Goal: Information Seeking & Learning: Learn about a topic

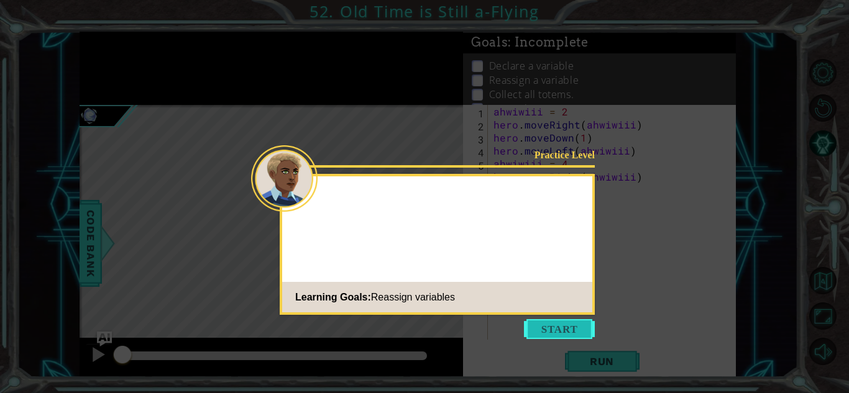
click at [542, 334] on button "Start" at bounding box center [559, 329] width 71 height 20
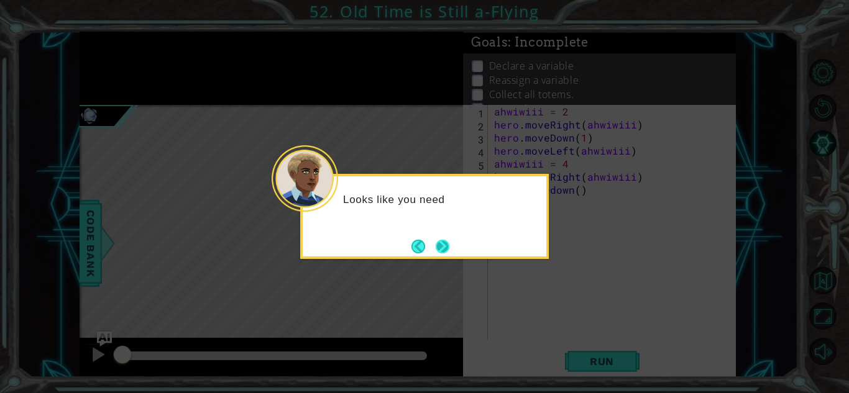
click at [443, 248] on button "Next" at bounding box center [442, 247] width 14 height 14
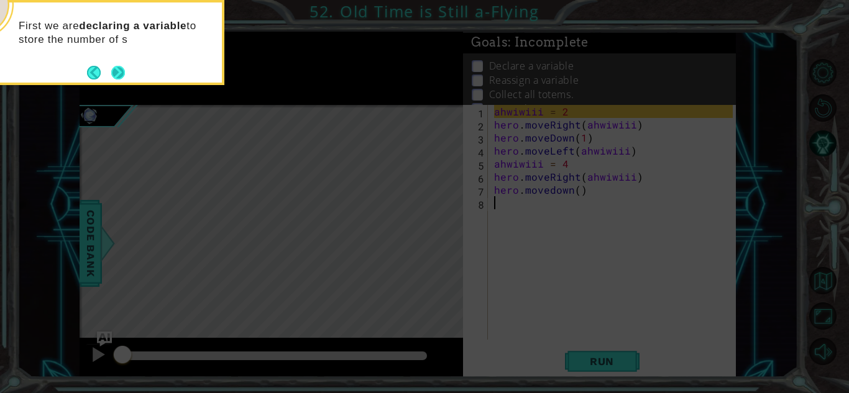
click at [127, 70] on div "First we are declaring a variable to store the number of s" at bounding box center [100, 42] width 248 height 85
click at [119, 71] on button "Next" at bounding box center [118, 72] width 14 height 14
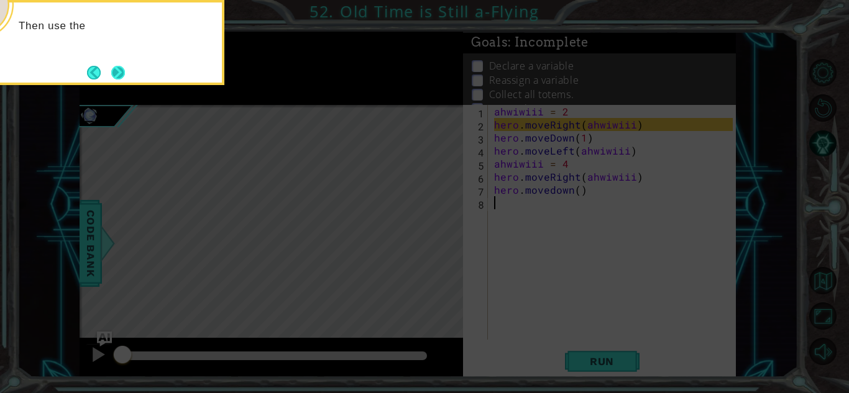
click at [120, 71] on button "Next" at bounding box center [117, 72] width 19 height 19
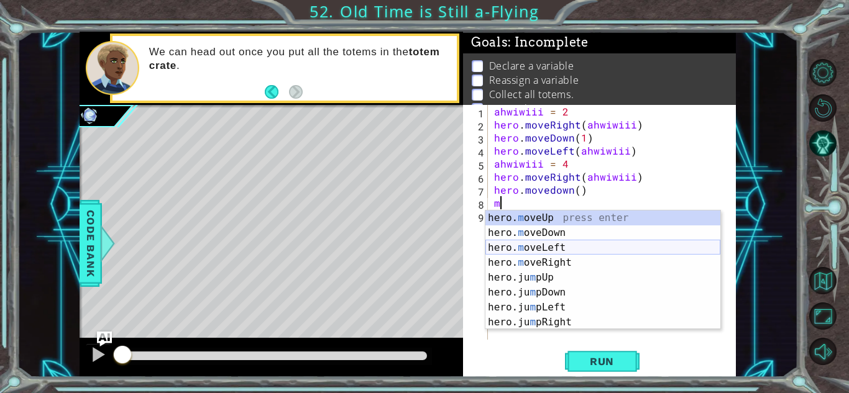
click at [565, 251] on div "hero. m oveUp press enter hero. m oveDown press enter hero. m oveLeft press ent…" at bounding box center [602, 285] width 235 height 149
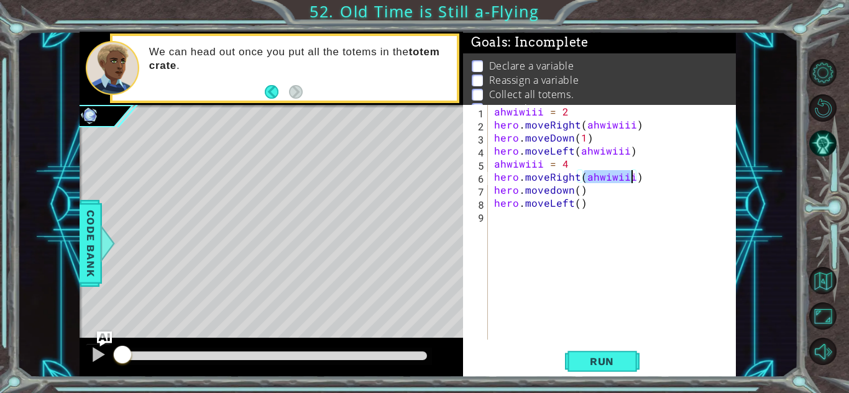
drag, startPoint x: 581, startPoint y: 175, endPoint x: 632, endPoint y: 178, distance: 50.4
click at [632, 178] on div "ahwiwiii = 2 hero . moveRight ( [GEOGRAPHIC_DATA] ) hero . moveDown ( 1 ) hero …" at bounding box center [614, 235] width 247 height 261
click at [576, 206] on div "ahwiwiii = 2 hero . moveRight ( [GEOGRAPHIC_DATA] ) hero . moveDown ( 1 ) hero …" at bounding box center [614, 235] width 247 height 261
paste textarea "ahwiwiii"
type textarea "hero.moveLeft(ahwiwiii)"
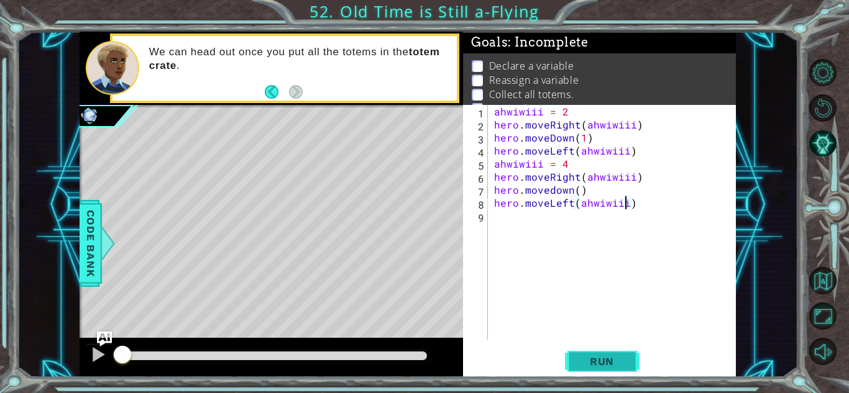
click at [591, 357] on span "Run" at bounding box center [601, 361] width 49 height 12
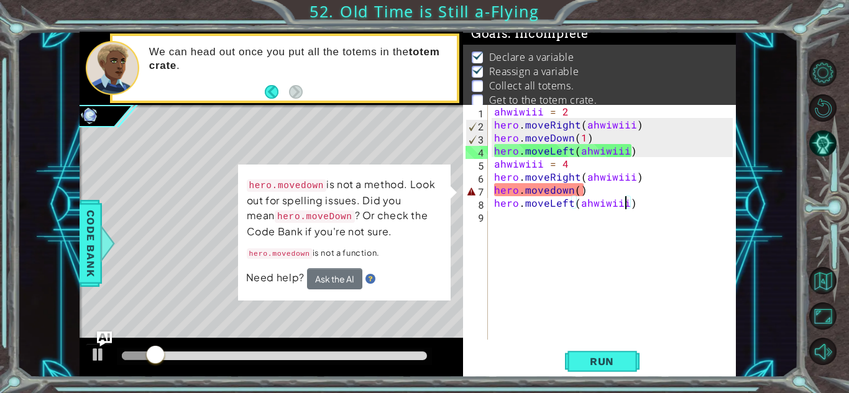
scroll to position [17, 0]
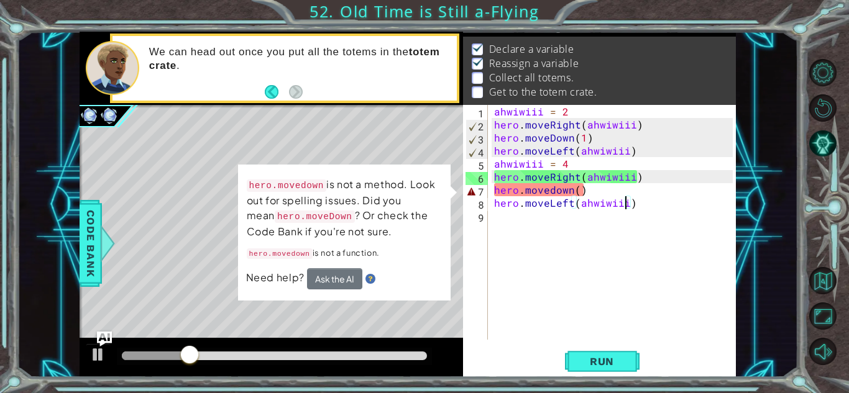
click at [551, 291] on div "ahwiwiii = 2 hero . moveRight ( [GEOGRAPHIC_DATA] ) hero . moveDown ( 1 ) hero …" at bounding box center [614, 235] width 247 height 261
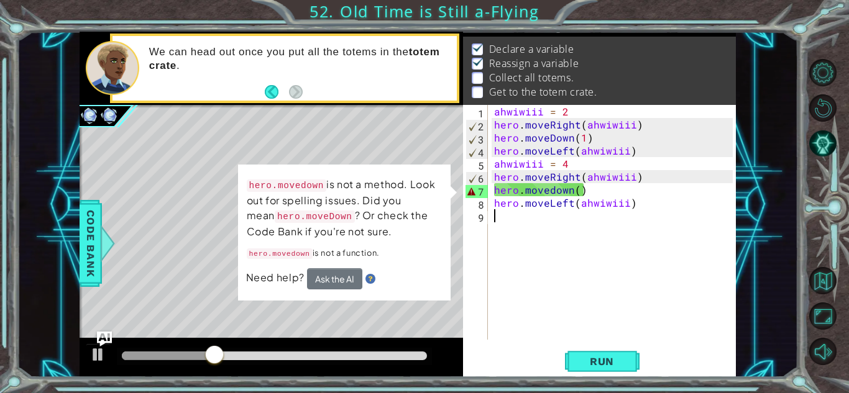
click at [576, 189] on div "ahwiwiii = 2 hero . moveRight ( [GEOGRAPHIC_DATA] ) hero . moveDown ( 1 ) hero …" at bounding box center [614, 235] width 247 height 261
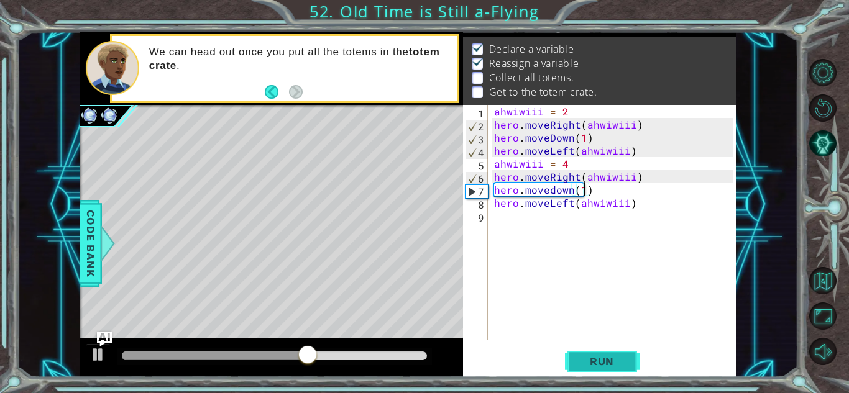
click at [591, 366] on span "Run" at bounding box center [601, 361] width 49 height 12
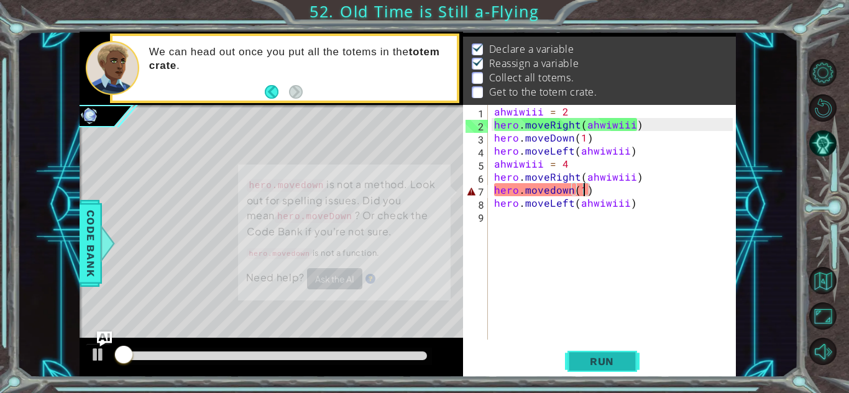
scroll to position [9, 0]
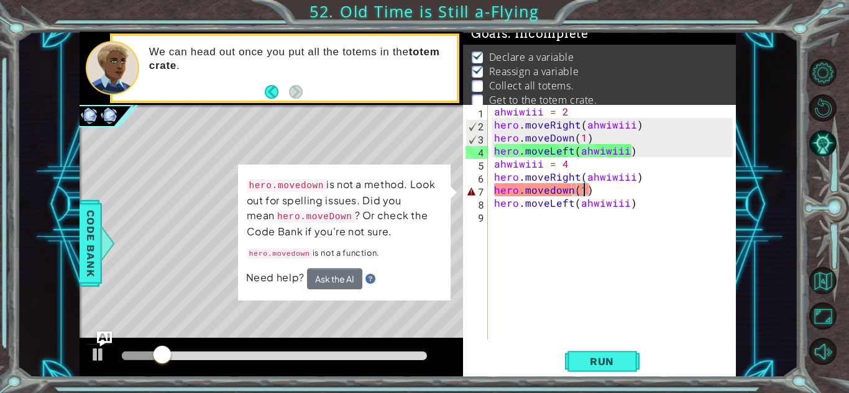
click at [553, 191] on div "ahwiwiii = 2 hero . moveRight ( [GEOGRAPHIC_DATA] ) hero . moveDown ( 1 ) hero …" at bounding box center [614, 235] width 247 height 261
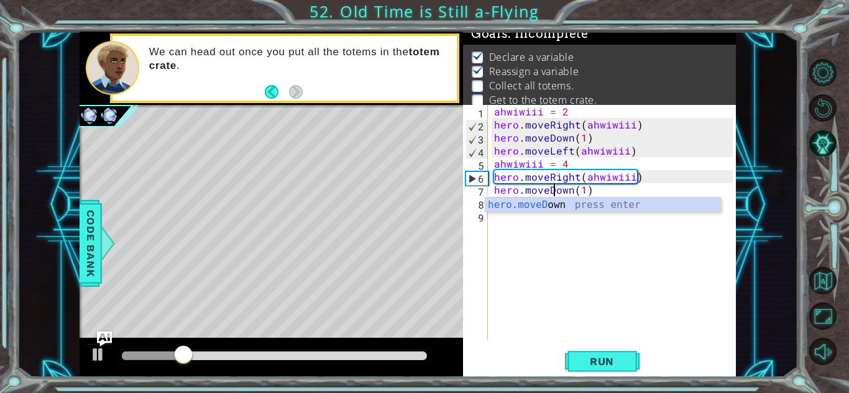
scroll to position [0, 4]
type textarea "hero.moveDown(1)"
click at [569, 362] on button "Run" at bounding box center [602, 361] width 75 height 27
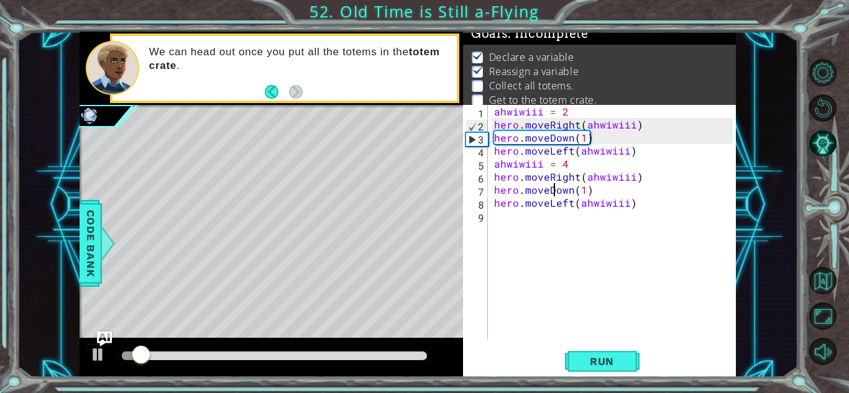
click at [547, 227] on div "ahwiwiii = 2 hero . moveRight ( [GEOGRAPHIC_DATA] ) hero . moveDown ( 1 ) hero …" at bounding box center [614, 235] width 247 height 261
type textarea "m"
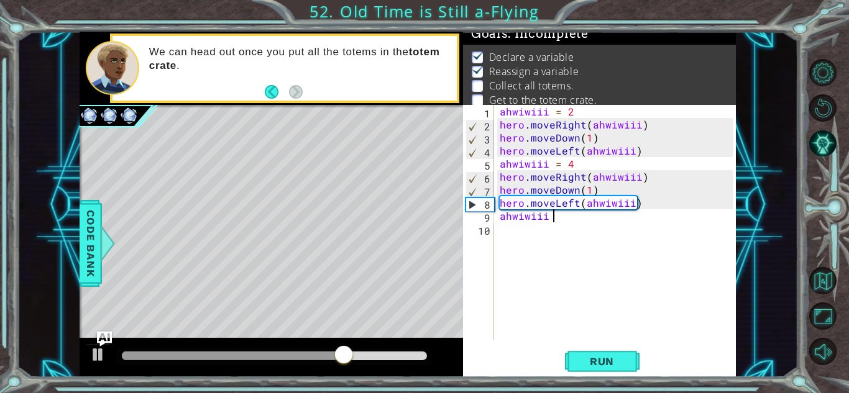
scroll to position [0, 3]
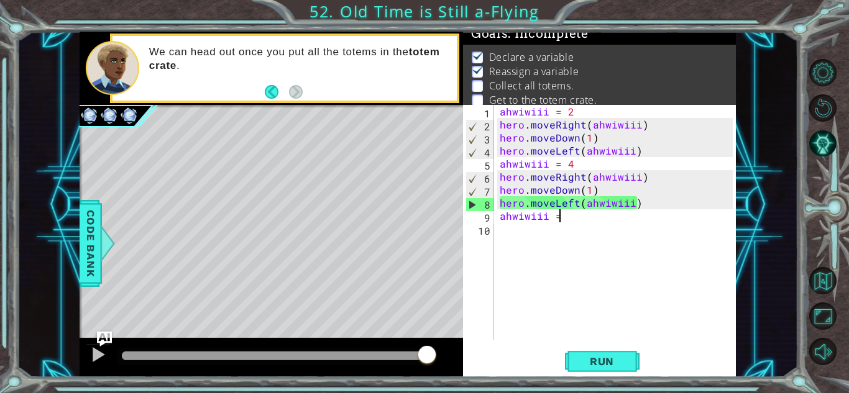
type textarea "ahwiwiii =5"
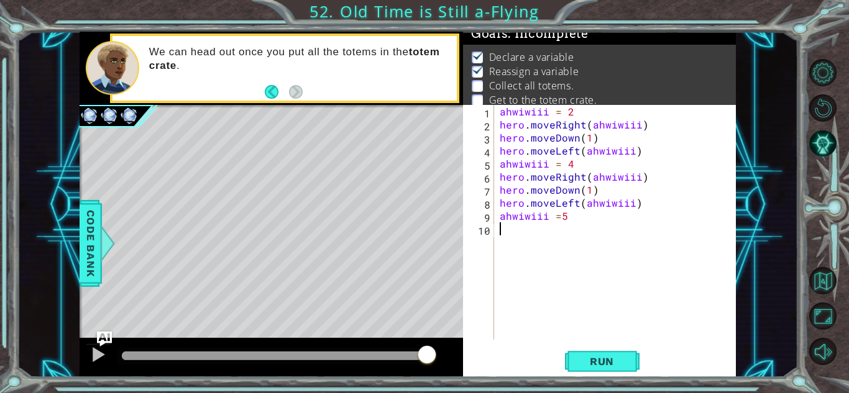
click at [509, 270] on div "ahwiwiii = 2 hero . moveRight ( [GEOGRAPHIC_DATA] ) hero . moveDown ( 1 ) hero …" at bounding box center [618, 235] width 242 height 261
click at [562, 216] on div "ahwiwiii = 2 hero . moveRight ( [GEOGRAPHIC_DATA] ) hero . moveDown ( 1 ) hero …" at bounding box center [618, 235] width 242 height 261
type textarea "ahwiwiii = 5"
click at [568, 283] on div "ahwiwiii = 2 hero . moveRight ( [GEOGRAPHIC_DATA] ) hero . moveDown ( 1 ) hero …" at bounding box center [618, 235] width 242 height 261
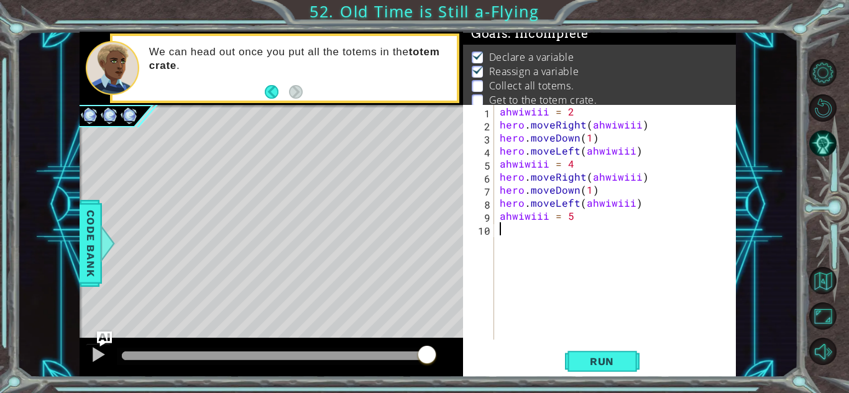
click at [577, 217] on div "ahwiwiii = 2 hero . moveRight ( [GEOGRAPHIC_DATA] ) hero . moveDown ( 1 ) hero …" at bounding box center [618, 235] width 242 height 261
type textarea "ahwiwiii = 6"
click at [544, 229] on div "ahwiwiii = 2 hero . moveRight ( [GEOGRAPHIC_DATA] ) hero . moveDown ( 1 ) hero …" at bounding box center [618, 235] width 242 height 261
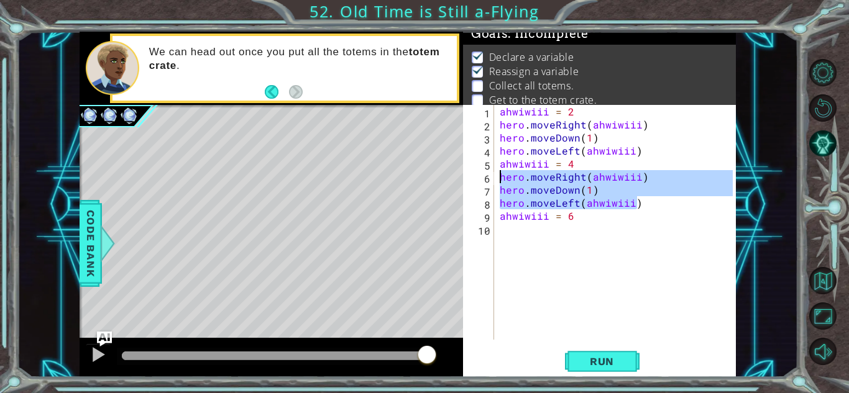
drag, startPoint x: 649, startPoint y: 203, endPoint x: 463, endPoint y: 180, distance: 187.2
click at [463, 180] on div "1 2 3 4 5 6 7 8 9 10 ahwiwiii = 2 hero . moveRight ( [GEOGRAPHIC_DATA] ) hero .…" at bounding box center [598, 222] width 270 height 235
type textarea "hero.moveRight(ahwiwiii) hero.moveDown(1)"
click at [523, 258] on div "ahwiwiii = 2 hero . moveRight ( [GEOGRAPHIC_DATA] ) hero . moveDown ( 1 ) hero …" at bounding box center [618, 235] width 242 height 261
paste textarea "hero.moveLeft(ahwiwiii)"
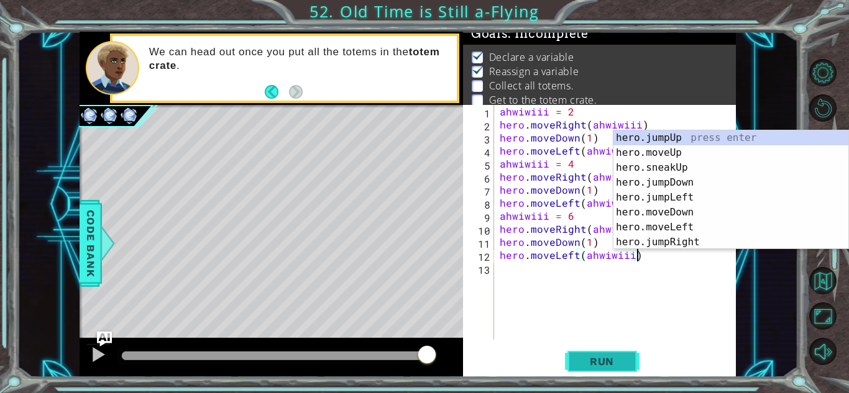
type textarea "hero.moveLeft(ahwiwiii)"
click at [614, 359] on span "Run" at bounding box center [601, 361] width 49 height 12
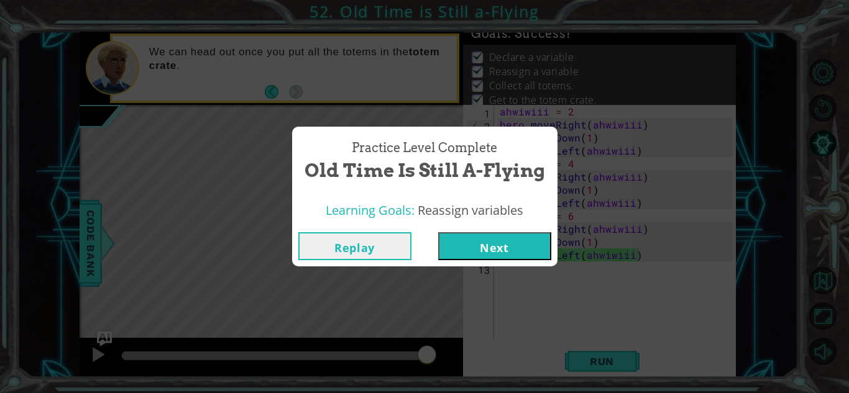
click at [493, 237] on button "Next" at bounding box center [494, 246] width 113 height 28
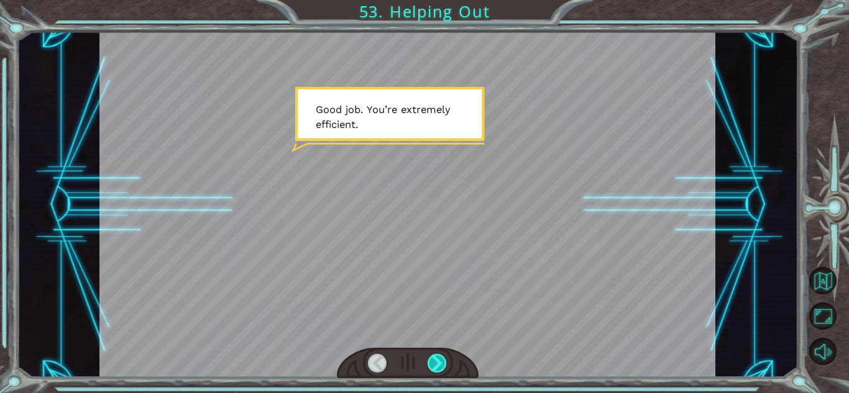
click at [434, 356] on div at bounding box center [436, 363] width 19 height 19
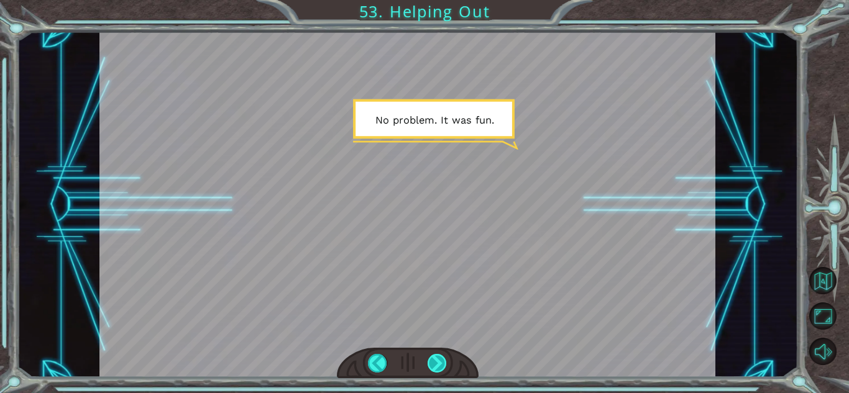
click at [434, 356] on div at bounding box center [436, 363] width 19 height 19
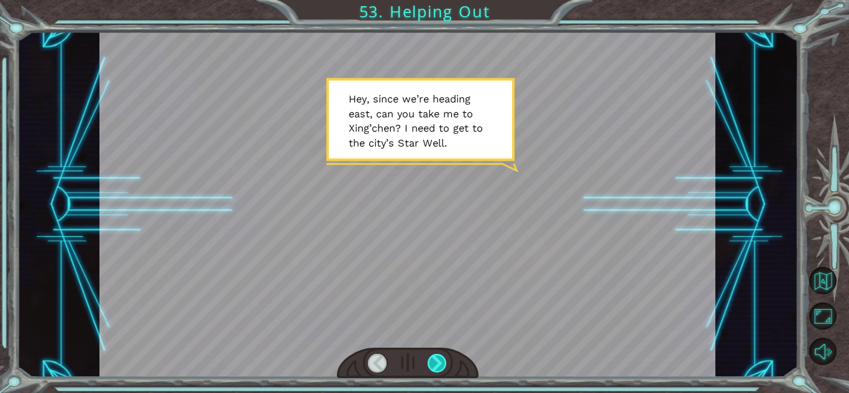
click at [434, 356] on div at bounding box center [436, 363] width 19 height 19
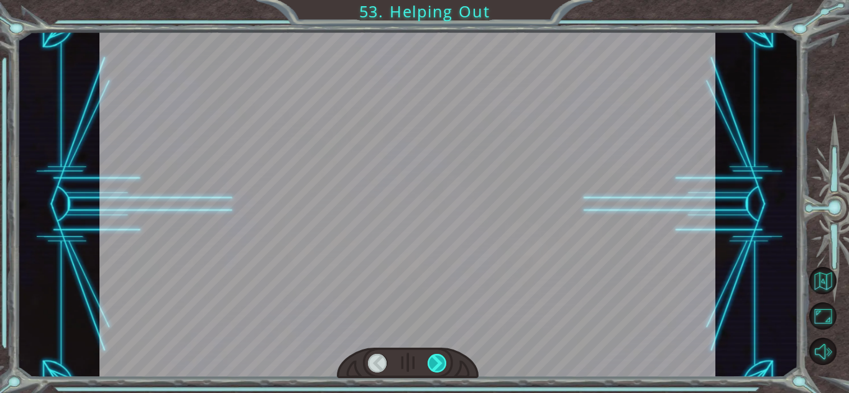
click at [434, 356] on div at bounding box center [436, 363] width 19 height 19
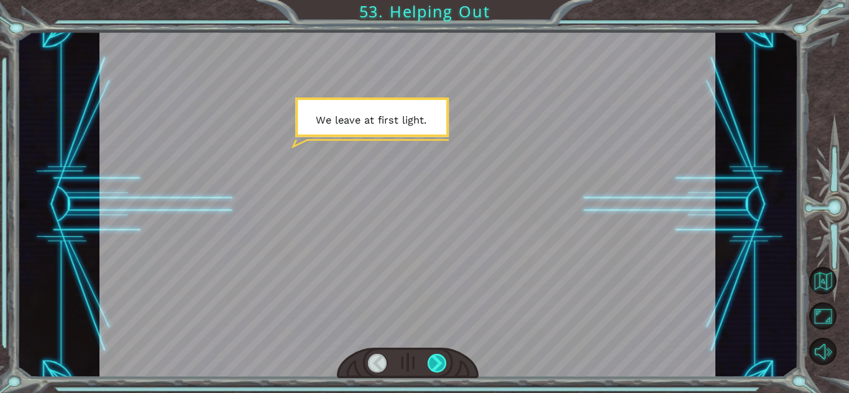
click at [434, 356] on div at bounding box center [436, 363] width 19 height 19
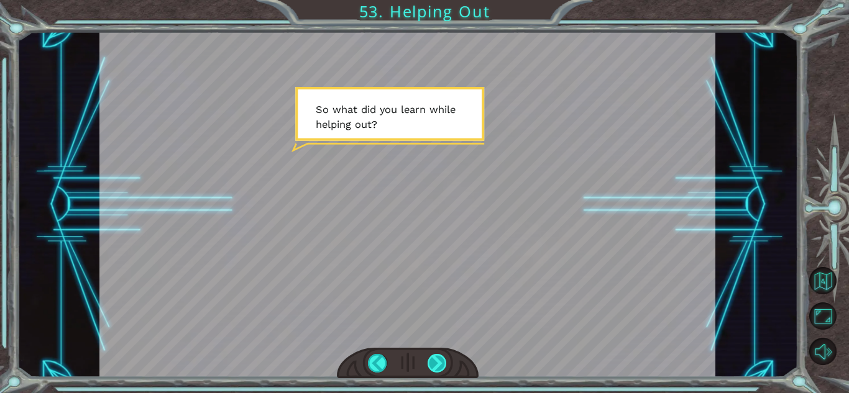
click at [434, 356] on div at bounding box center [436, 363] width 19 height 19
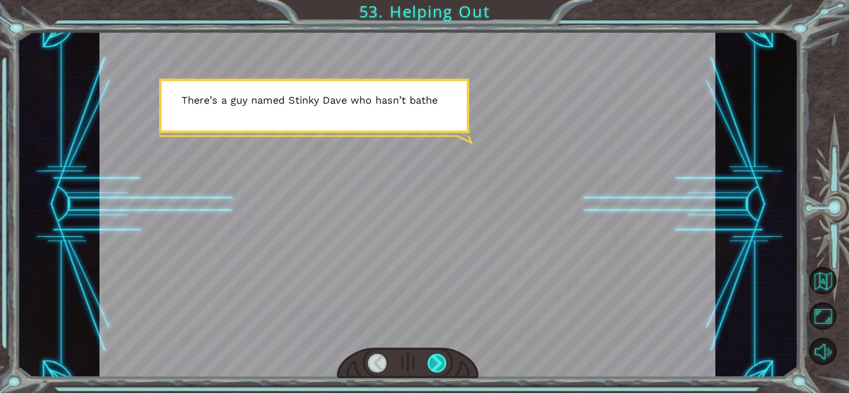
click at [434, 356] on div at bounding box center [436, 363] width 19 height 19
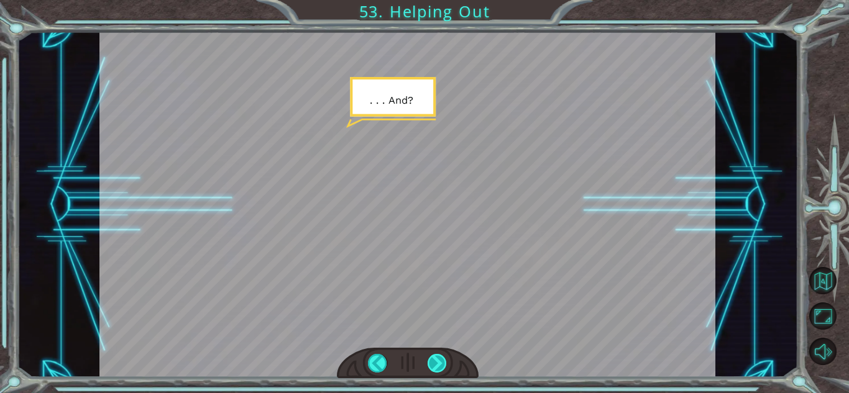
click at [434, 356] on div at bounding box center [436, 363] width 19 height 19
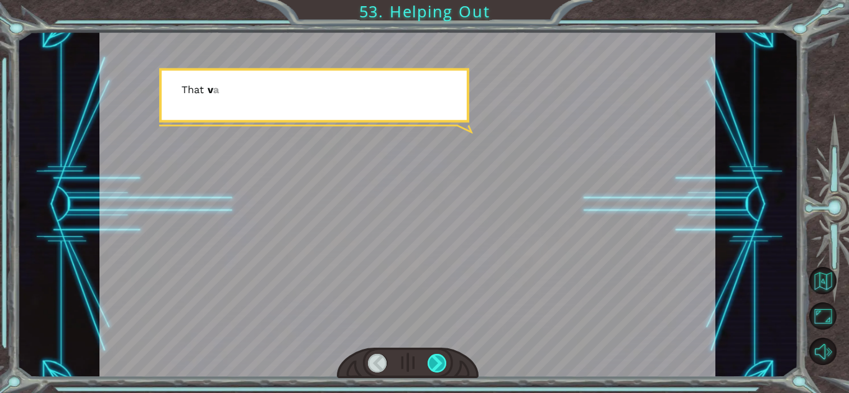
click at [434, 356] on div at bounding box center [436, 363] width 19 height 19
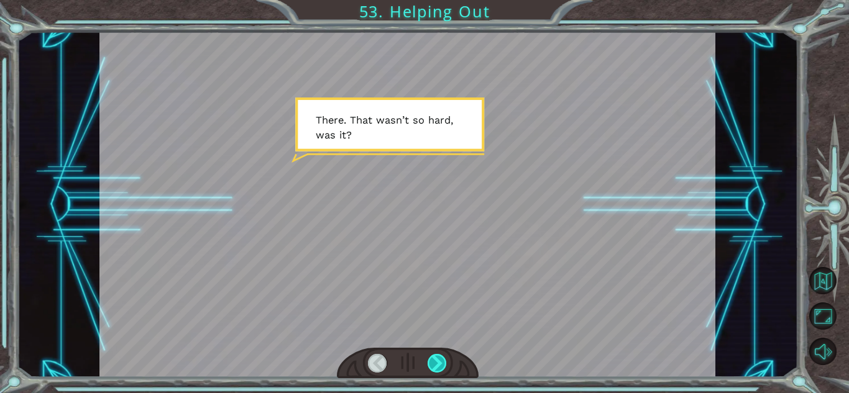
click at [434, 356] on div at bounding box center [436, 363] width 19 height 19
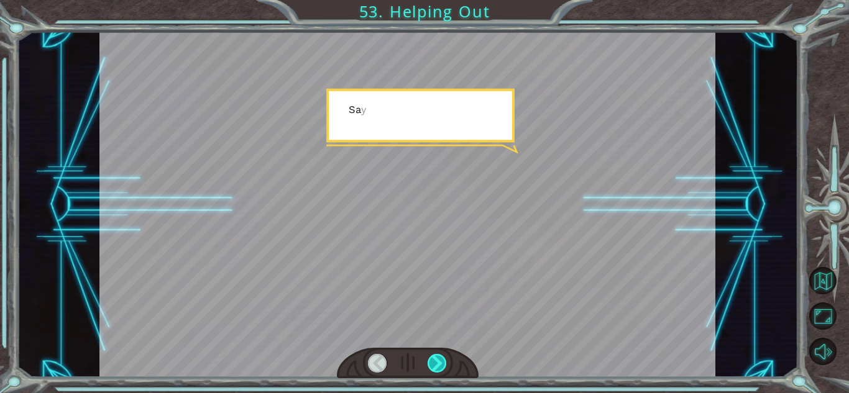
click at [434, 356] on div at bounding box center [436, 363] width 19 height 19
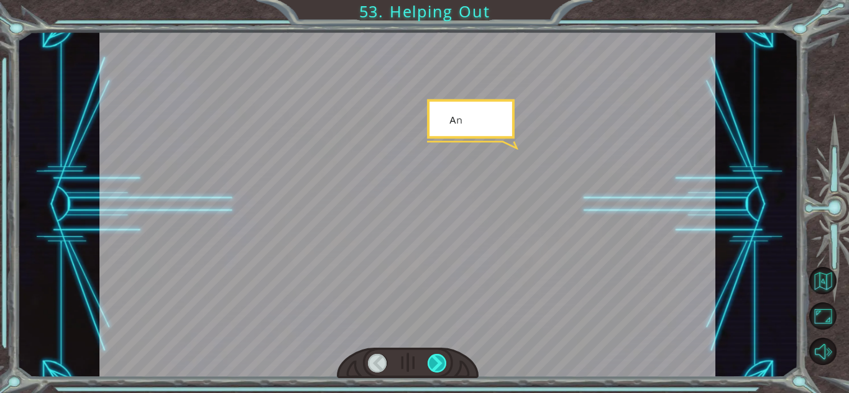
click at [434, 356] on div at bounding box center [436, 363] width 19 height 19
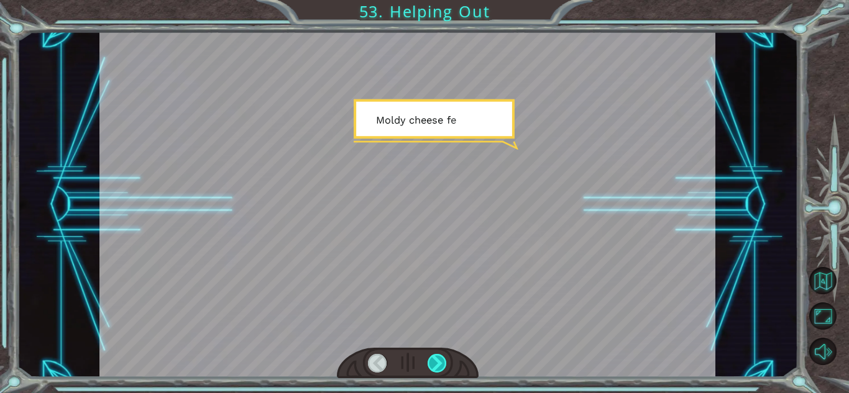
click at [434, 356] on div at bounding box center [436, 363] width 19 height 19
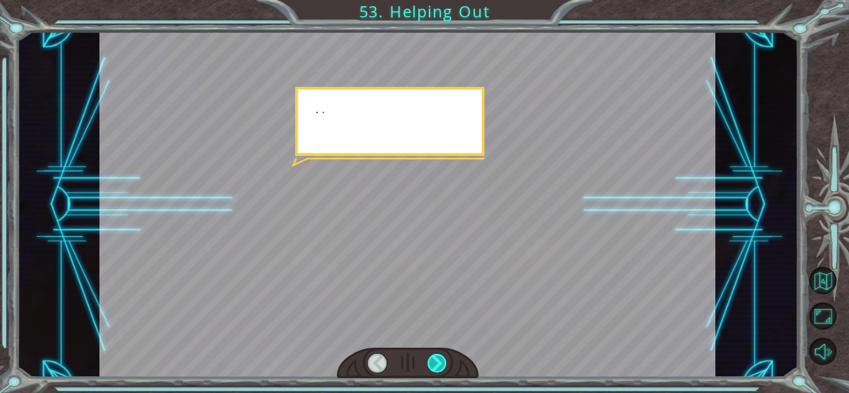
click at [434, 356] on div at bounding box center [436, 363] width 19 height 19
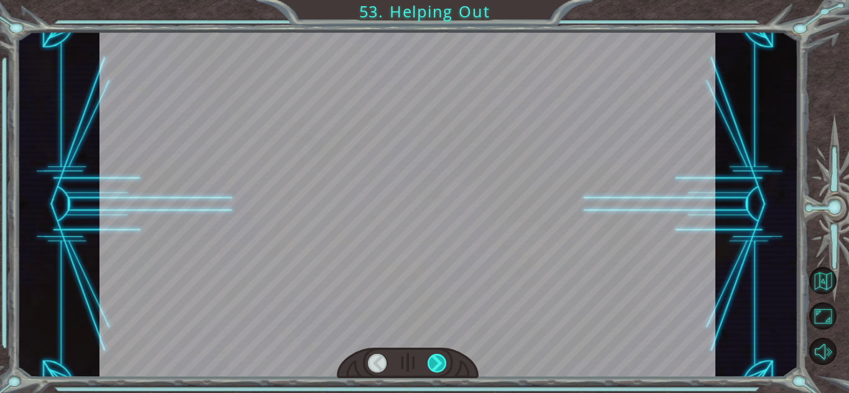
click at [434, 356] on div at bounding box center [436, 363] width 19 height 19
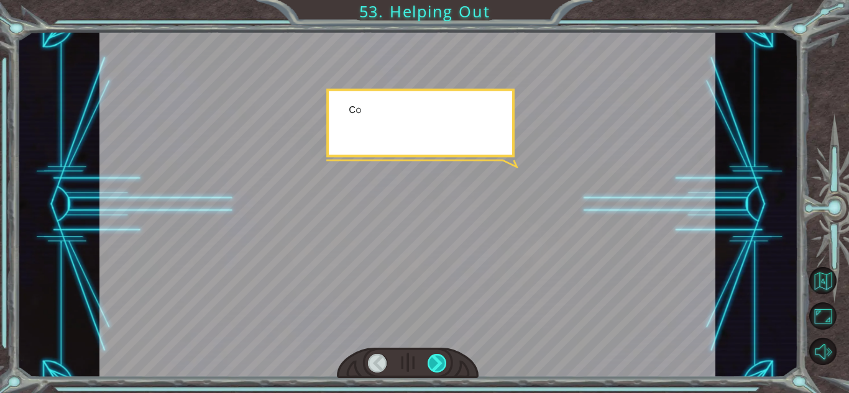
click at [434, 356] on div at bounding box center [436, 363] width 19 height 19
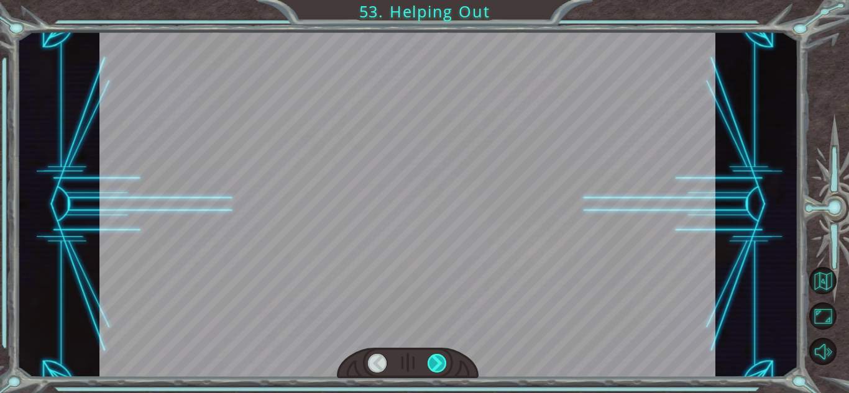
click at [434, 356] on div at bounding box center [436, 363] width 19 height 19
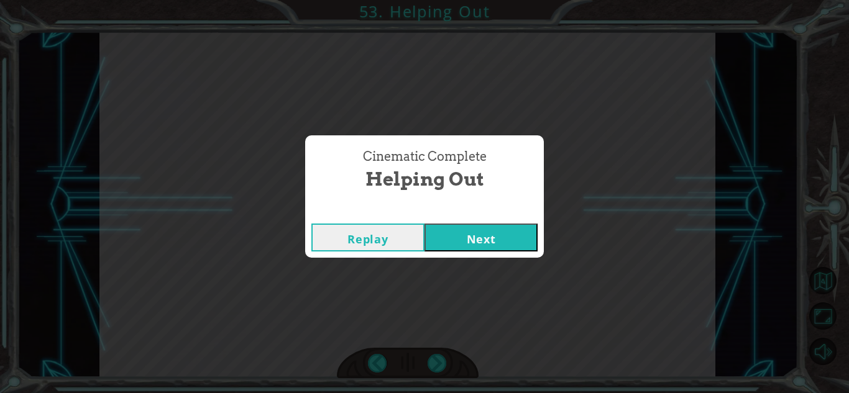
click at [447, 247] on button "Next" at bounding box center [480, 238] width 113 height 28
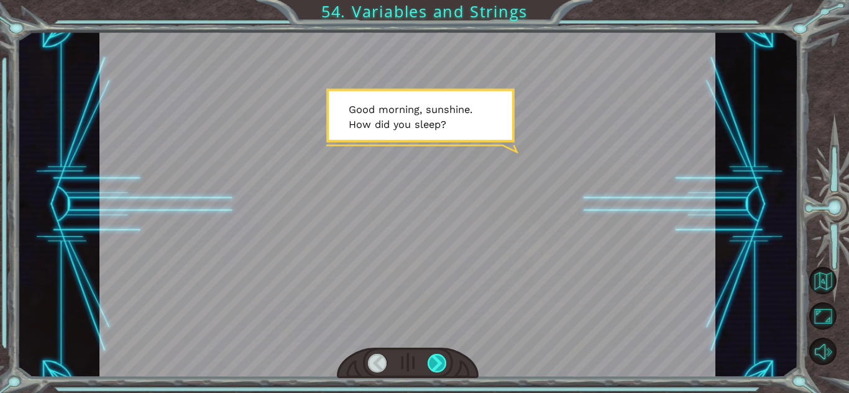
click at [434, 363] on div at bounding box center [436, 363] width 19 height 19
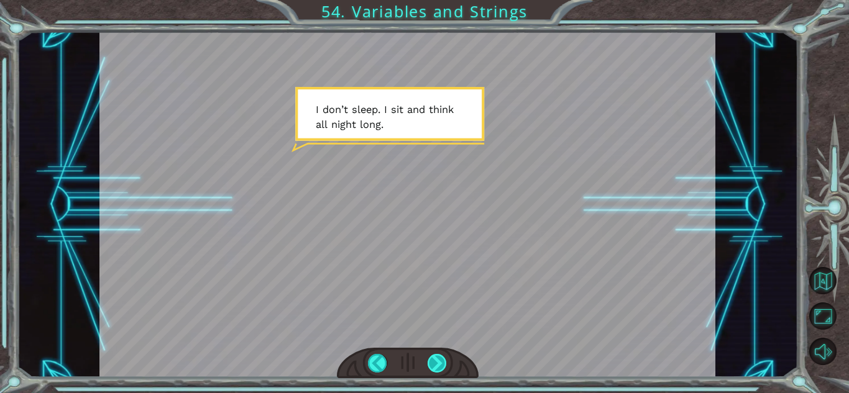
click at [431, 363] on div at bounding box center [436, 363] width 19 height 19
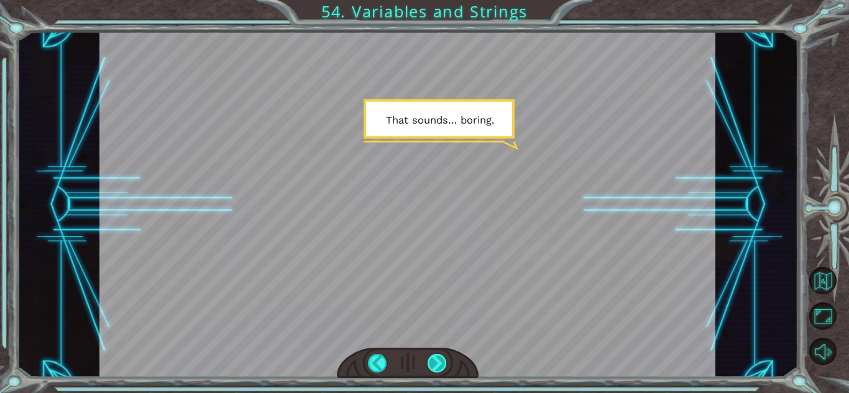
click at [431, 365] on div at bounding box center [436, 363] width 19 height 19
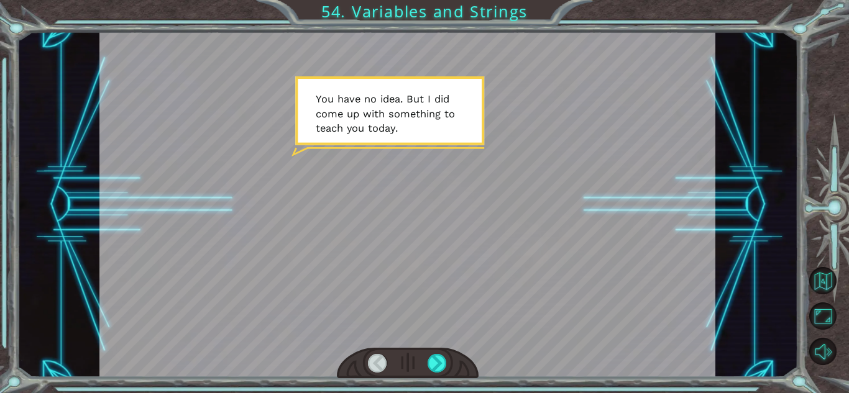
click at [405, 372] on div at bounding box center [408, 363] width 142 height 31
click at [444, 367] on div at bounding box center [436, 363] width 19 height 19
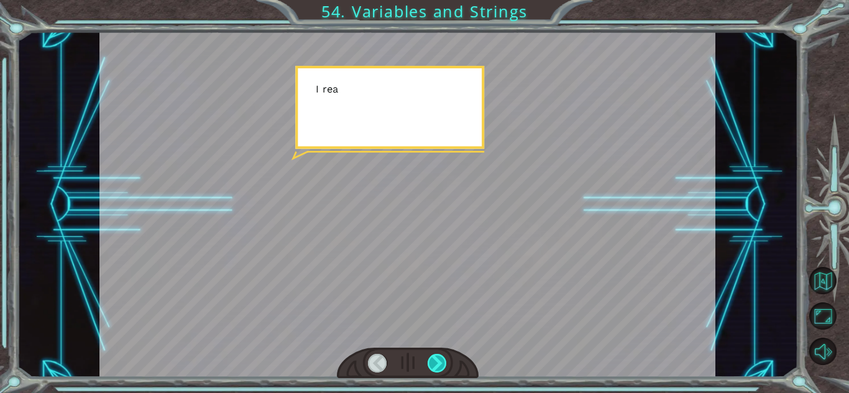
click at [444, 367] on div at bounding box center [436, 363] width 19 height 19
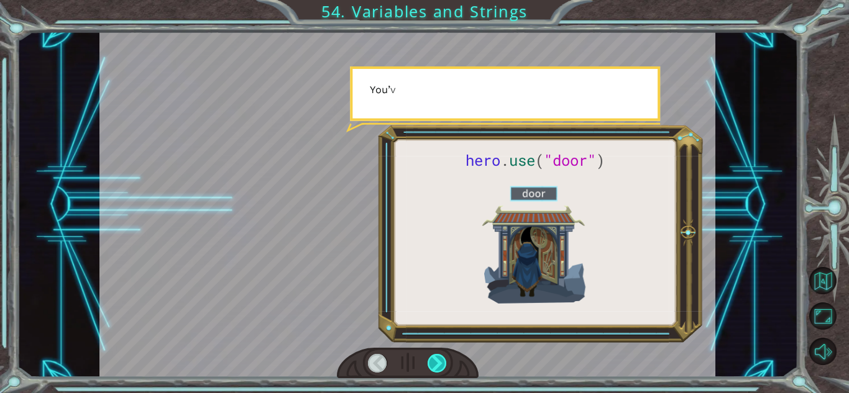
click at [444, 367] on div at bounding box center [436, 363] width 19 height 19
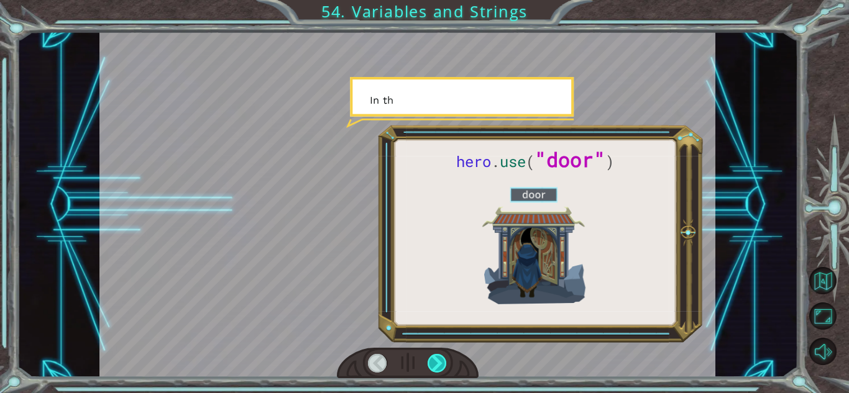
click at [444, 367] on div at bounding box center [436, 363] width 19 height 19
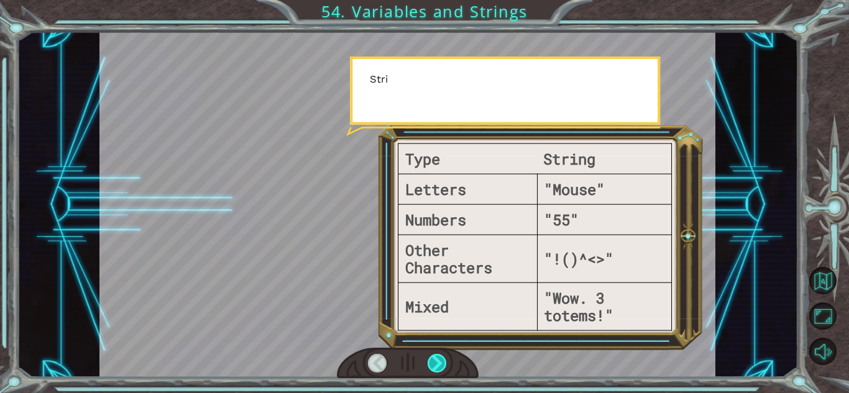
click at [444, 367] on div at bounding box center [436, 363] width 19 height 19
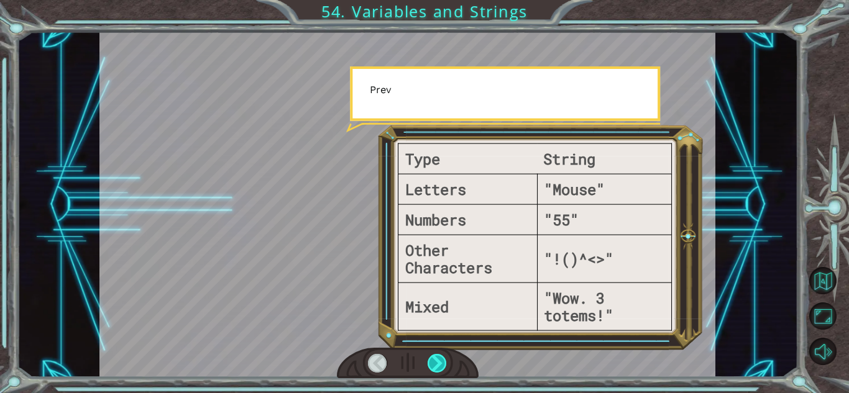
click at [444, 367] on div at bounding box center [436, 363] width 19 height 19
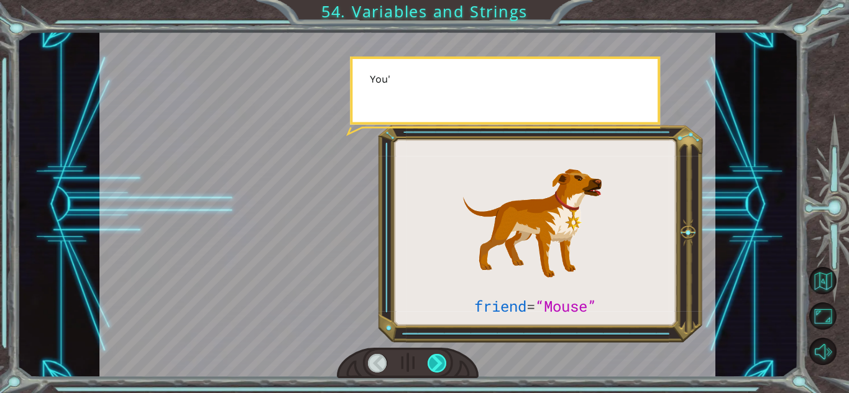
click at [444, 367] on div at bounding box center [436, 363] width 19 height 19
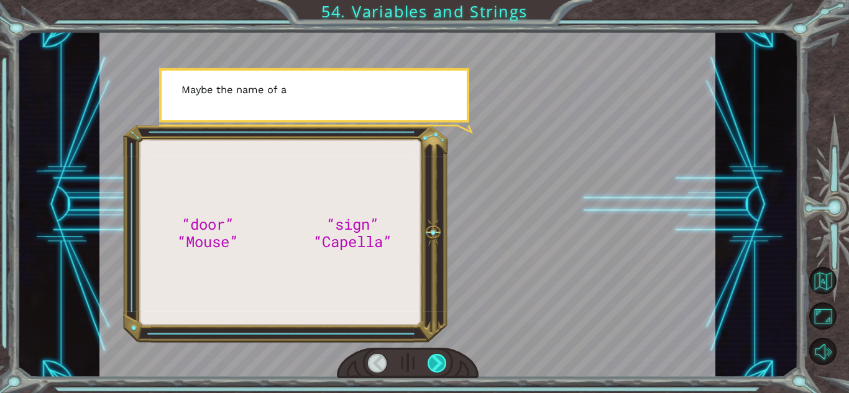
click at [444, 367] on div at bounding box center [436, 363] width 19 height 19
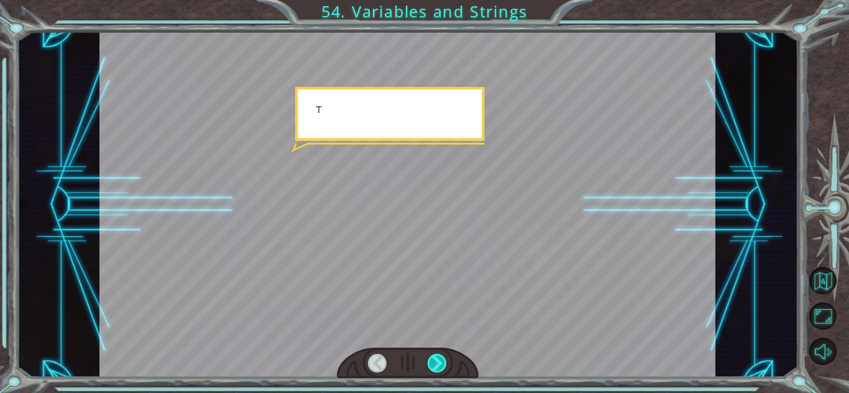
click at [444, 367] on div at bounding box center [436, 363] width 19 height 19
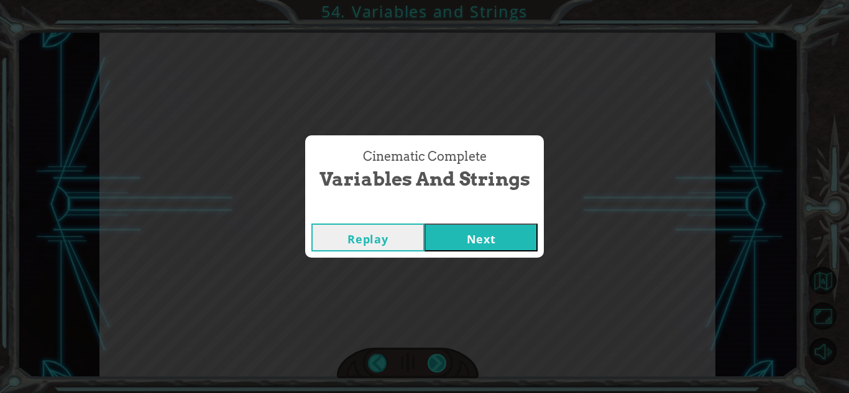
click at [444, 367] on div "Cinematic Complete Variables and Strings Replay Next" at bounding box center [424, 196] width 849 height 393
click at [449, 362] on div "Cinematic Complete Variables and Strings Replay Next" at bounding box center [424, 196] width 849 height 393
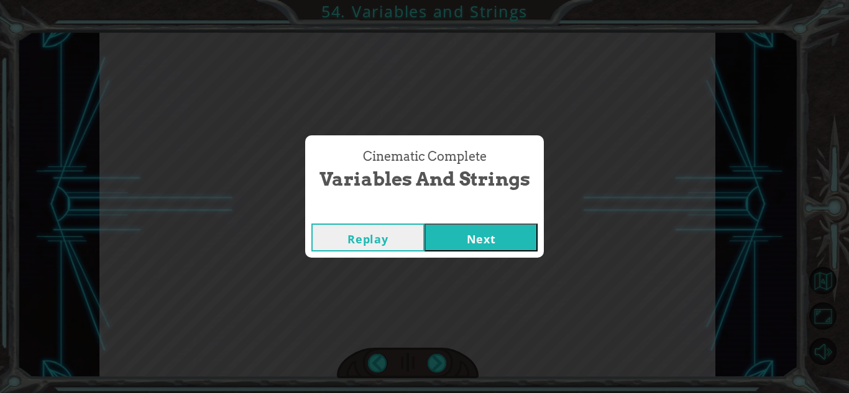
click at [461, 233] on button "Next" at bounding box center [480, 238] width 113 height 28
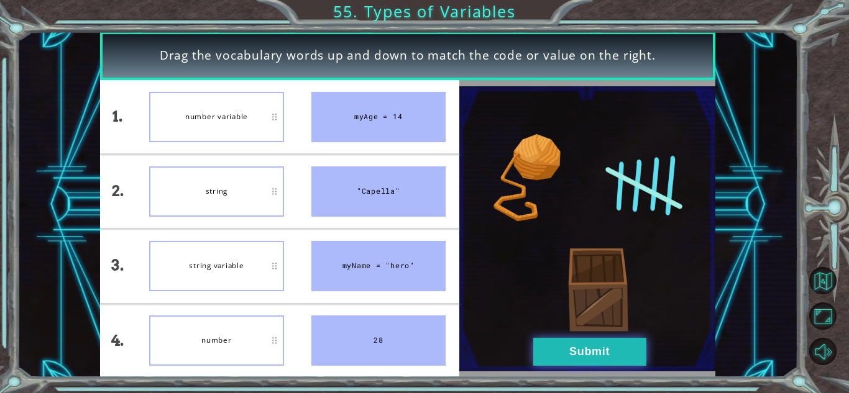
click at [552, 357] on button "Submit" at bounding box center [589, 352] width 113 height 28
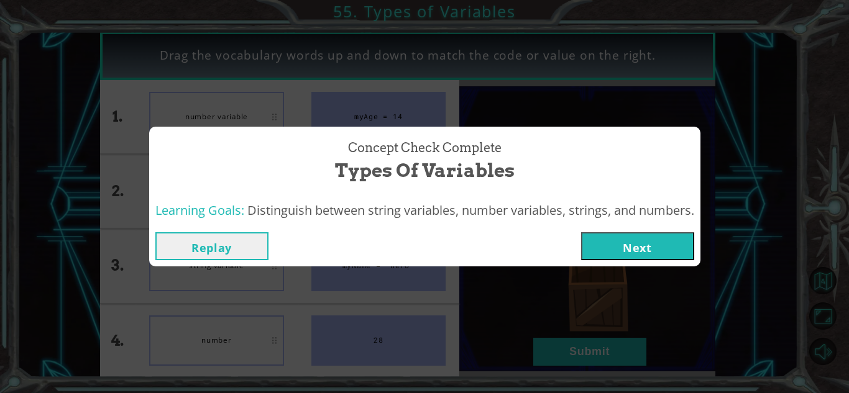
click at [654, 235] on button "Next" at bounding box center [637, 246] width 113 height 28
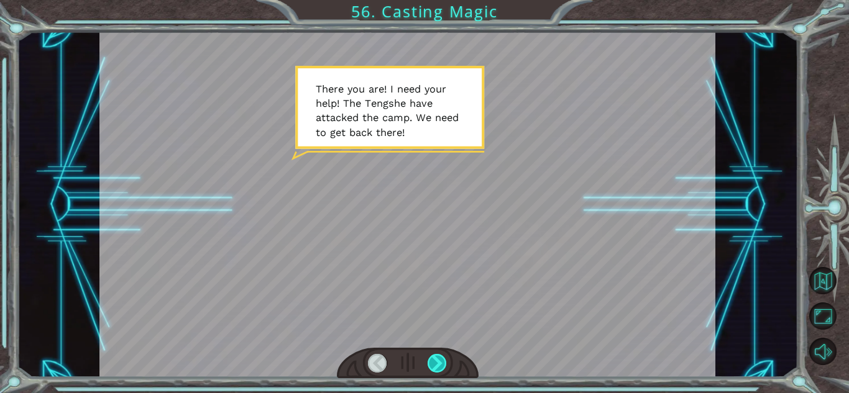
click at [435, 362] on div at bounding box center [436, 363] width 19 height 19
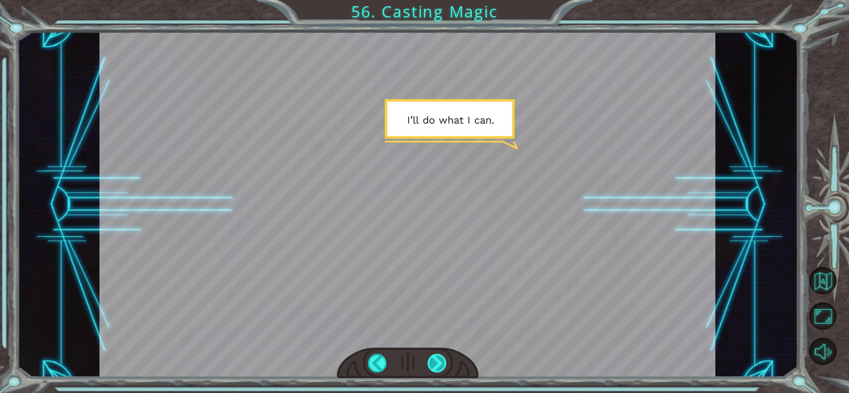
click at [435, 362] on div at bounding box center [436, 363] width 19 height 19
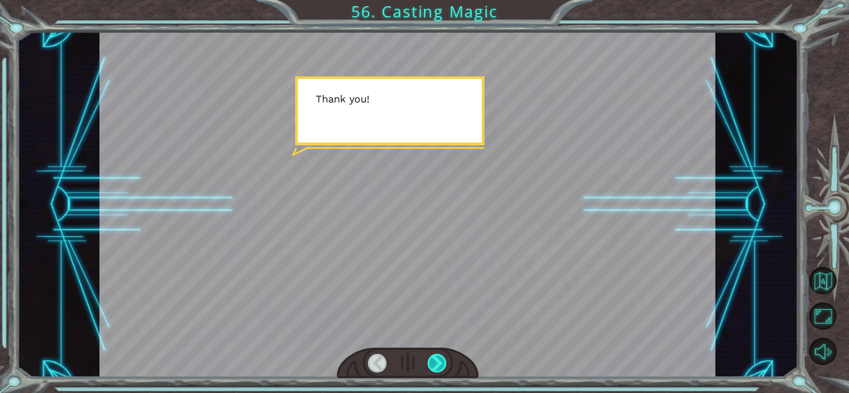
click at [435, 362] on div at bounding box center [436, 363] width 19 height 19
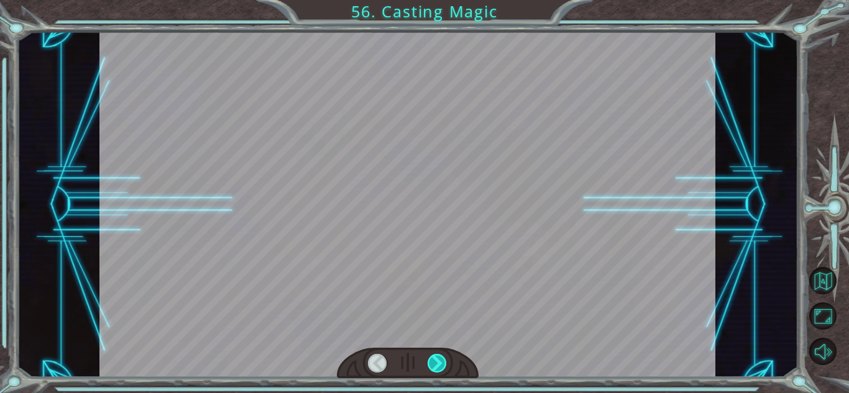
click at [435, 362] on div at bounding box center [436, 363] width 19 height 19
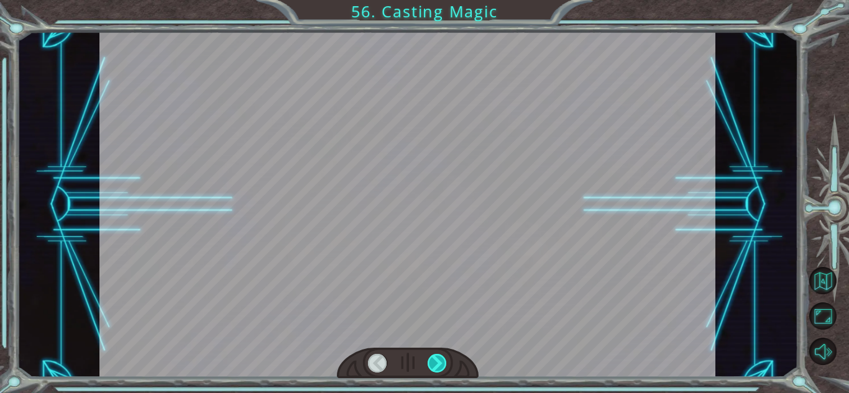
click at [435, 362] on div at bounding box center [436, 363] width 19 height 19
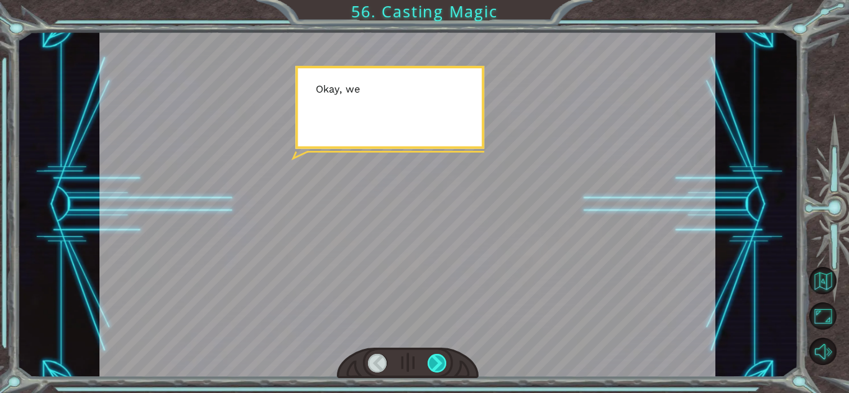
click at [435, 362] on div at bounding box center [436, 363] width 19 height 19
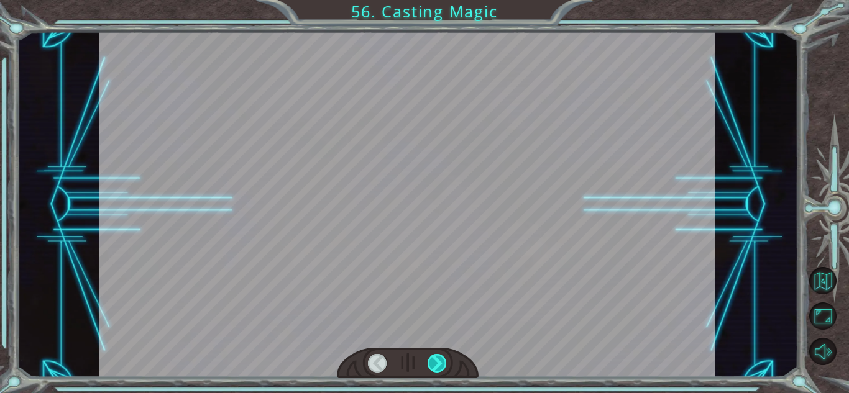
click at [435, 362] on div at bounding box center [436, 363] width 19 height 19
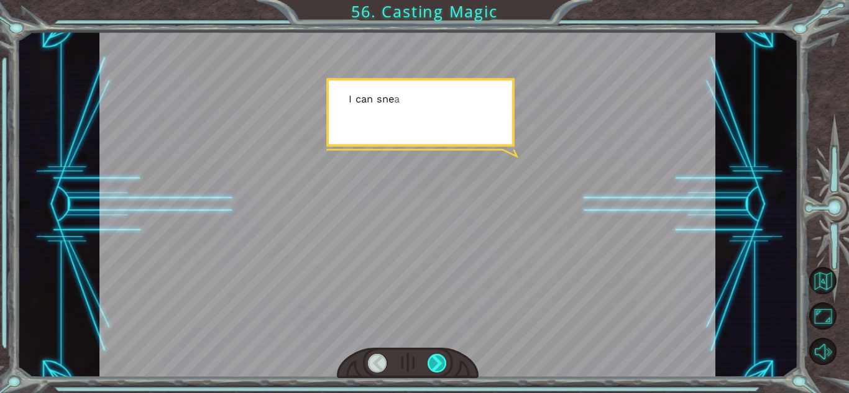
click at [435, 362] on div at bounding box center [436, 363] width 19 height 19
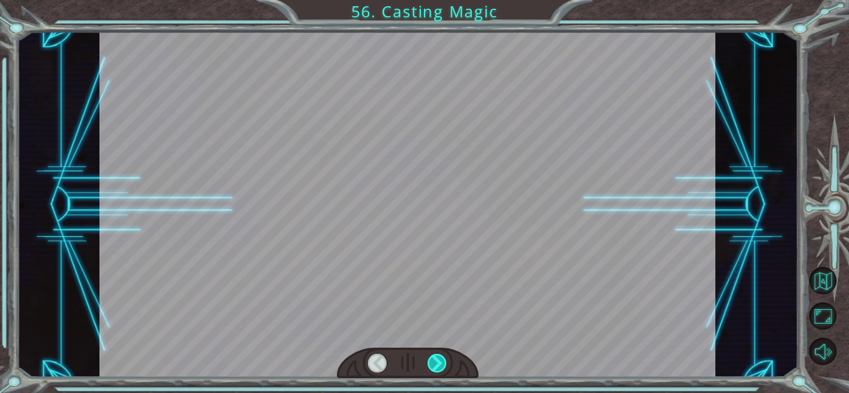
click at [435, 362] on div at bounding box center [436, 363] width 19 height 19
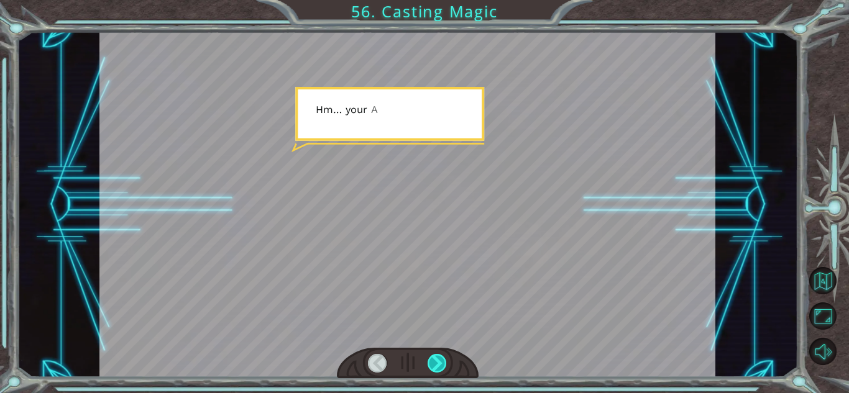
click at [435, 362] on div at bounding box center [436, 363] width 19 height 19
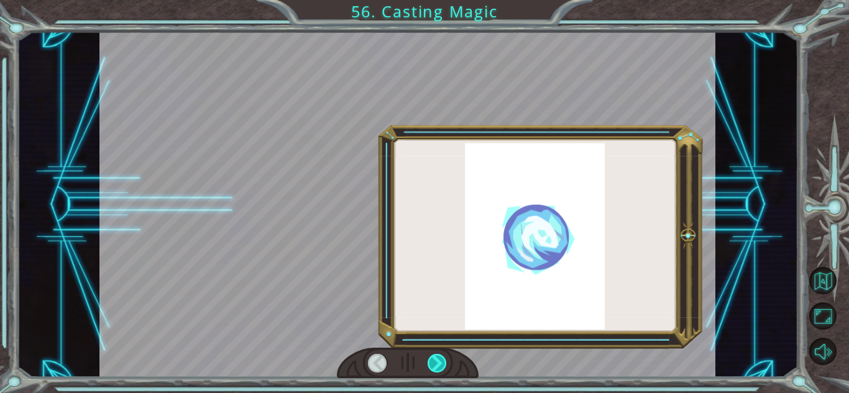
click at [435, 362] on div at bounding box center [436, 363] width 19 height 19
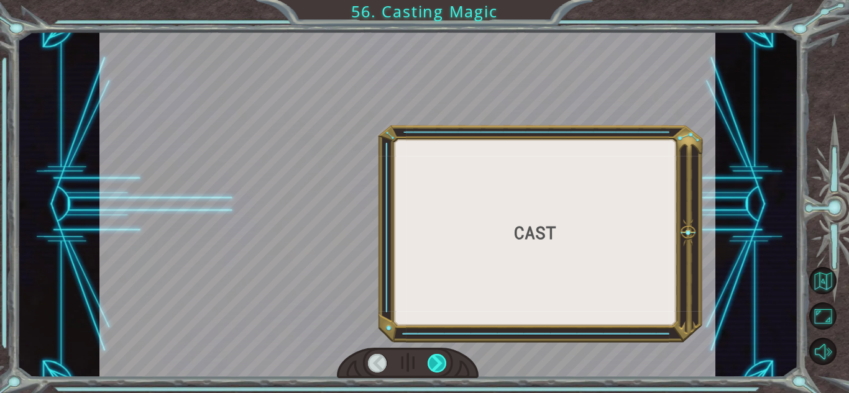
click at [435, 362] on div at bounding box center [436, 363] width 19 height 19
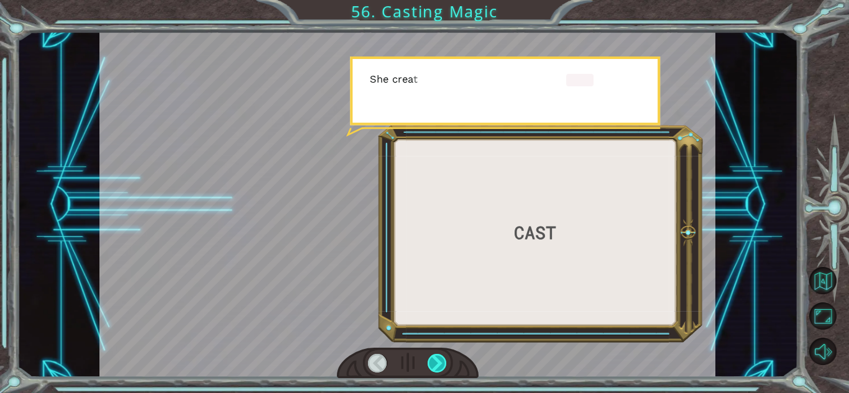
click at [435, 362] on div at bounding box center [436, 363] width 19 height 19
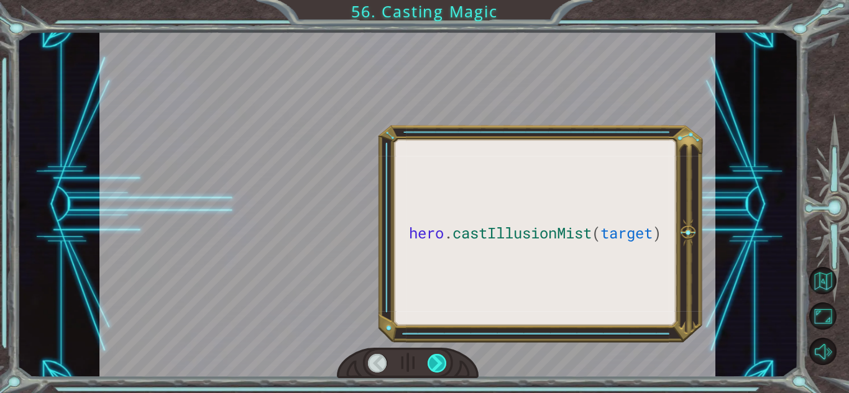
click at [435, 362] on div at bounding box center [436, 363] width 19 height 19
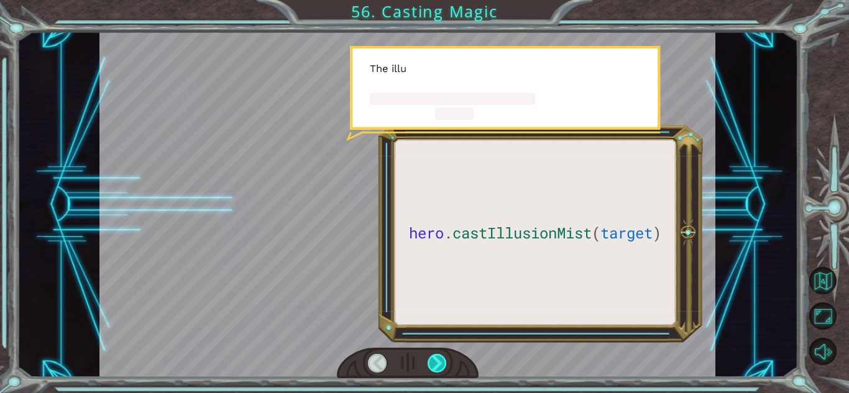
click at [435, 362] on div at bounding box center [436, 363] width 19 height 19
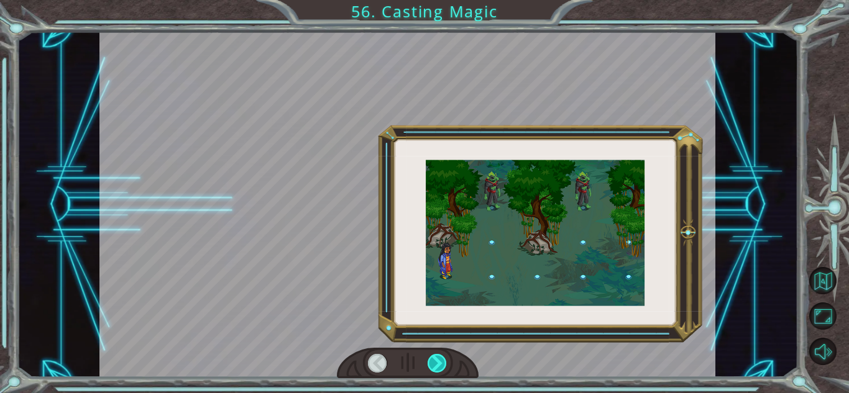
click at [435, 362] on div at bounding box center [436, 363] width 19 height 19
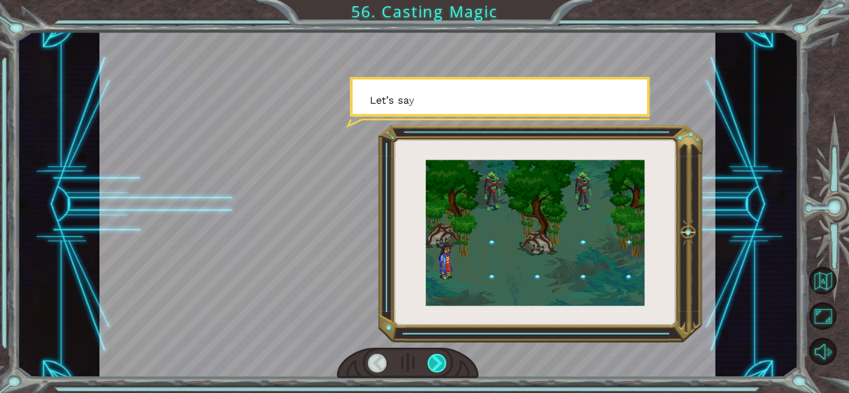
click at [435, 362] on div at bounding box center [436, 363] width 19 height 19
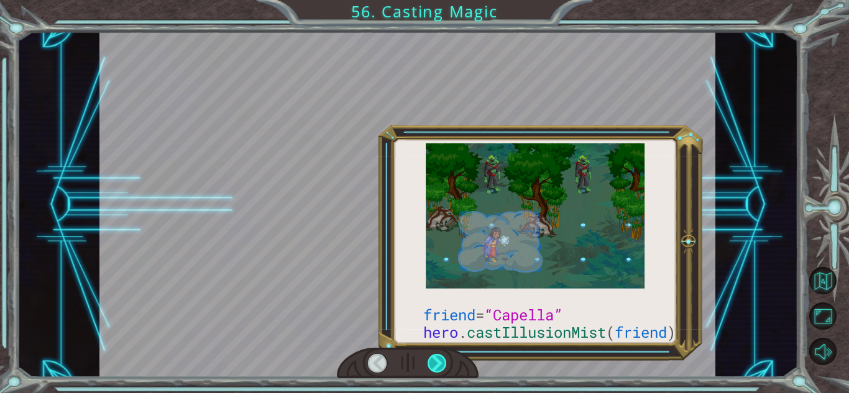
click at [435, 362] on div at bounding box center [436, 363] width 19 height 19
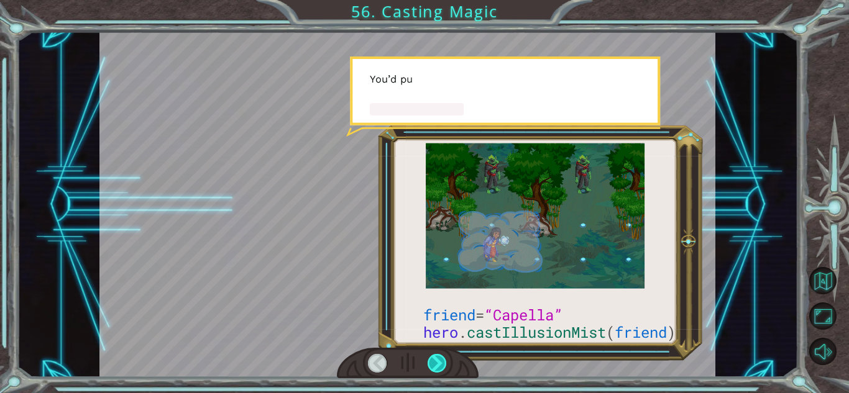
click at [435, 362] on div at bounding box center [436, 363] width 19 height 19
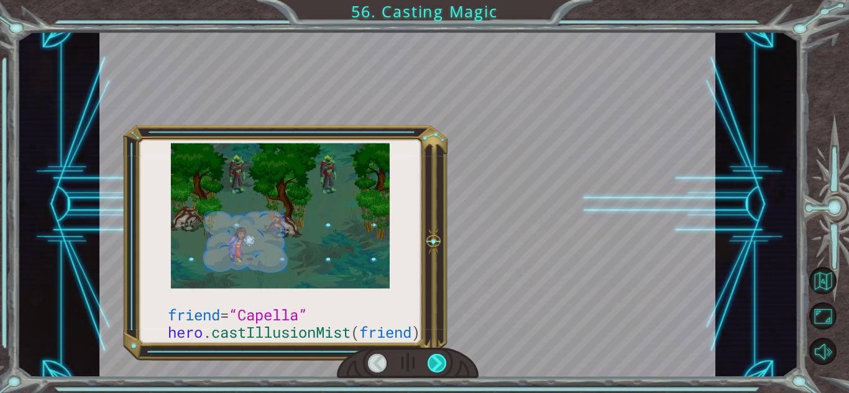
click at [435, 362] on div at bounding box center [436, 363] width 19 height 19
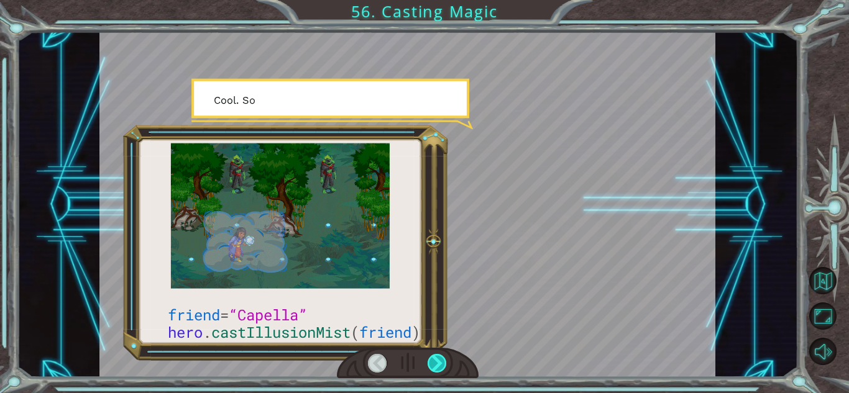
click at [435, 362] on div at bounding box center [436, 363] width 19 height 19
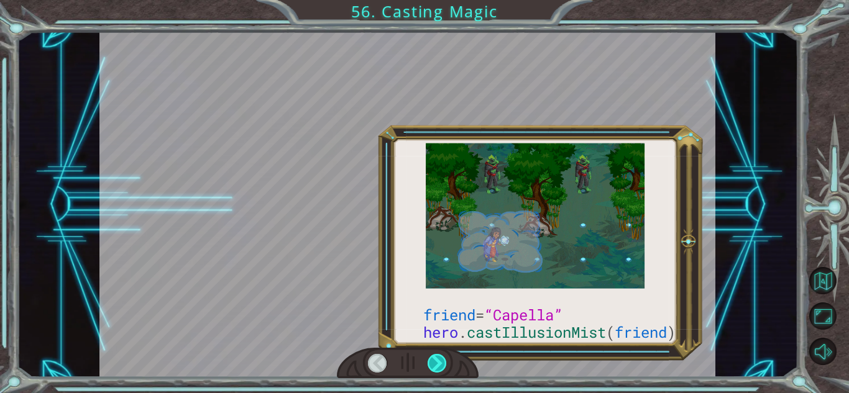
click at [435, 362] on div at bounding box center [436, 363] width 19 height 19
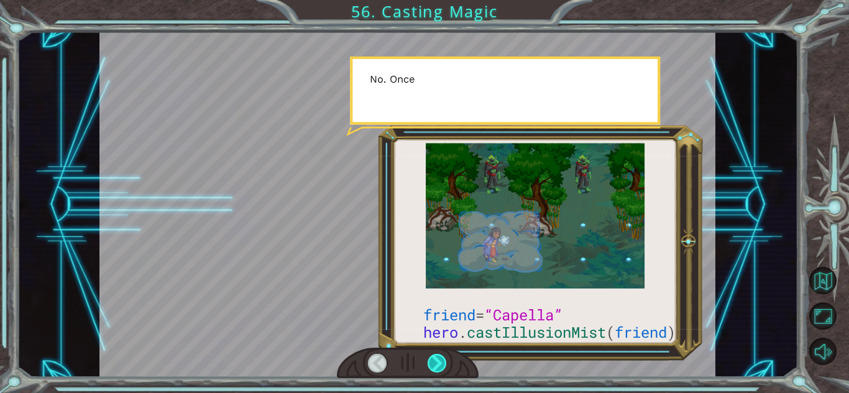
click at [435, 362] on div at bounding box center [436, 363] width 19 height 19
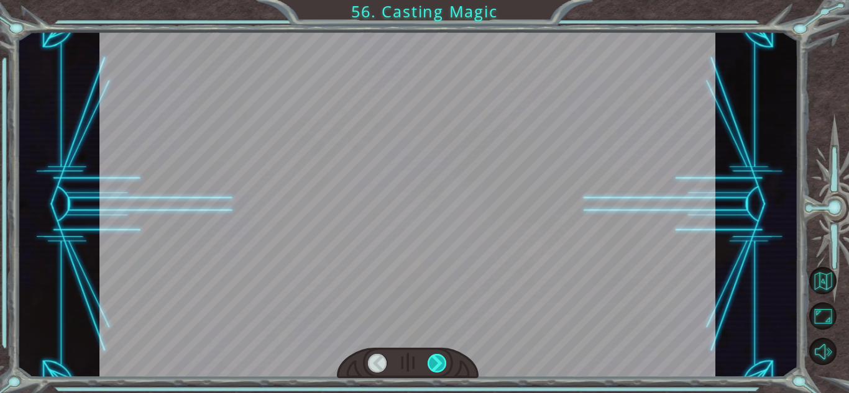
click at [435, 362] on div at bounding box center [436, 363] width 19 height 19
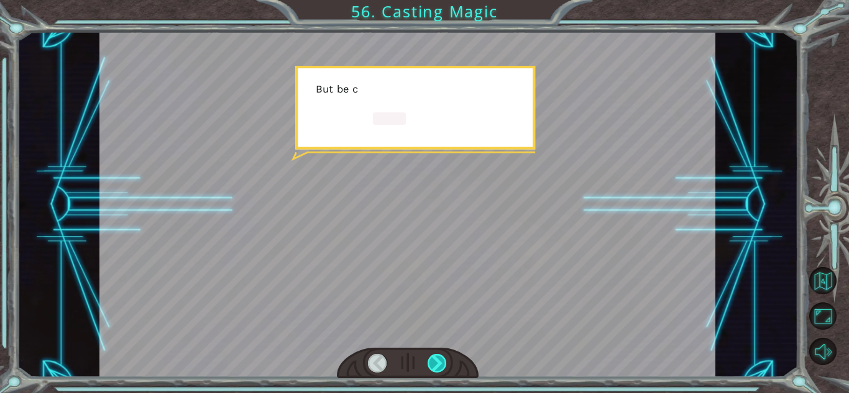
click at [435, 362] on div at bounding box center [436, 363] width 19 height 19
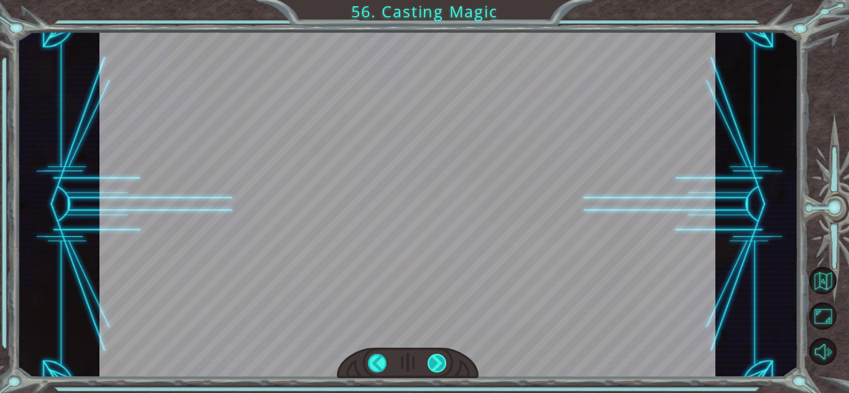
click at [435, 362] on div at bounding box center [436, 363] width 19 height 19
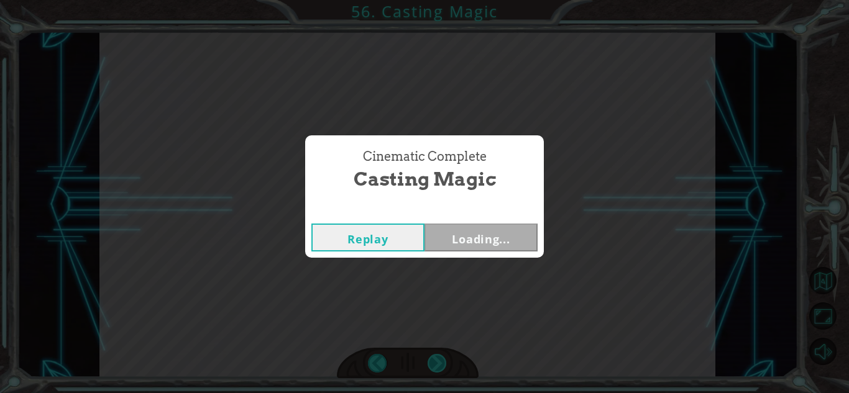
click at [435, 362] on div "Cinematic Complete Casting Magic Replay Loading..." at bounding box center [424, 196] width 849 height 393
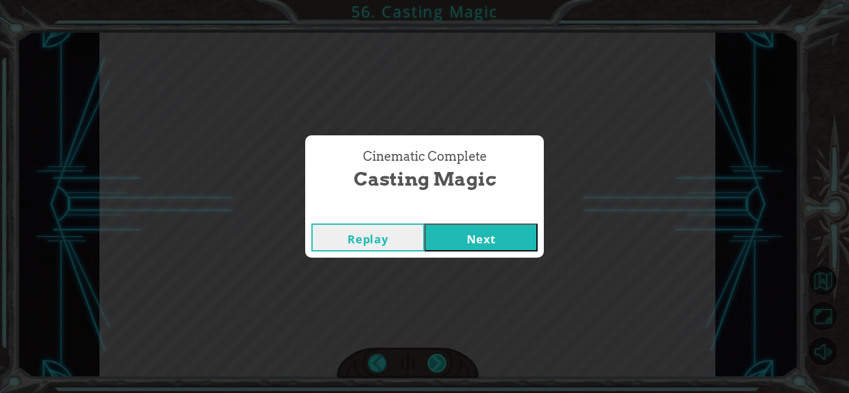
click at [435, 362] on div "Cinematic Complete Casting Magic Replay Next" at bounding box center [424, 196] width 849 height 393
click at [451, 248] on button "Next" at bounding box center [480, 238] width 113 height 28
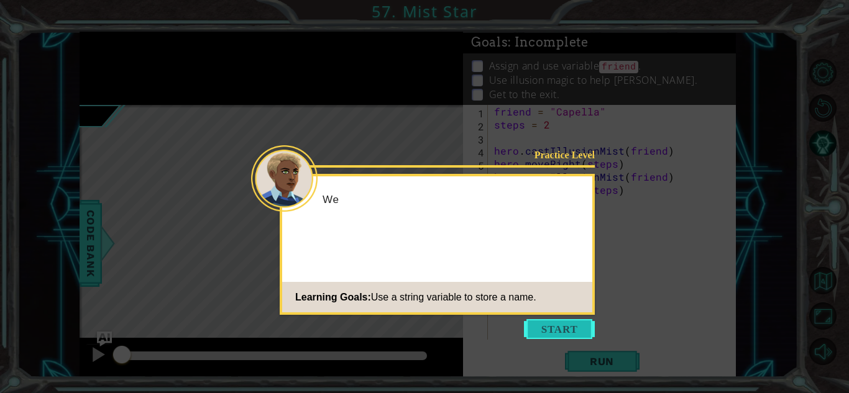
click at [531, 334] on button "Start" at bounding box center [559, 329] width 71 height 20
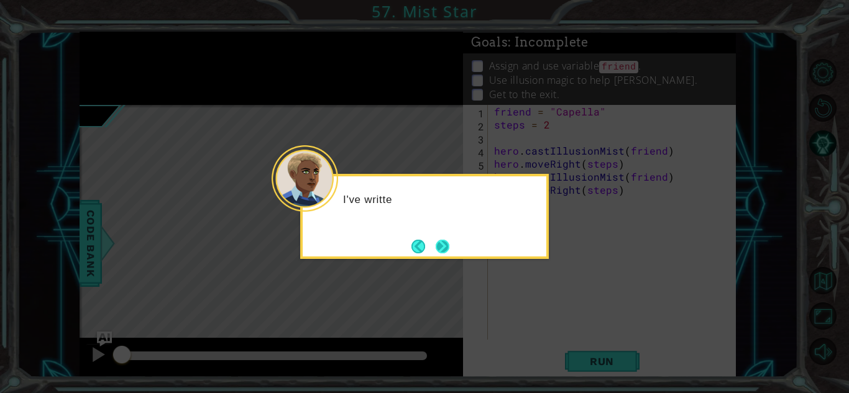
click at [435, 252] on button "Next" at bounding box center [442, 246] width 17 height 17
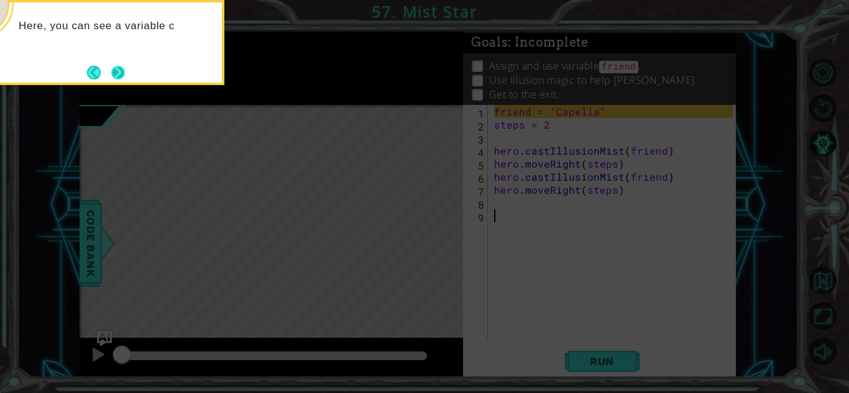
click at [123, 66] on button "Next" at bounding box center [118, 73] width 14 height 14
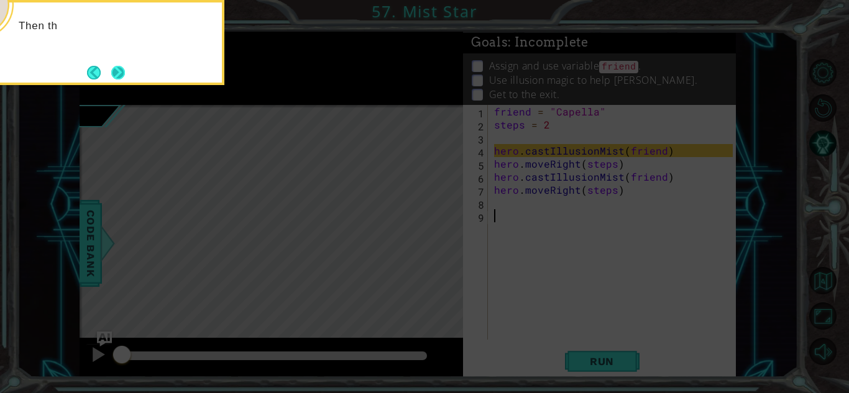
click at [122, 65] on button "Next" at bounding box center [118, 72] width 14 height 14
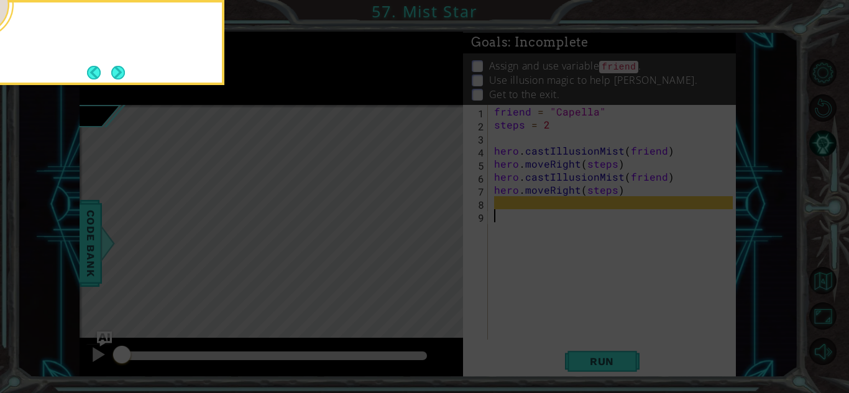
click at [122, 65] on button "Next" at bounding box center [118, 73] width 22 height 22
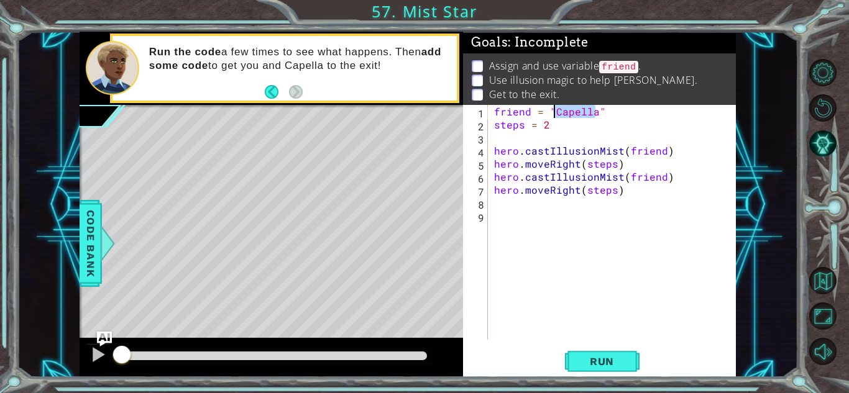
drag, startPoint x: 596, startPoint y: 114, endPoint x: 555, endPoint y: 110, distance: 41.2
click at [555, 110] on div "friend = "Capella" steps = 2 hero . castIllusionMist ( friend ) hero . moveRigh…" at bounding box center [614, 235] width 247 height 261
click at [614, 165] on div "friend = 6 steps = 2 hero . castIllusionMist ( friend ) hero . moveRight ( step…" at bounding box center [614, 235] width 247 height 261
type textarea "hero.moveRight(steps)"
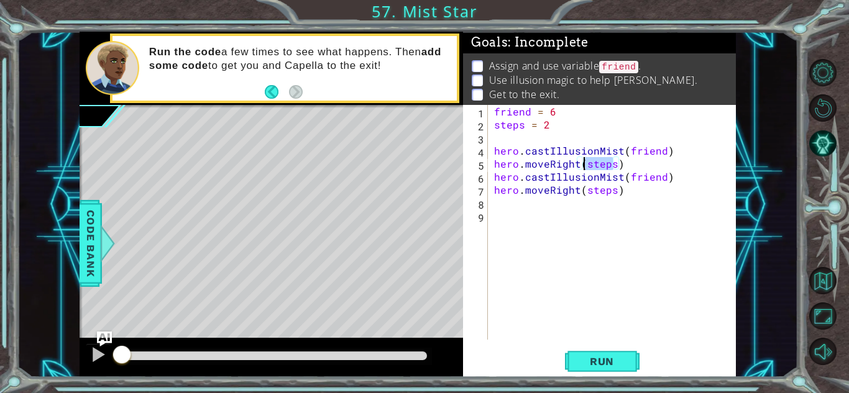
drag, startPoint x: 614, startPoint y: 165, endPoint x: 583, endPoint y: 170, distance: 32.0
click at [583, 170] on div "friend = 6 steps = 2 hero . castIllusionMist ( friend ) hero . moveRight ( step…" at bounding box center [614, 235] width 247 height 261
click at [642, 211] on div "friend = 6 steps = 2 hero . castIllusionMist ( friend ) hero . moveRight ( step…" at bounding box center [614, 235] width 247 height 261
click at [558, 120] on div "friend = 6 steps = 2 hero . castIllusionMist ( friend ) hero . moveRight ( step…" at bounding box center [614, 235] width 247 height 261
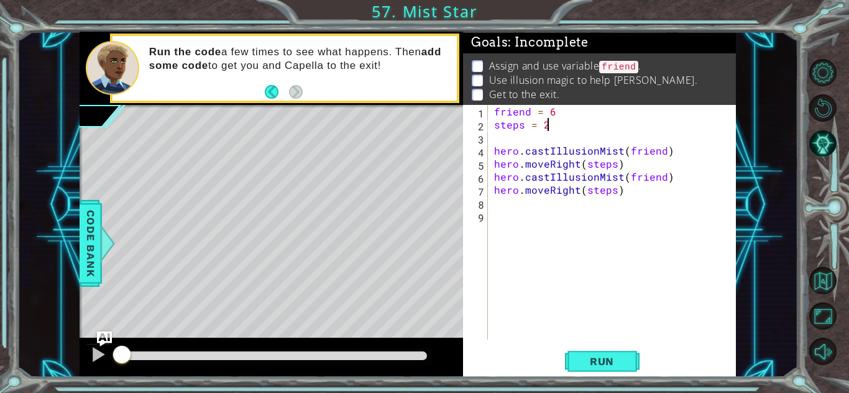
click at [569, 108] on div "friend = 6 steps = 2 hero . castIllusionMist ( friend ) hero . moveRight ( step…" at bounding box center [614, 235] width 247 height 261
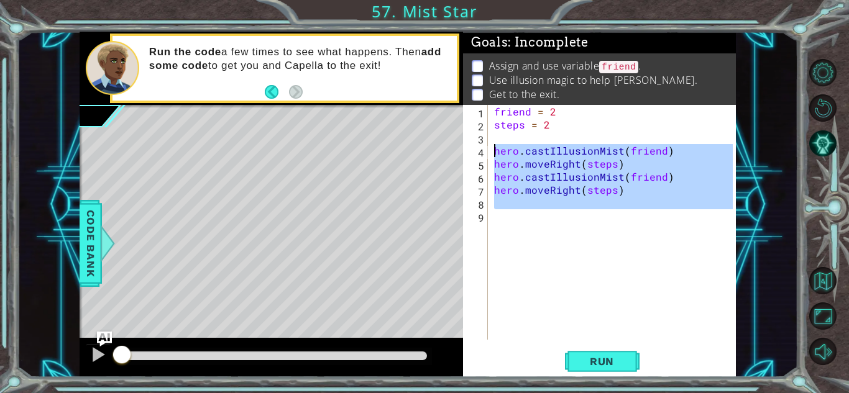
drag, startPoint x: 649, startPoint y: 224, endPoint x: 476, endPoint y: 154, distance: 185.8
click at [476, 154] on div "friend = 2 1 2 3 4 5 6 7 8 9 friend = 2 steps = 2 hero . castIllusionMist ( fri…" at bounding box center [598, 222] width 270 height 235
type textarea "hero.castIllusionMist(friend) hero.moveRight(steps)"
click at [537, 226] on div "friend = 2 steps = 2 hero . castIllusionMist ( friend ) hero . moveRight ( step…" at bounding box center [611, 222] width 241 height 235
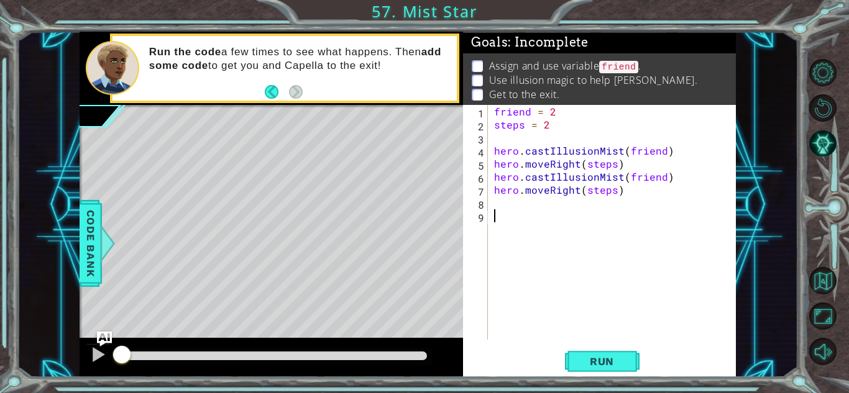
scroll to position [0, 0]
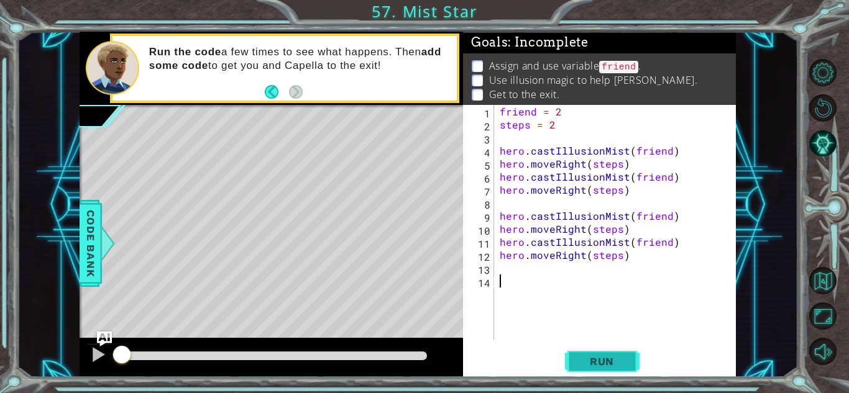
click at [608, 360] on span "Run" at bounding box center [601, 361] width 49 height 12
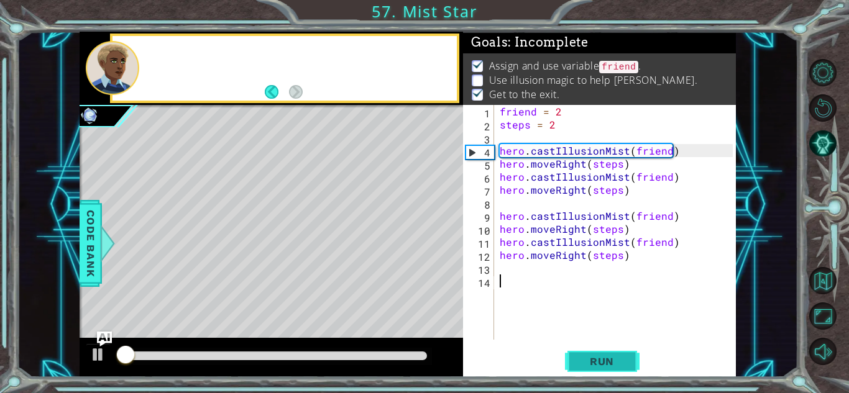
scroll to position [1, 0]
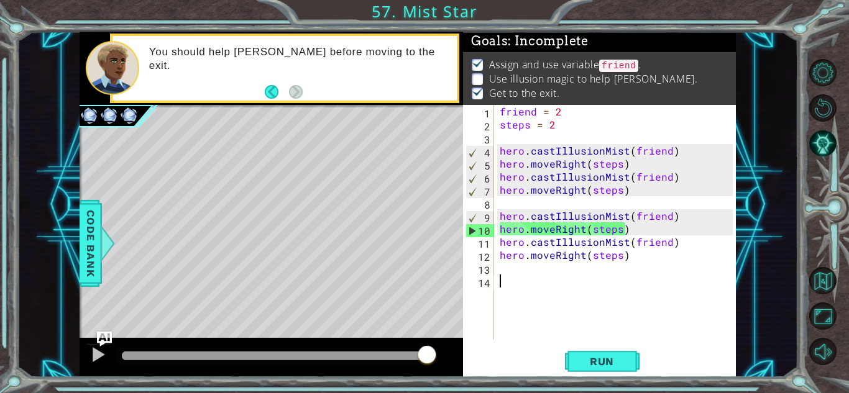
click at [530, 290] on div "friend = 2 steps = 2 hero . castIllusionMist ( friend ) hero . moveRight ( step…" at bounding box center [618, 235] width 242 height 261
click at [522, 150] on div "friend = 2 steps = 2 hero . castIllusionMist ( friend ) hero . moveRight ( step…" at bounding box center [618, 235] width 242 height 261
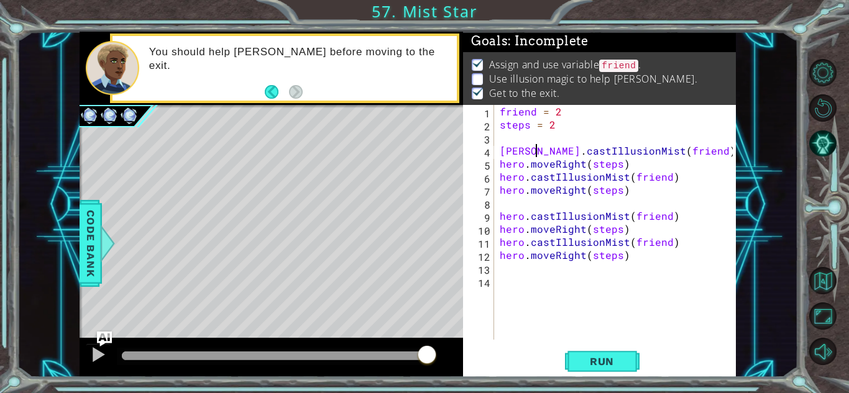
scroll to position [0, 2]
click at [609, 367] on span "Run" at bounding box center [601, 361] width 49 height 12
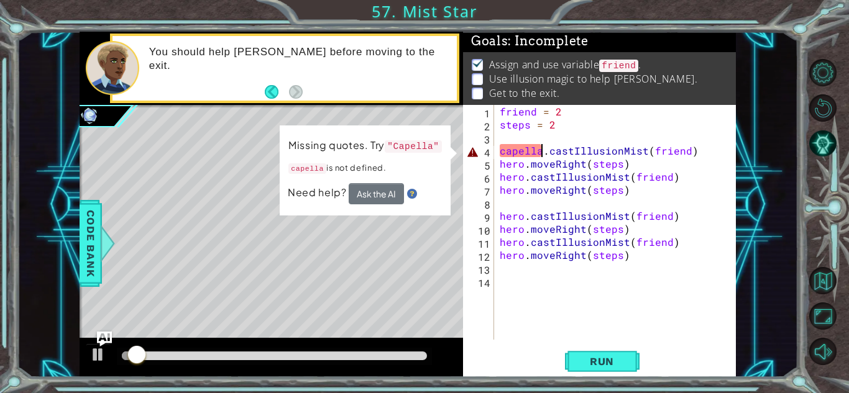
click at [497, 151] on div "friend = 2 steps = 2 capella . castIllusionMist ( friend ) hero . moveRight ( s…" at bounding box center [618, 235] width 242 height 261
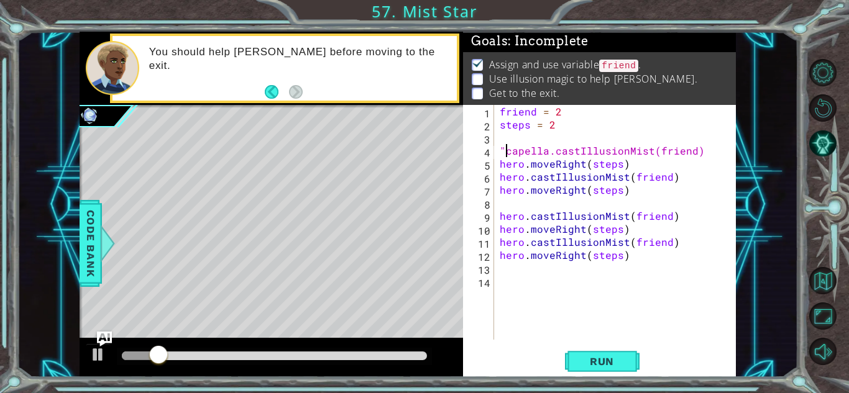
click at [550, 153] on div "friend = 2 steps = 2 "capella.castIllusionMist(friend) hero . moveRight ( steps…" at bounding box center [618, 235] width 242 height 261
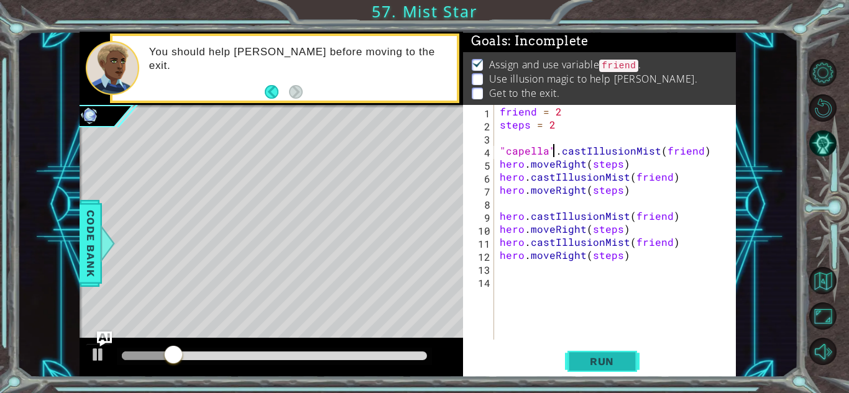
click at [580, 355] on span "Run" at bounding box center [601, 361] width 49 height 12
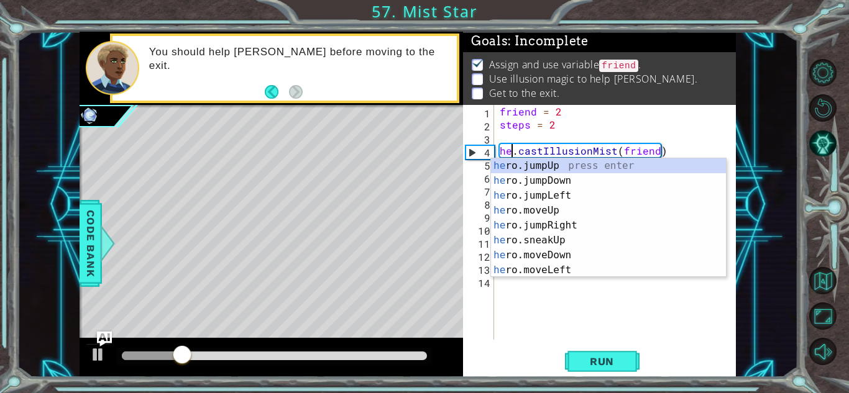
scroll to position [0, 1]
type textarea "hero.castIllusionMist(friend)"
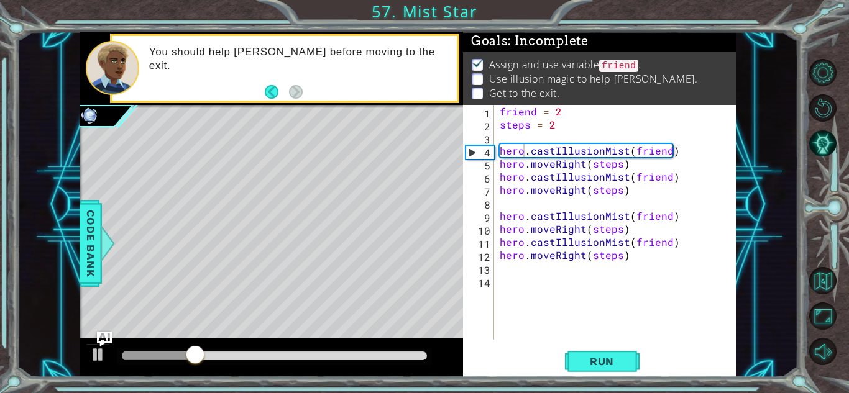
click at [495, 337] on div "hero.castIllusionMist(friend) 1 2 3 4 5 6 7 8 9 10 11 12 13 14 friend = 2 steps…" at bounding box center [598, 222] width 270 height 235
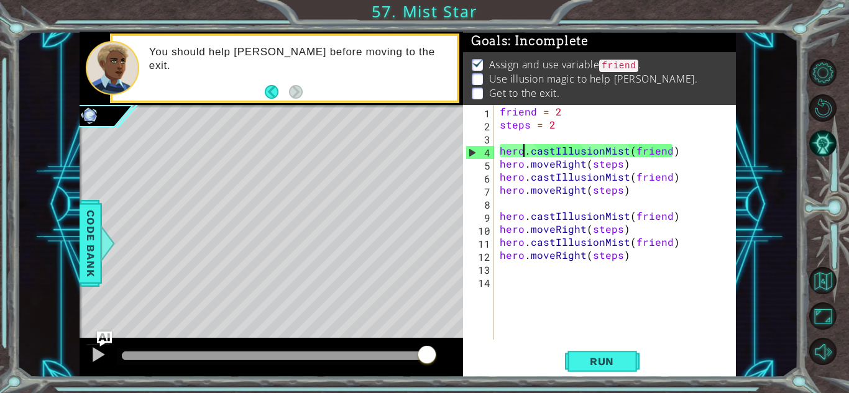
click at [532, 288] on div "friend = 2 steps = 2 hero . castIllusionMist ( friend ) hero . moveRight ( step…" at bounding box center [618, 235] width 242 height 261
click at [533, 140] on div "friend = 2 steps = 2 hero . castIllusionMist ( friend ) hero . moveRight ( step…" at bounding box center [618, 235] width 242 height 261
drag, startPoint x: 668, startPoint y: 146, endPoint x: 633, endPoint y: 148, distance: 34.9
click at [633, 148] on div "friend = 2 steps = 2 hero . castIllusionMist ( friend ) hero . moveRight ( step…" at bounding box center [618, 235] width 242 height 261
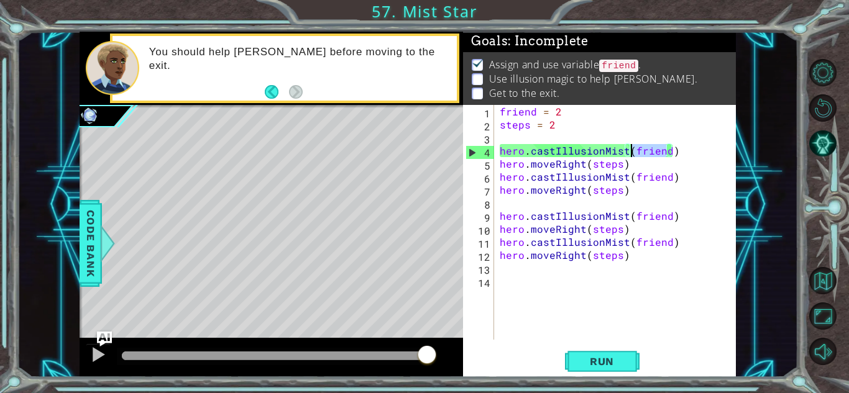
type textarea "hero.castIllusionMist(friend)"
click at [822, 100] on button "Restart Level" at bounding box center [822, 107] width 27 height 27
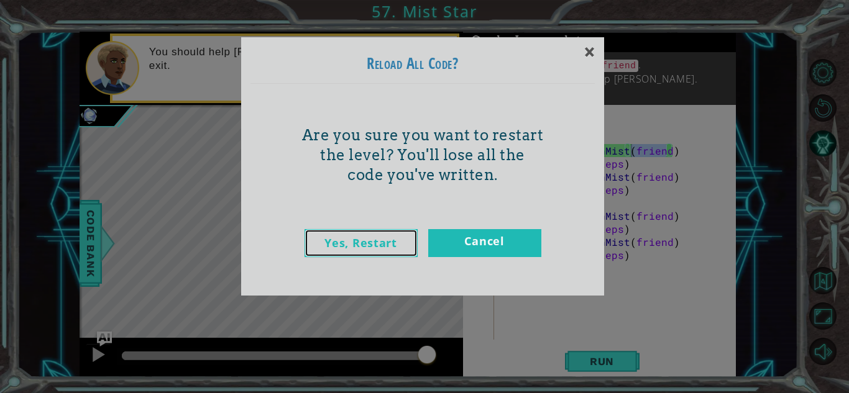
click at [370, 250] on link "Yes, Restart" at bounding box center [360, 243] width 113 height 28
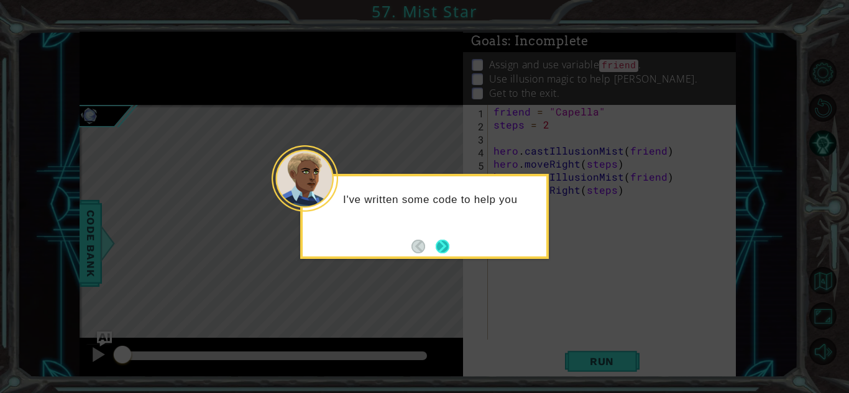
click at [450, 249] on button "Next" at bounding box center [442, 246] width 15 height 15
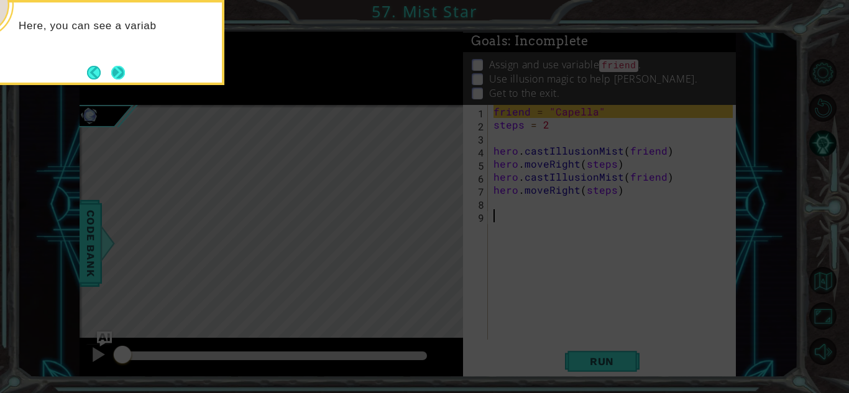
click at [116, 69] on button "Next" at bounding box center [117, 72] width 19 height 19
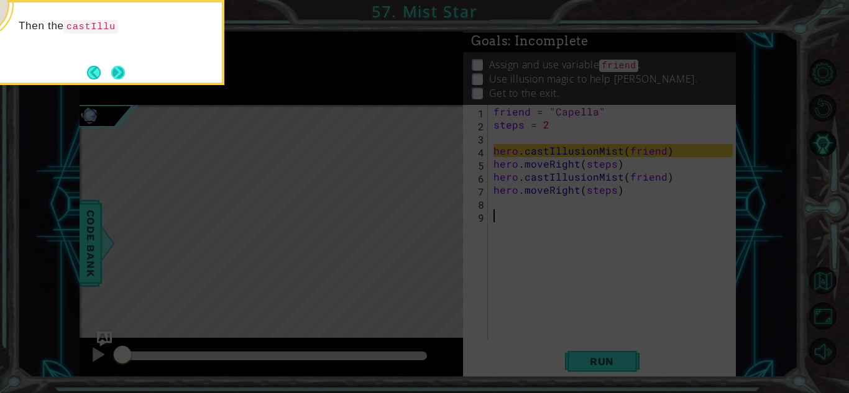
click at [118, 71] on button "Next" at bounding box center [118, 73] width 22 height 22
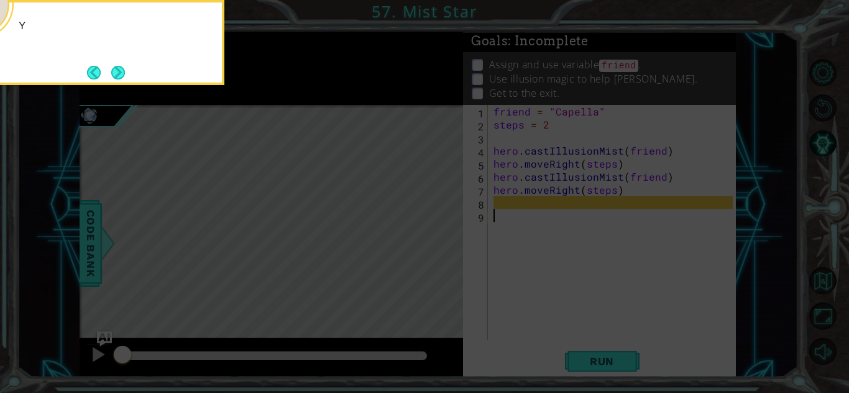
click at [118, 71] on button "Next" at bounding box center [118, 72] width 14 height 14
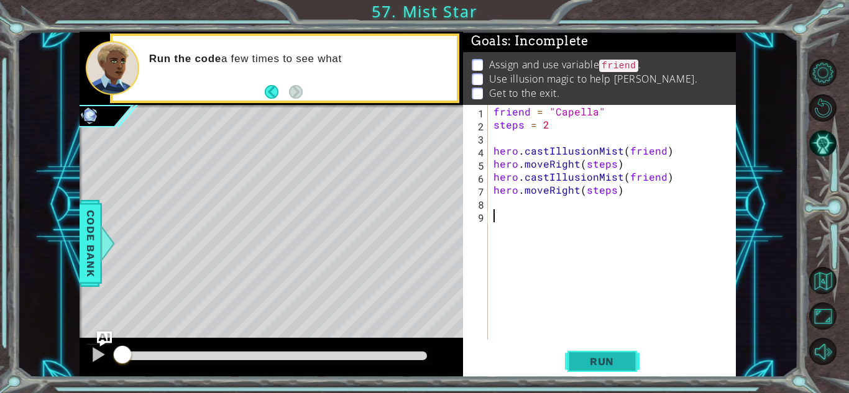
click at [611, 364] on span "Run" at bounding box center [601, 361] width 49 height 12
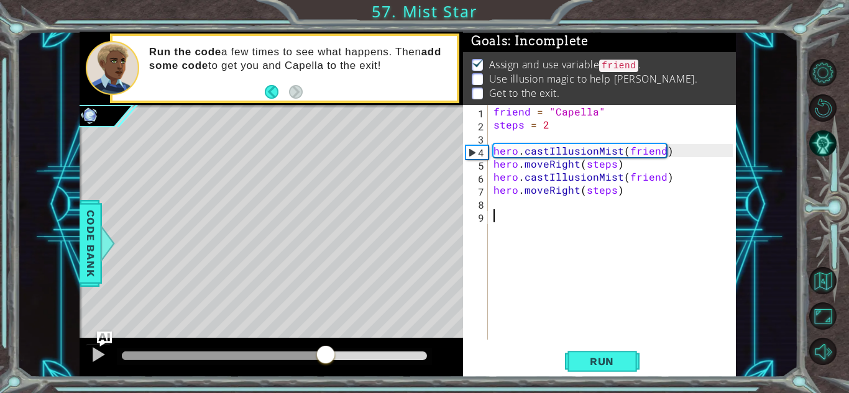
click at [327, 355] on div at bounding box center [274, 356] width 305 height 9
drag, startPoint x: 327, startPoint y: 355, endPoint x: 399, endPoint y: 351, distance: 72.8
click at [399, 351] on div at bounding box center [396, 356] width 22 height 22
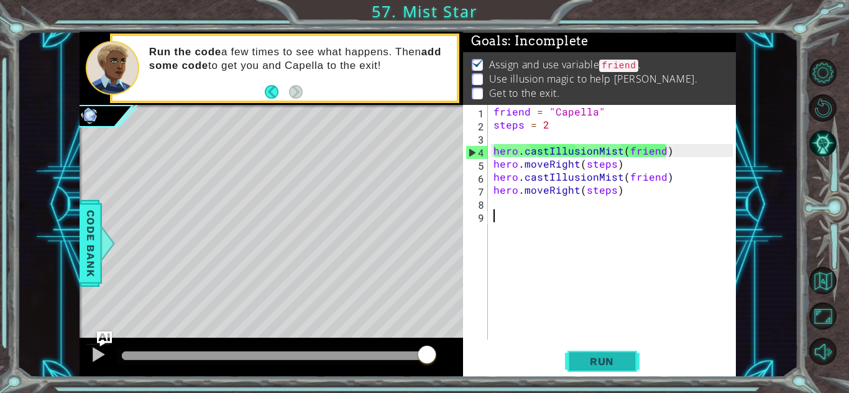
click at [600, 371] on button "Run" at bounding box center [602, 361] width 75 height 27
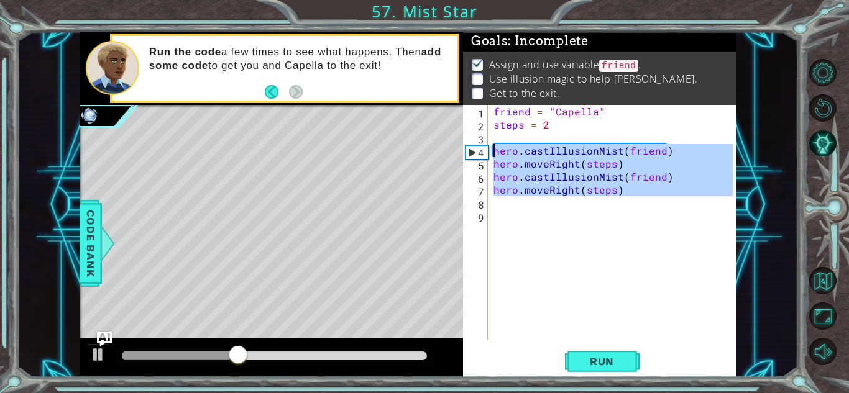
drag, startPoint x: 626, startPoint y: 203, endPoint x: 467, endPoint y: 150, distance: 168.2
click at [467, 150] on div "1 2 3 4 5 6 7 8 9 friend = "Capella" steps = 2 hero . castIllusionMist ( friend…" at bounding box center [598, 222] width 270 height 235
type textarea "c"
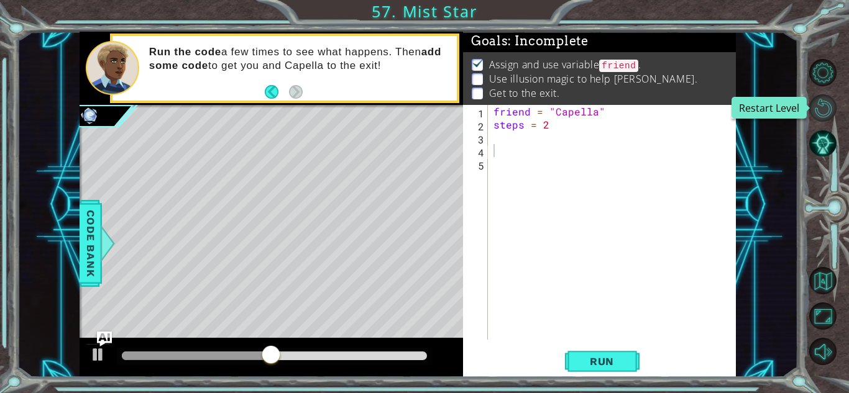
click at [818, 104] on button "Restart Level" at bounding box center [822, 107] width 27 height 27
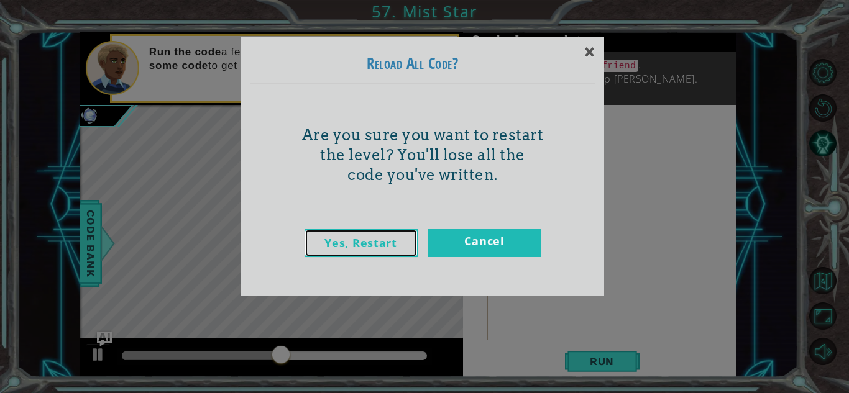
click at [386, 242] on link "Yes, Restart" at bounding box center [360, 243] width 113 height 28
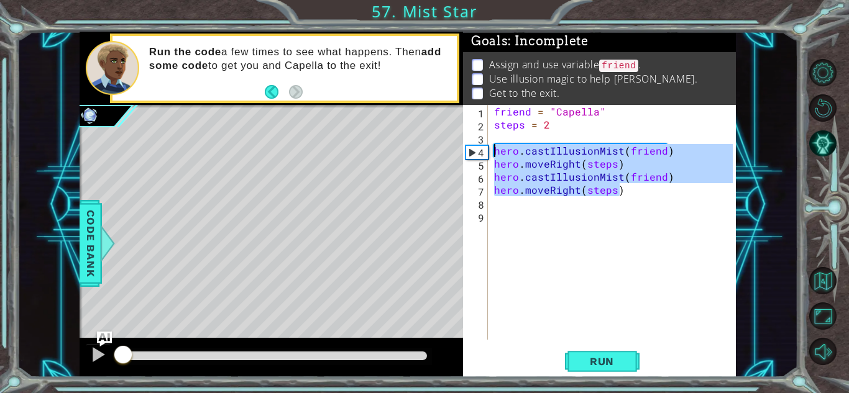
drag, startPoint x: 617, startPoint y: 193, endPoint x: 465, endPoint y: 152, distance: 157.6
click at [465, 152] on div "1 2 3 4 5 6 7 8 9 friend = "Capella" steps = 2 hero . castIllusionMist ( friend…" at bounding box center [598, 222] width 270 height 235
type textarea "hero.castIllusionMist(friend) hero.moveRight(steps)"
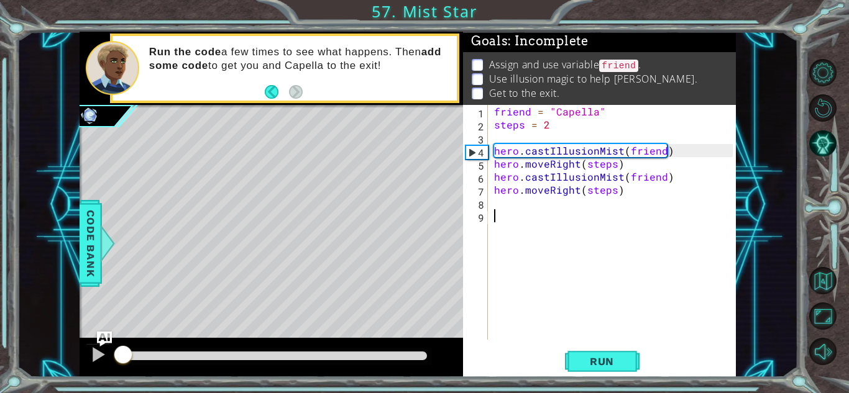
click at [517, 217] on div "friend = "Capella" steps = 2 hero . castIllusionMist ( friend ) hero . moveRigh…" at bounding box center [614, 235] width 247 height 261
paste textarea "hero.moveRight(steps)"
type textarea "hero.moveRight(steps)"
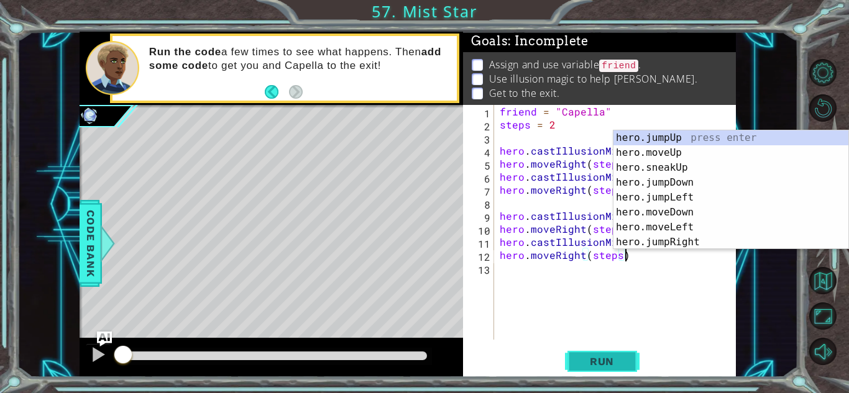
click at [599, 351] on button "Run" at bounding box center [602, 361] width 75 height 27
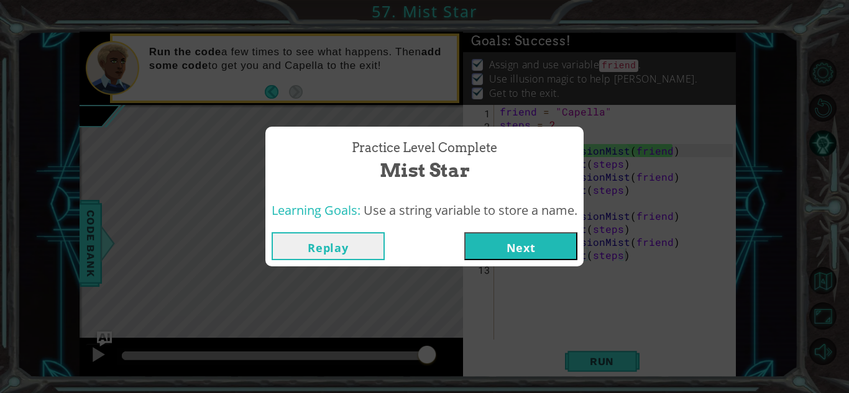
click at [495, 245] on button "Next" at bounding box center [520, 246] width 113 height 28
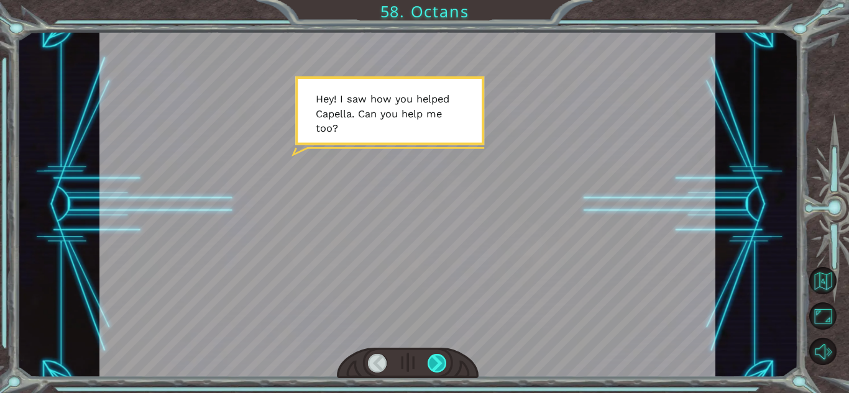
click at [428, 354] on div at bounding box center [436, 363] width 19 height 19
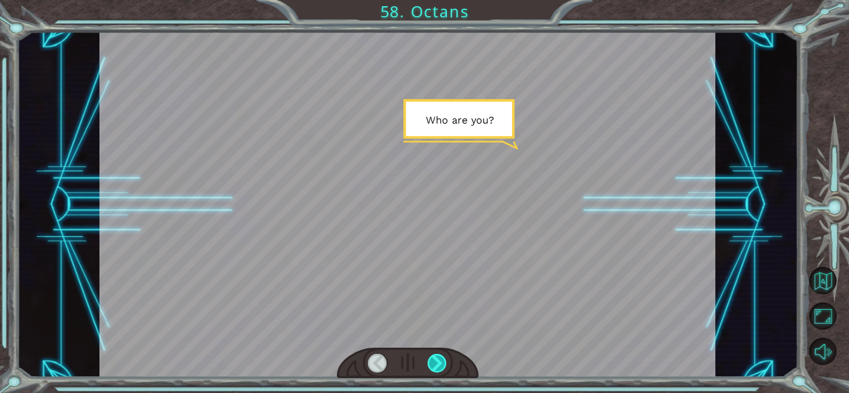
click at [428, 354] on div at bounding box center [436, 363] width 19 height 19
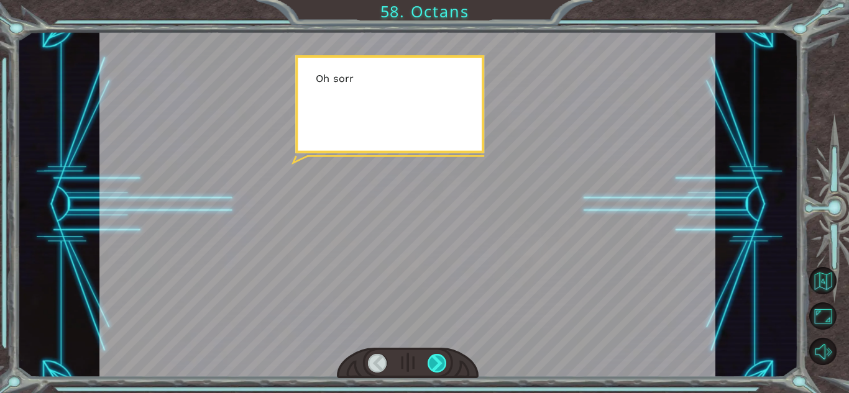
click at [428, 354] on div at bounding box center [436, 363] width 19 height 19
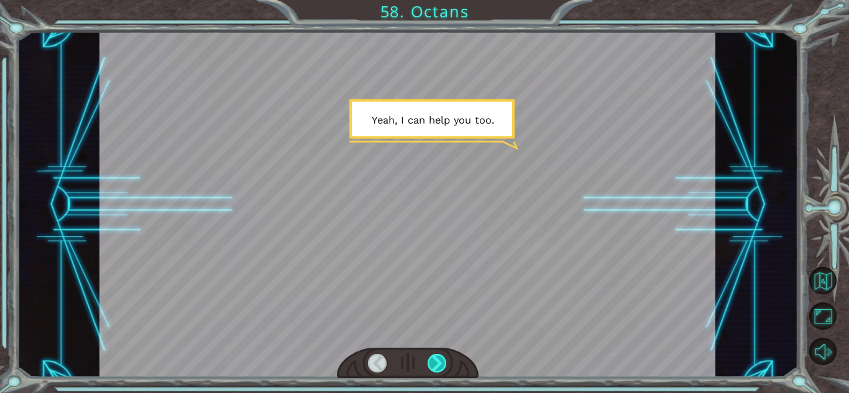
click at [428, 354] on div at bounding box center [436, 363] width 19 height 19
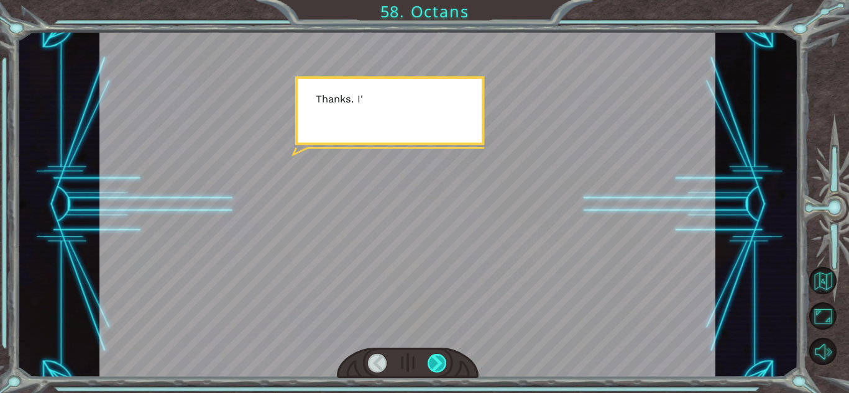
click at [428, 354] on div at bounding box center [436, 363] width 19 height 19
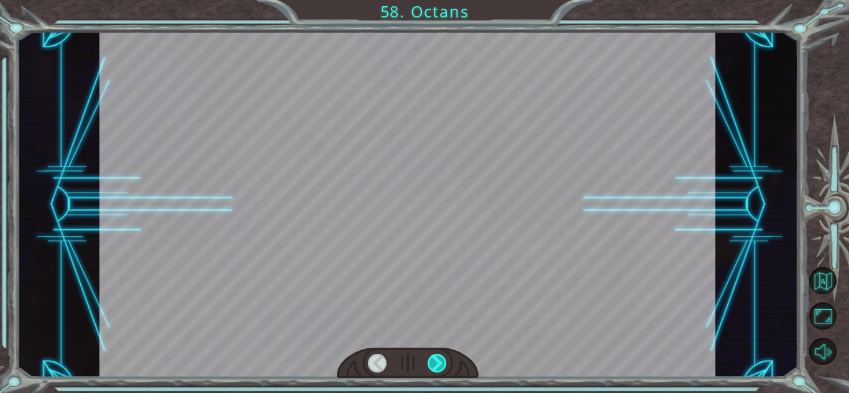
click at [428, 354] on div at bounding box center [436, 363] width 19 height 19
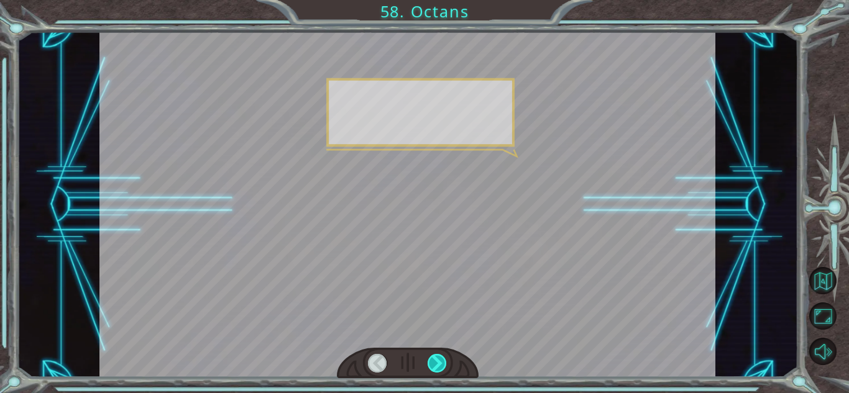
click at [428, 354] on div at bounding box center [436, 363] width 19 height 19
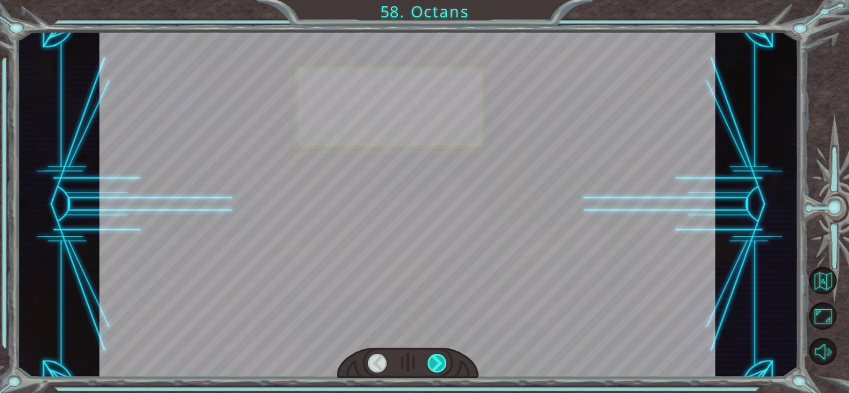
click at [428, 354] on div at bounding box center [436, 363] width 19 height 19
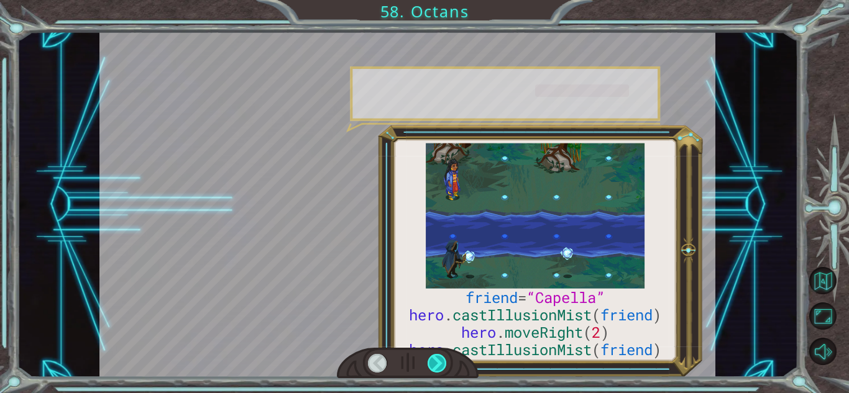
click at [428, 354] on div at bounding box center [436, 363] width 19 height 19
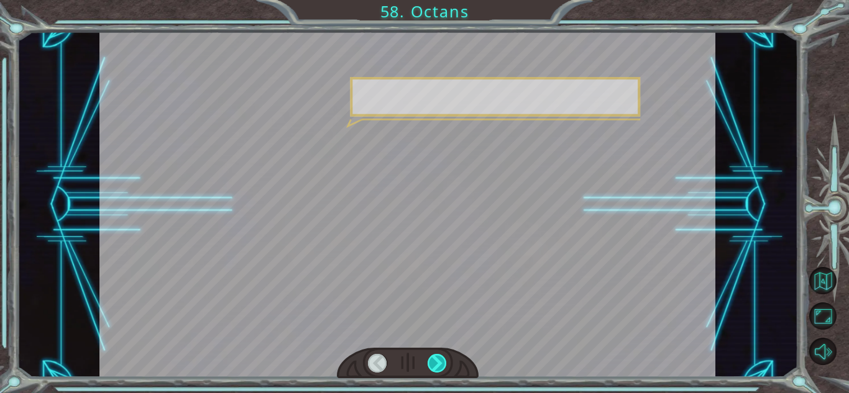
click at [428, 354] on div at bounding box center [436, 363] width 19 height 19
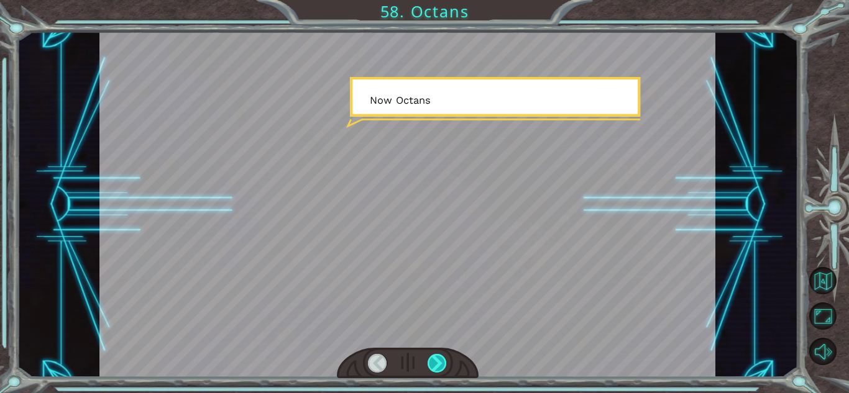
click at [428, 354] on div at bounding box center [436, 363] width 19 height 19
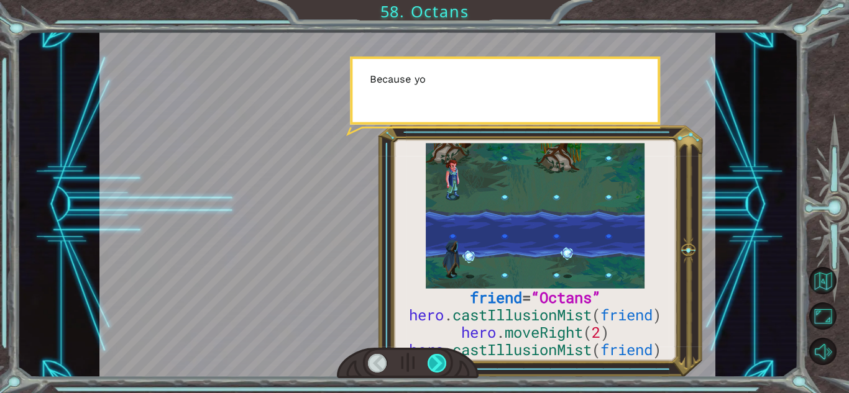
click at [428, 354] on div at bounding box center [436, 363] width 19 height 19
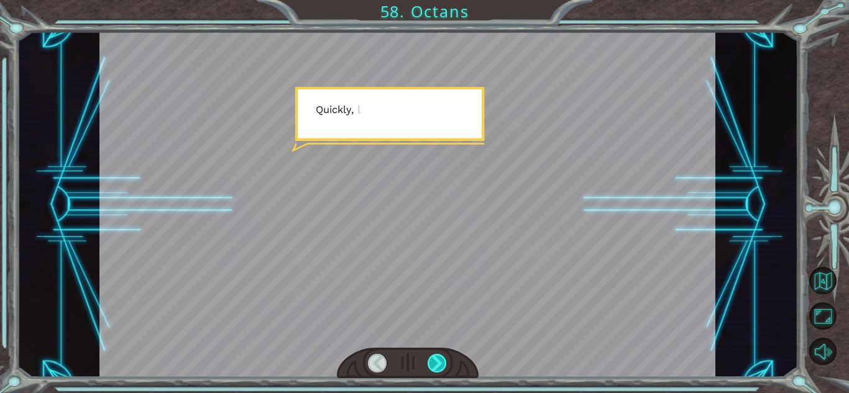
click at [428, 354] on div at bounding box center [436, 363] width 19 height 19
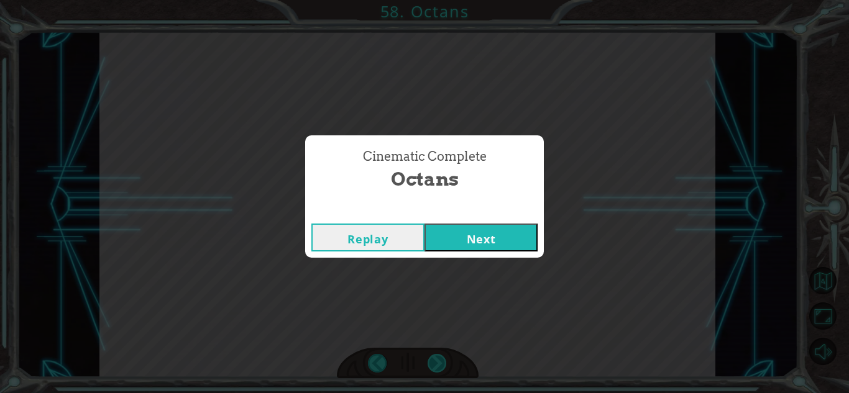
click at [428, 354] on div "Cinematic Complete Octans Replay Next" at bounding box center [424, 196] width 849 height 393
click at [452, 249] on button "Next" at bounding box center [480, 238] width 113 height 28
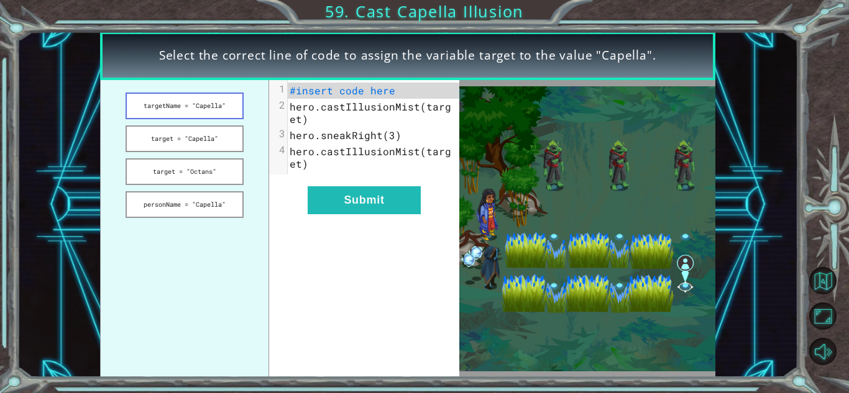
click at [169, 112] on button "targetName = "Capella"" at bounding box center [183, 106] width 117 height 27
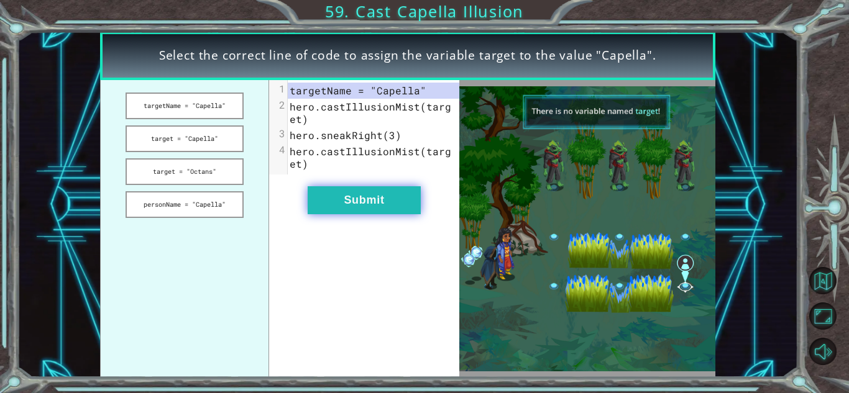
click at [382, 212] on button "Submit" at bounding box center [364, 200] width 113 height 28
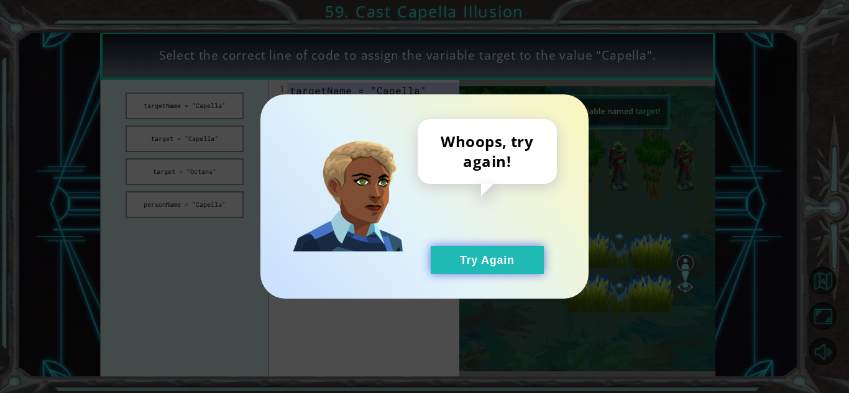
click at [466, 273] on button "Try Again" at bounding box center [487, 260] width 113 height 28
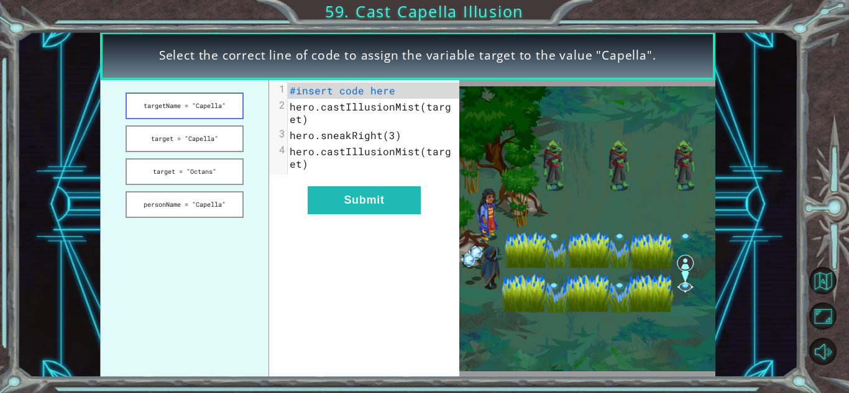
click at [212, 100] on button "targetName = "Capella"" at bounding box center [183, 106] width 117 height 27
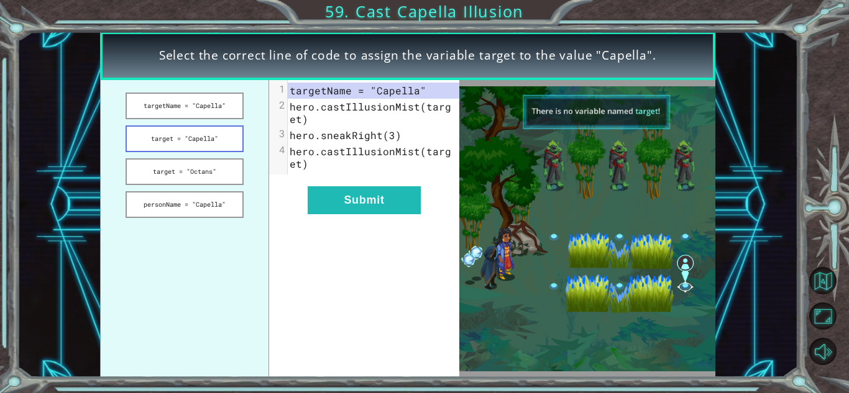
click at [220, 127] on button "target = "Capella"" at bounding box center [183, 138] width 117 height 27
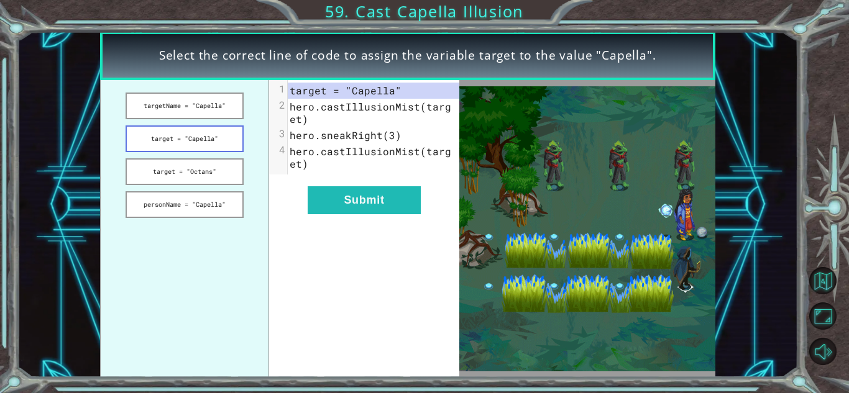
click at [219, 130] on button "target = "Capella"" at bounding box center [183, 138] width 117 height 27
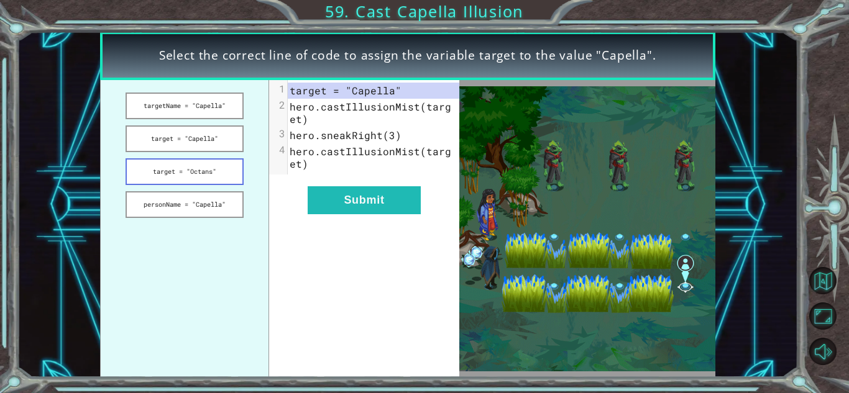
click at [214, 166] on button "target = "Octans"" at bounding box center [183, 171] width 117 height 27
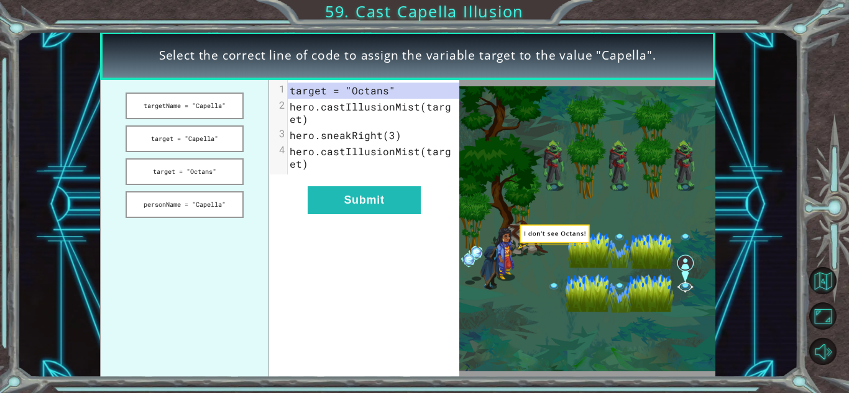
click at [386, 224] on div "xxxxxxxxxx 4 1 target = "Octans" 2 hero.castIllusionMist(target) 3 hero.sneakRi…" at bounding box center [364, 229] width 190 height 298
click at [237, 148] on button "target = "Capella"" at bounding box center [183, 138] width 117 height 27
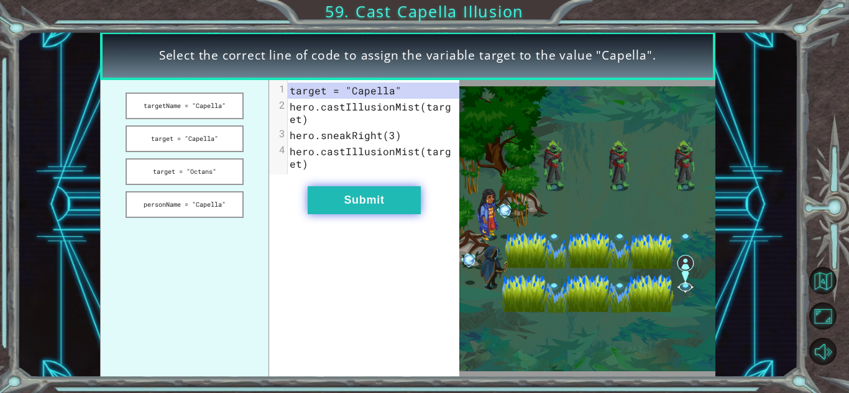
click at [366, 210] on button "Submit" at bounding box center [364, 200] width 113 height 28
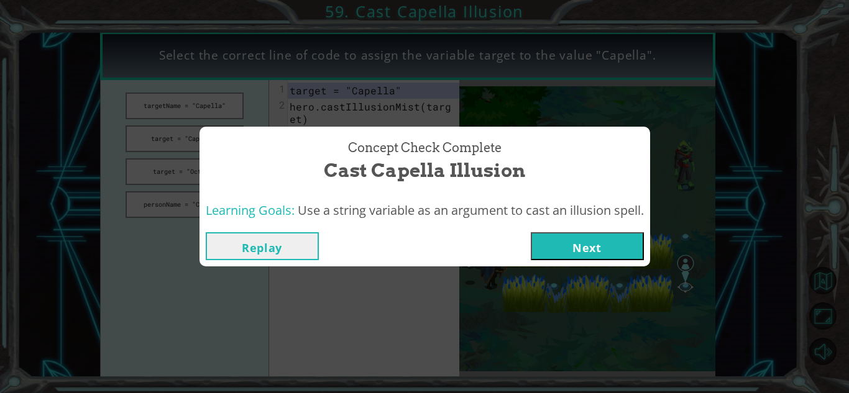
click at [545, 252] on button "Next" at bounding box center [587, 246] width 113 height 28
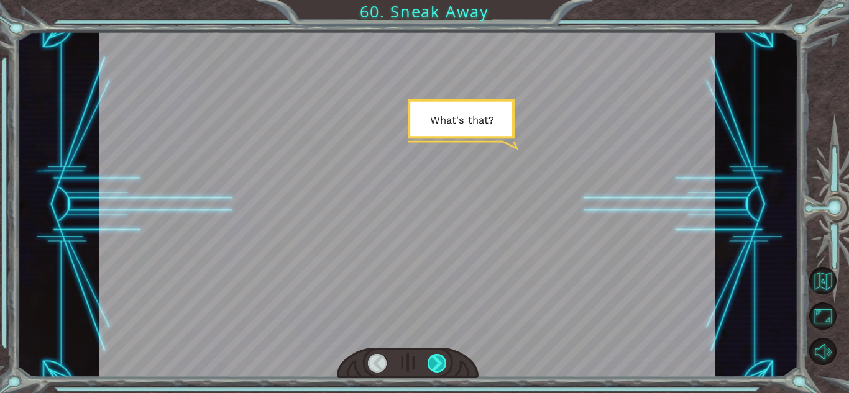
click at [432, 357] on div at bounding box center [436, 363] width 19 height 19
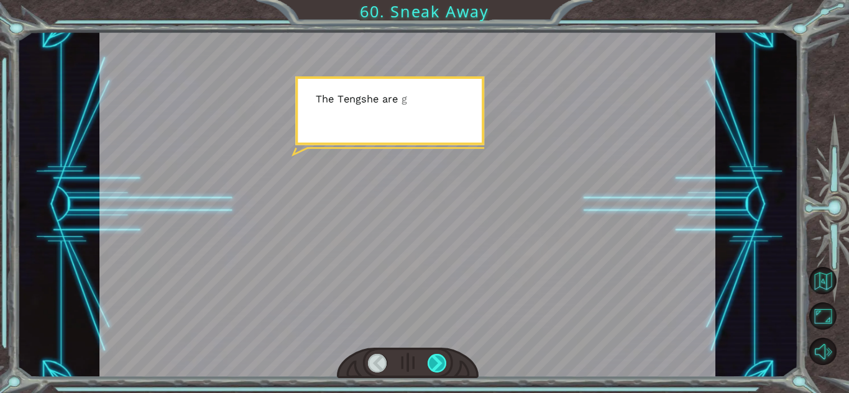
click at [432, 357] on div at bounding box center [436, 363] width 19 height 19
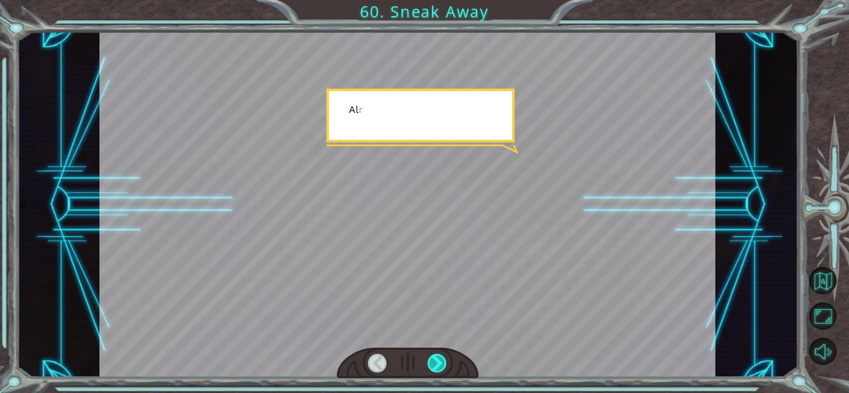
click at [432, 357] on div at bounding box center [436, 363] width 19 height 19
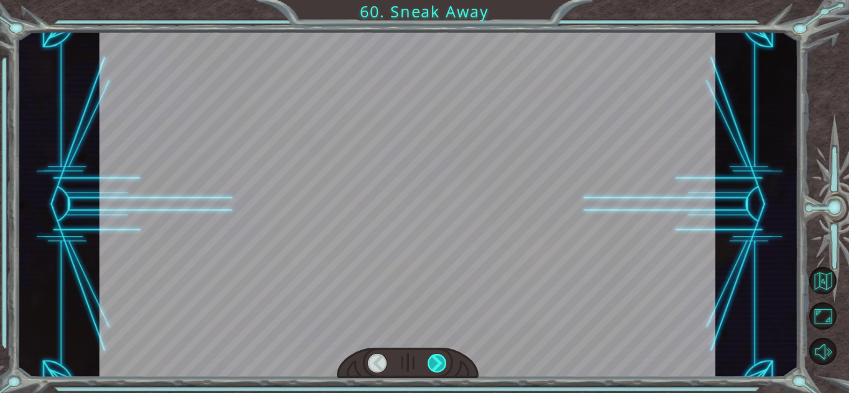
click at [432, 357] on div at bounding box center [436, 363] width 19 height 19
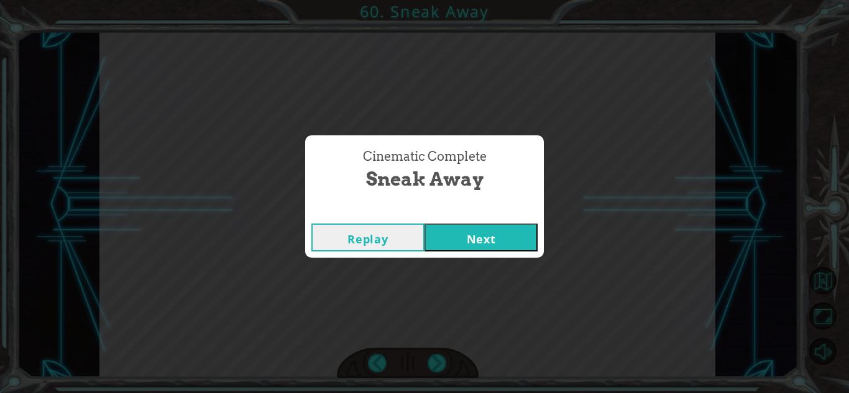
click at [462, 230] on button "Next" at bounding box center [480, 238] width 113 height 28
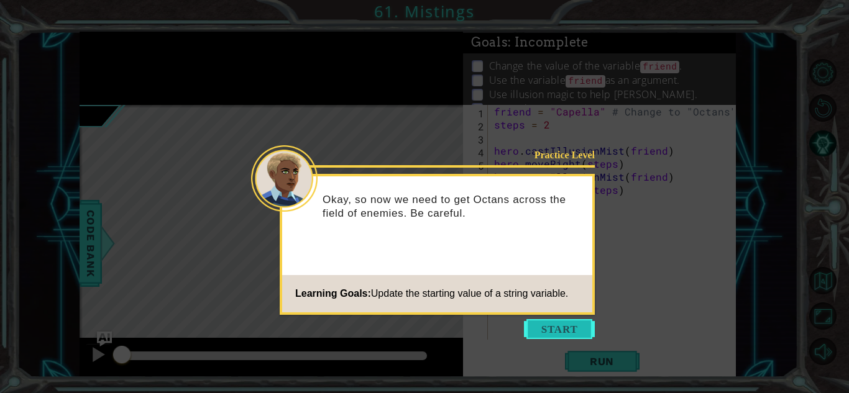
click at [573, 337] on button "Start" at bounding box center [559, 329] width 71 height 20
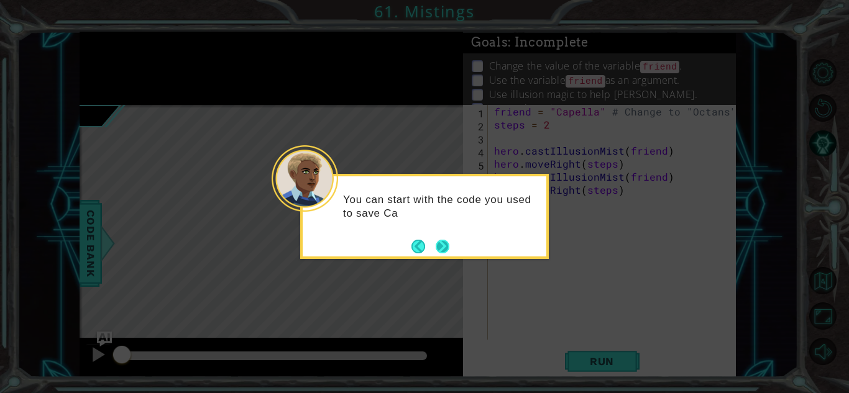
click at [448, 242] on button "Next" at bounding box center [442, 246] width 22 height 22
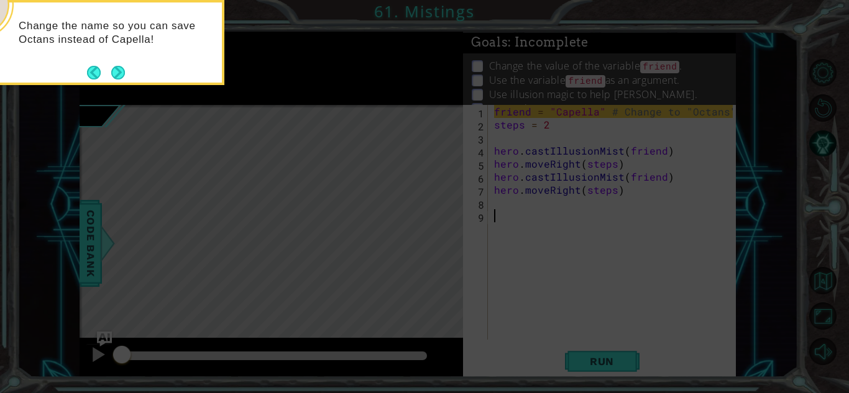
click at [119, 63] on footer at bounding box center [106, 72] width 38 height 19
click at [119, 71] on button "Next" at bounding box center [118, 72] width 14 height 14
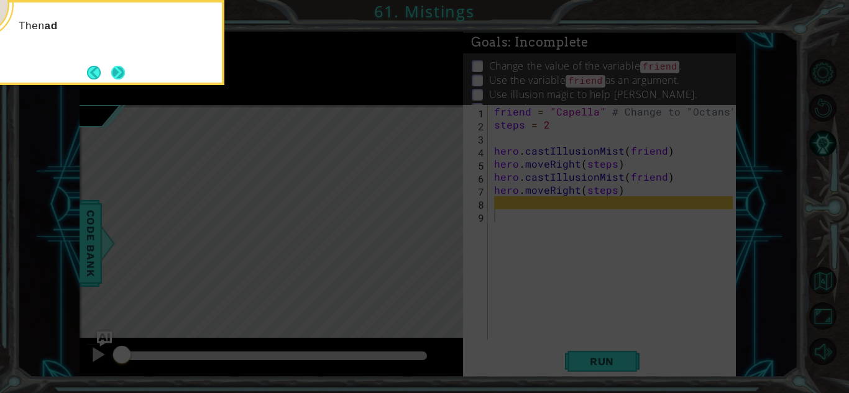
click at [121, 73] on button "Next" at bounding box center [117, 72] width 17 height 17
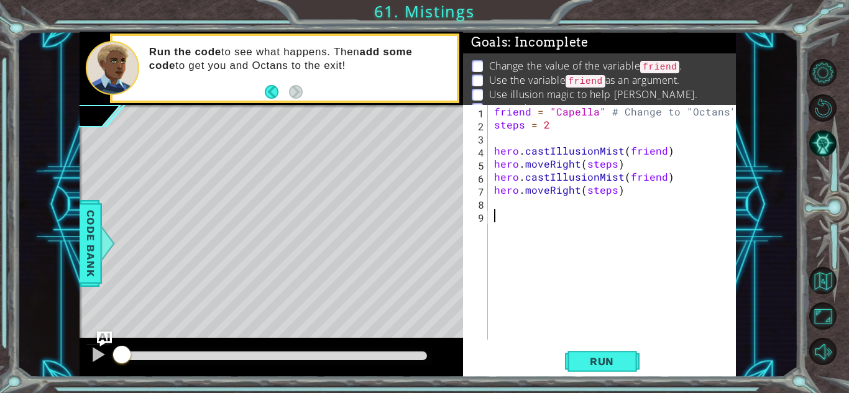
click at [211, 216] on div "Level Map" at bounding box center [367, 288] width 574 height 366
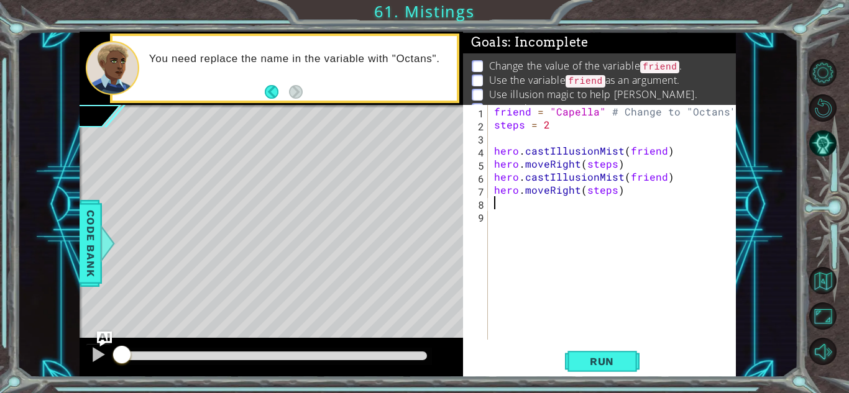
drag, startPoint x: 660, startPoint y: 203, endPoint x: 639, endPoint y: 201, distance: 20.6
click at [639, 201] on div "friend = "Capella" # Change to "Octans" steps = 2 hero . castIllusionMist ( fri…" at bounding box center [614, 235] width 247 height 261
click at [596, 112] on div "friend = "Capella" # Change to "Octans" steps = 2 hero . castIllusionMist ( fri…" at bounding box center [614, 235] width 247 height 261
click at [597, 352] on button "Run" at bounding box center [602, 361] width 75 height 27
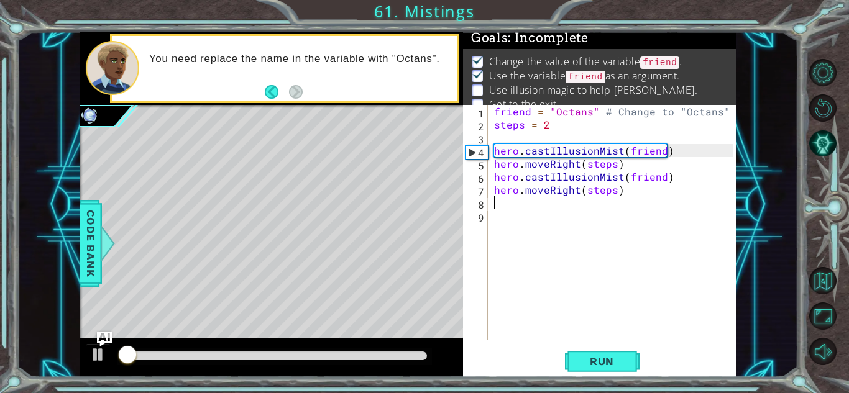
scroll to position [9, 0]
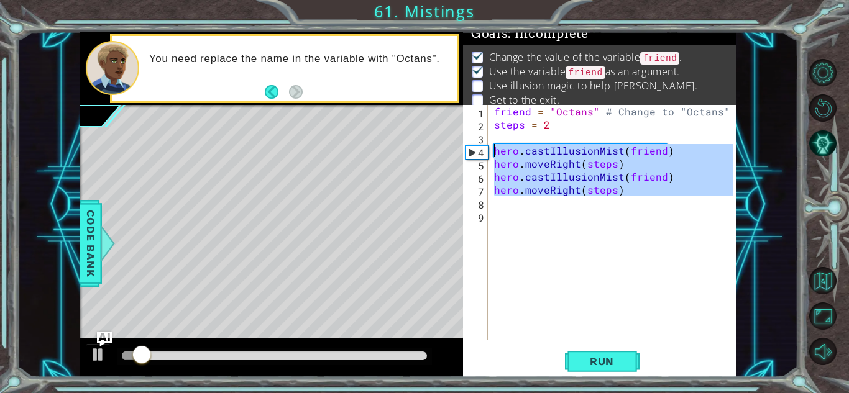
drag, startPoint x: 654, startPoint y: 201, endPoint x: 470, endPoint y: 154, distance: 189.8
click at [470, 154] on div "friend = "Octans" # Change to "Octans" 1 2 3 4 5 6 7 8 9 friend = "Octans" # Ch…" at bounding box center [598, 222] width 270 height 235
type textarea "hero.castIllusionMist(friend) hero.moveRight(steps)"
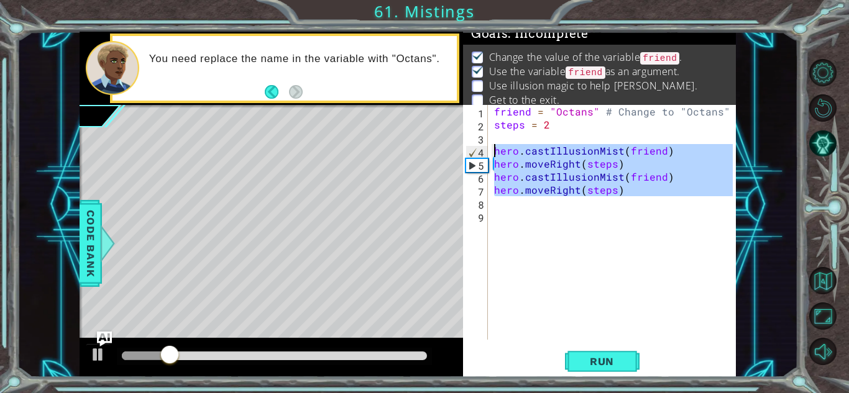
click at [513, 213] on div "friend = "Octans" # Change to "Octans" steps = 2 hero . castIllusionMist ( frie…" at bounding box center [614, 235] width 247 height 261
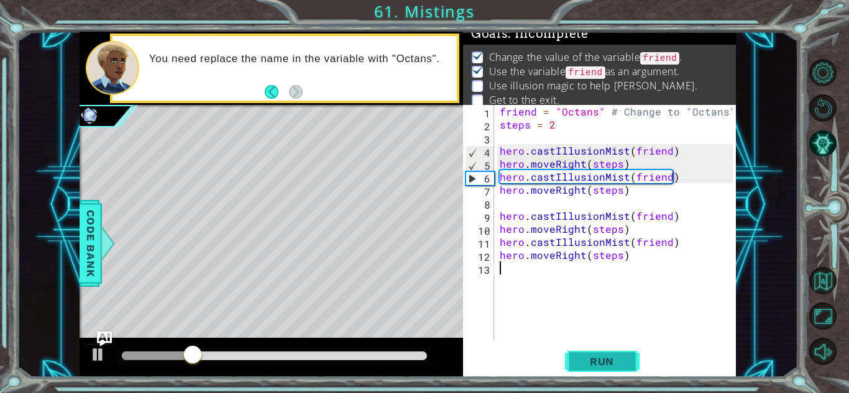
click at [624, 362] on span "Run" at bounding box center [601, 361] width 49 height 12
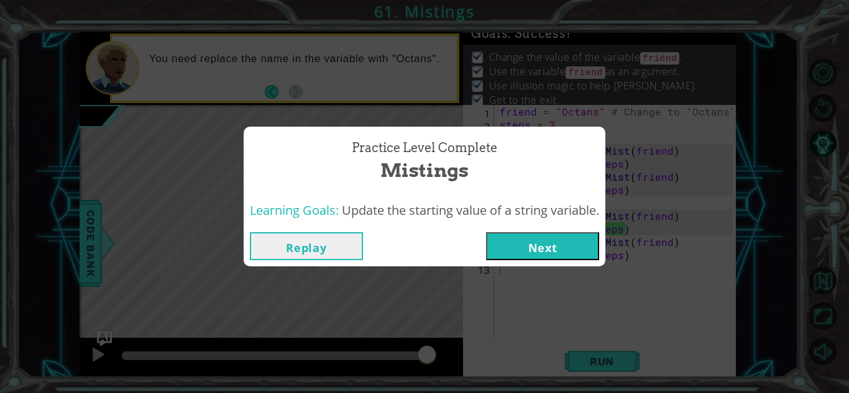
click at [505, 244] on button "Next" at bounding box center [542, 246] width 113 height 28
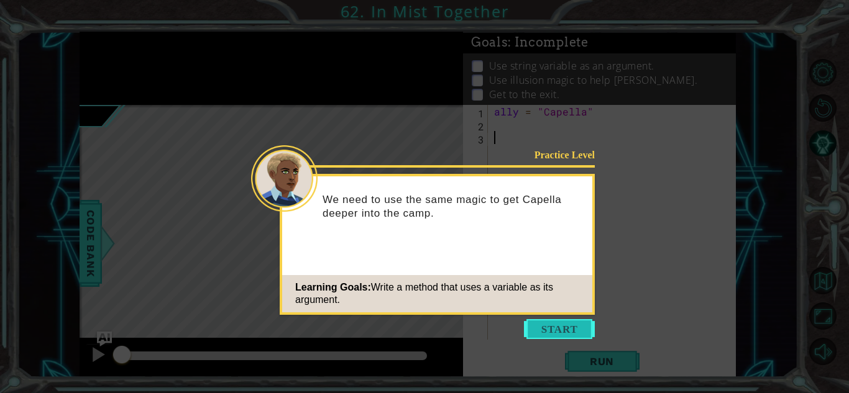
click at [548, 320] on button "Start" at bounding box center [559, 329] width 71 height 20
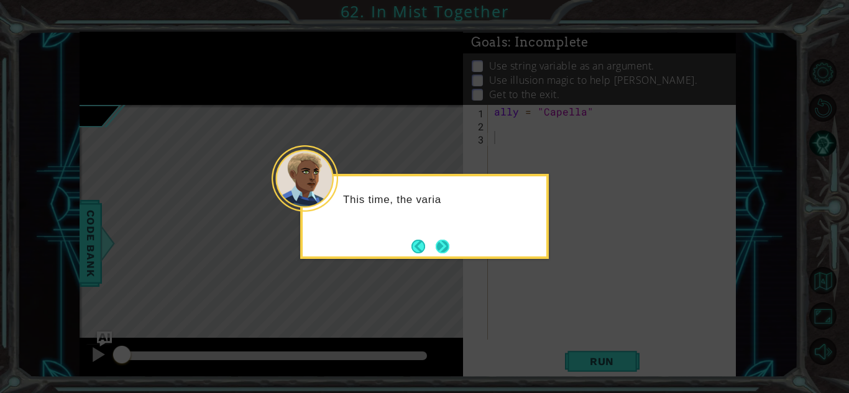
click at [447, 240] on button "Next" at bounding box center [442, 246] width 14 height 14
click at [447, 242] on button "Next" at bounding box center [442, 247] width 14 height 14
click at [447, 242] on button "Next" at bounding box center [442, 246] width 14 height 14
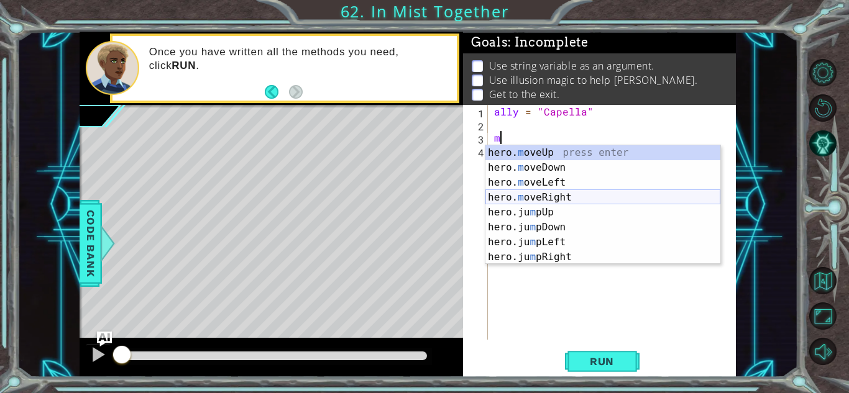
click at [563, 196] on div "hero. m oveUp press enter hero. m oveDown press enter hero. m oveLeft press ent…" at bounding box center [602, 219] width 235 height 149
type textarea "hero.moveRight(1)"
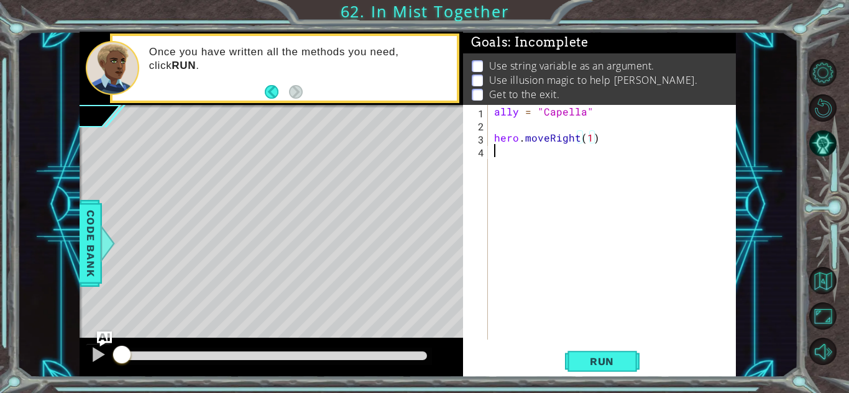
click at [553, 153] on div "ally = "Capella" hero . moveRight ( 1 )" at bounding box center [614, 235] width 247 height 261
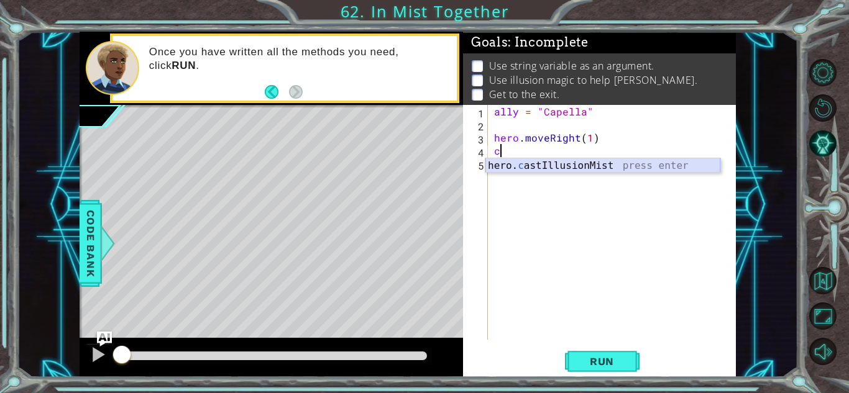
click at [604, 170] on div "hero. c astIllusionMist press enter" at bounding box center [602, 180] width 235 height 45
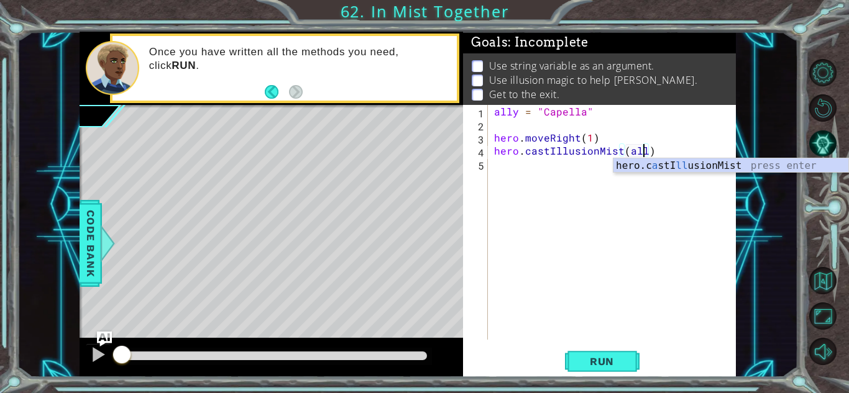
type textarea "hero.castIllusionMist(ally)"
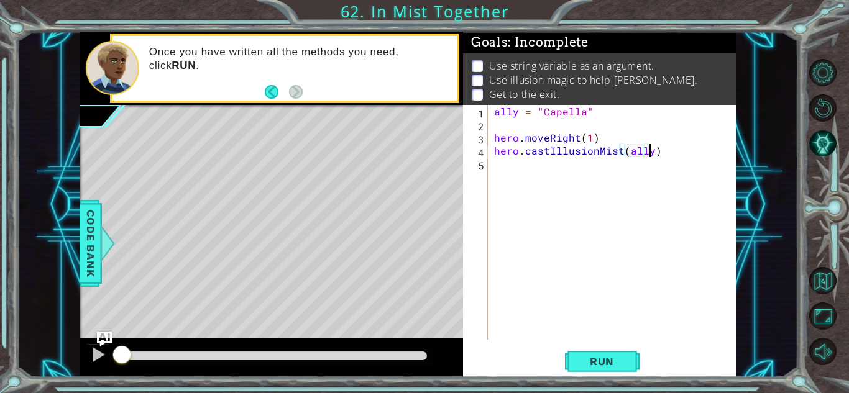
scroll to position [0, 9]
click at [537, 175] on div "ally = "Capella" hero . moveRight ( 1 ) hero . castIllusionMist ( ally )" at bounding box center [614, 235] width 247 height 261
click at [582, 363] on span "Run" at bounding box center [601, 361] width 49 height 12
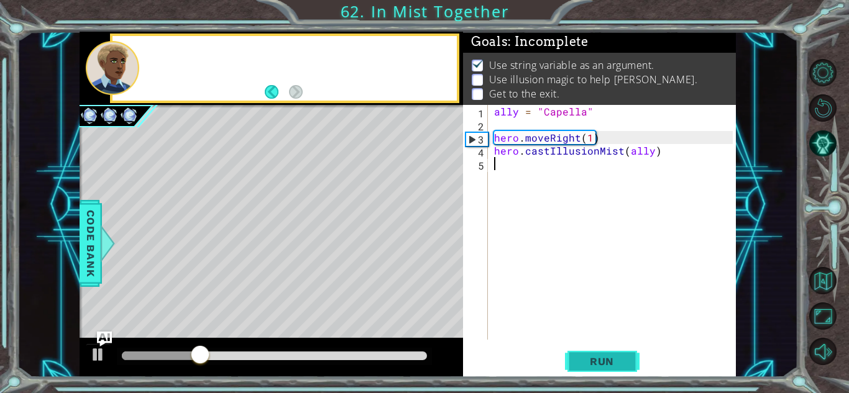
scroll to position [1, 0]
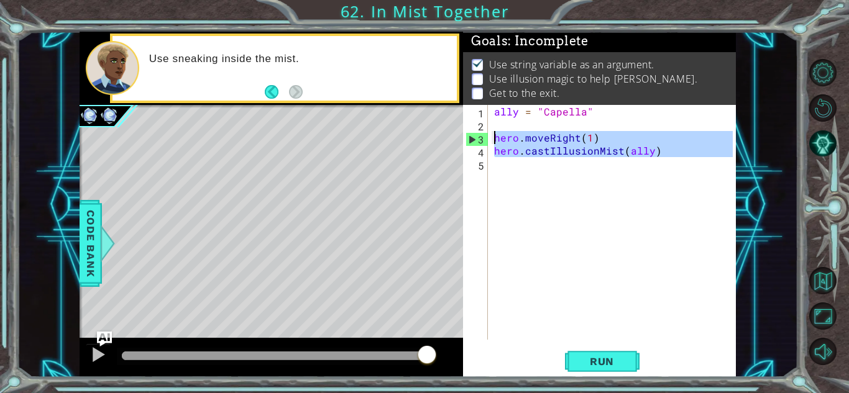
drag, startPoint x: 666, startPoint y: 158, endPoint x: 479, endPoint y: 140, distance: 187.9
click at [479, 140] on div "1 2 3 4 5 ally = "Capella" hero . moveRight ( 1 ) hero . castIllusionMist ( all…" at bounding box center [598, 222] width 270 height 235
type textarea "hero.moveRight(1) hero.castIllusionMist(ally)"
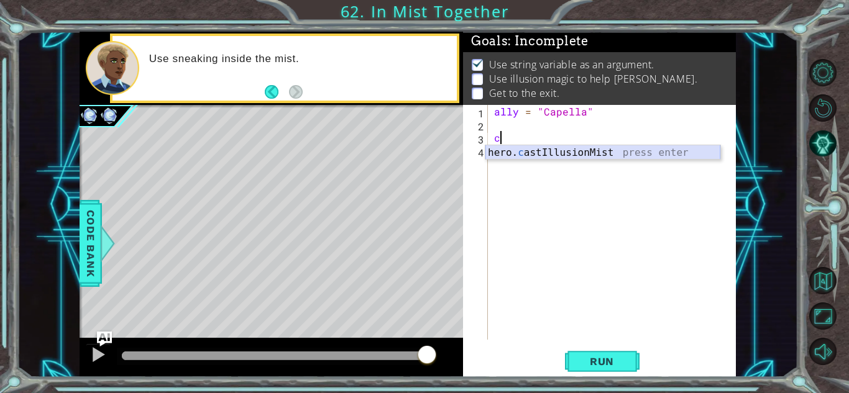
click at [539, 156] on div "hero. c astIllusionMist press enter" at bounding box center [602, 167] width 235 height 45
type textarea "hero.castIllusionMist(friend)"
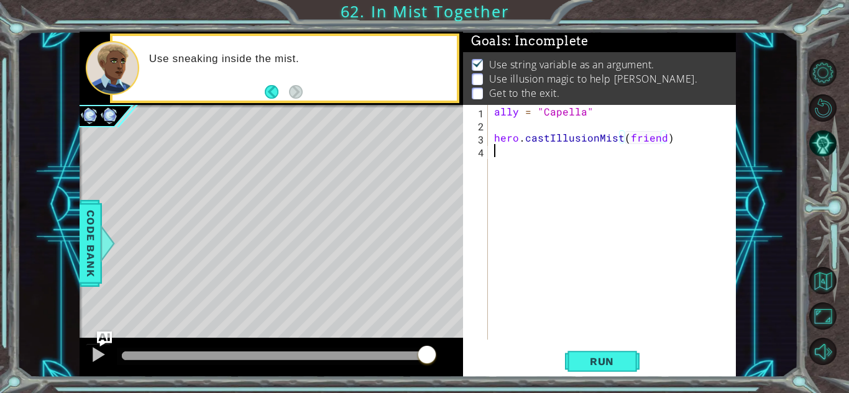
click at [591, 162] on div "ally = "Capella" hero . castIllusionMist ( friend )" at bounding box center [614, 235] width 247 height 261
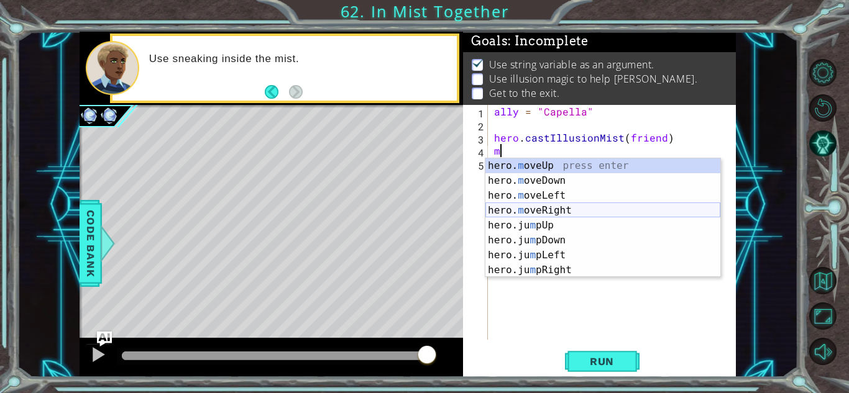
click at [545, 217] on div "hero. m oveUp press enter hero. m oveDown press enter hero. m oveLeft press ent…" at bounding box center [602, 232] width 235 height 149
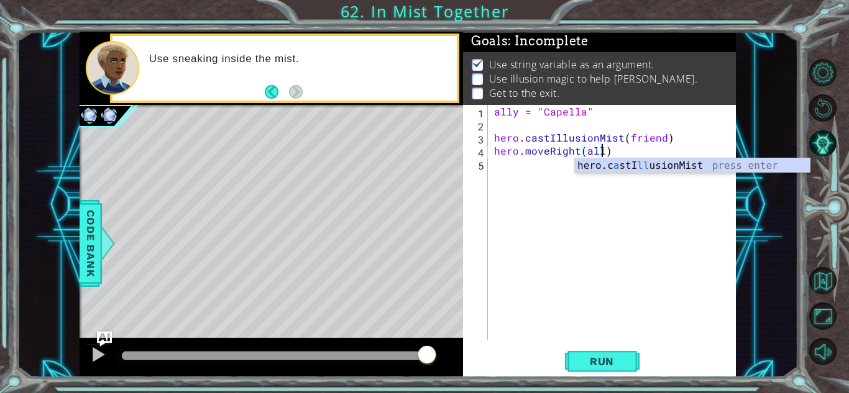
scroll to position [0, 6]
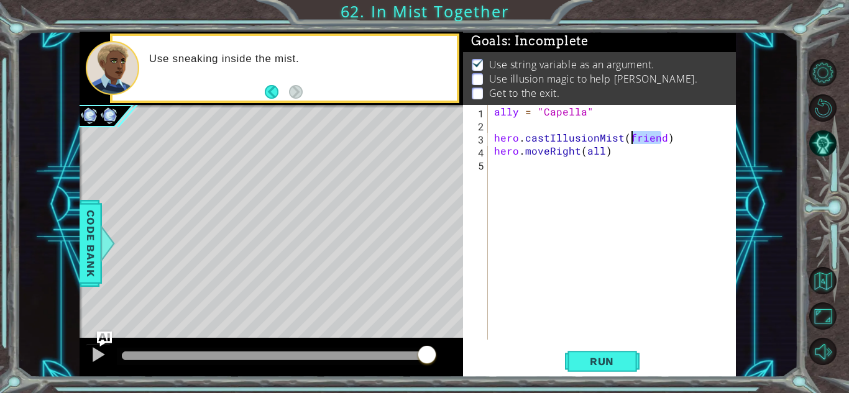
drag, startPoint x: 662, startPoint y: 137, endPoint x: 629, endPoint y: 135, distance: 33.6
click at [629, 135] on div "ally = "Capella" hero . castIllusionMist ( friend ) hero . moveRight ( all )" at bounding box center [614, 235] width 247 height 261
drag, startPoint x: 599, startPoint y: 152, endPoint x: 579, endPoint y: 148, distance: 20.2
click at [579, 148] on div "ally = "Capella" hero . castIllusionMist ( ) hero . moveRight ( all )" at bounding box center [614, 235] width 247 height 261
click at [582, 150] on div "ally = "Capella" hero . castIllusionMist ( ) hero . moveRight ( all )" at bounding box center [611, 222] width 241 height 235
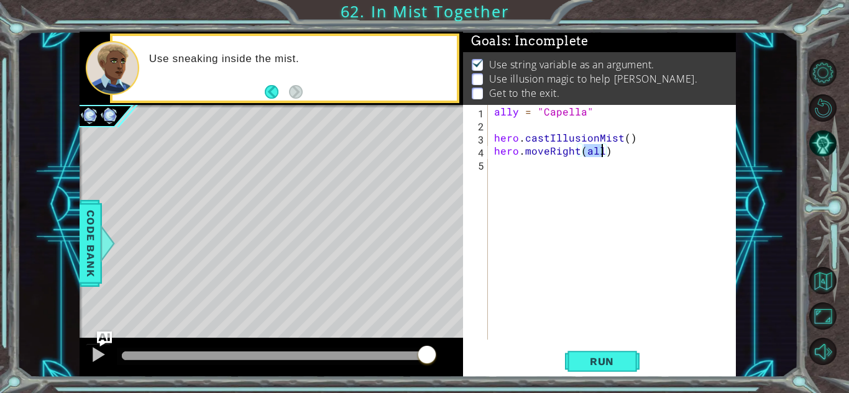
drag, startPoint x: 582, startPoint y: 150, endPoint x: 596, endPoint y: 151, distance: 13.7
click at [596, 151] on div "ally = "Capella" hero . castIllusionMist ( ) hero . moveRight ( all )" at bounding box center [614, 235] width 247 height 261
click at [624, 137] on div "ally = "Capella" hero . castIllusionMist ( ) hero . moveRight ( )" at bounding box center [614, 235] width 247 height 261
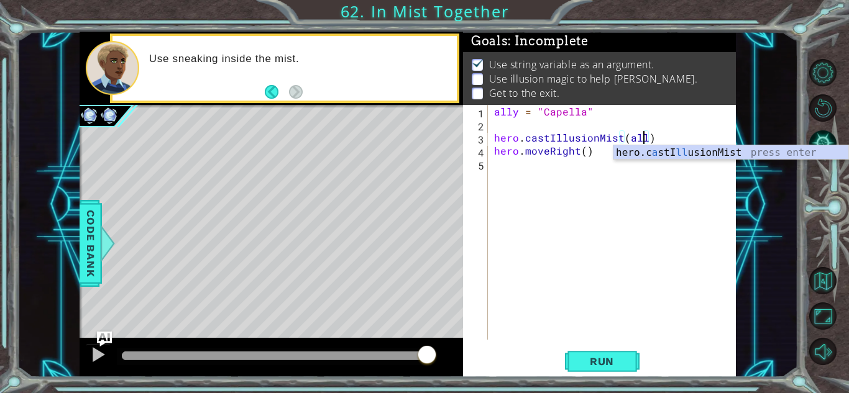
scroll to position [0, 9]
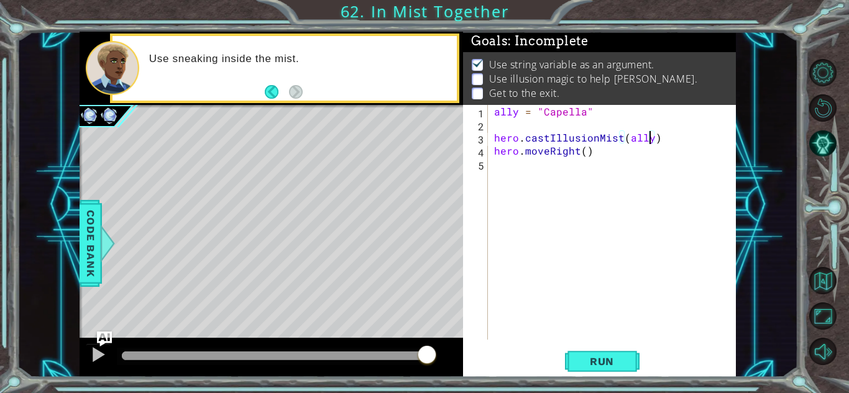
click at [583, 150] on div "ally = "Capella" hero . castIllusionMist ( ally ) hero . moveRight ( )" at bounding box center [614, 235] width 247 height 261
type textarea "hero.moveRight()"
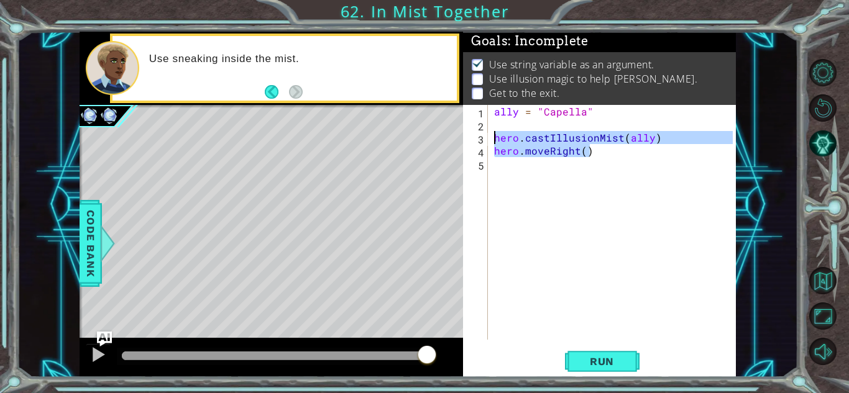
drag, startPoint x: 608, startPoint y: 153, endPoint x: 477, endPoint y: 145, distance: 130.7
click at [477, 145] on div "hero.moveRight() 1 2 3 4 5 ally = "Capella" hero . castIllusionMist ( ally ) he…" at bounding box center [598, 222] width 270 height 235
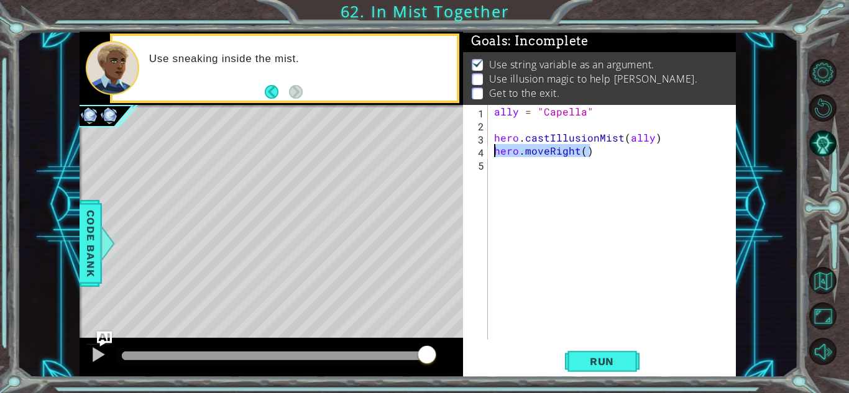
click at [503, 168] on div "ally = "Capella" hero . castIllusionMist ( ally ) hero . moveRight ( )" at bounding box center [614, 235] width 247 height 261
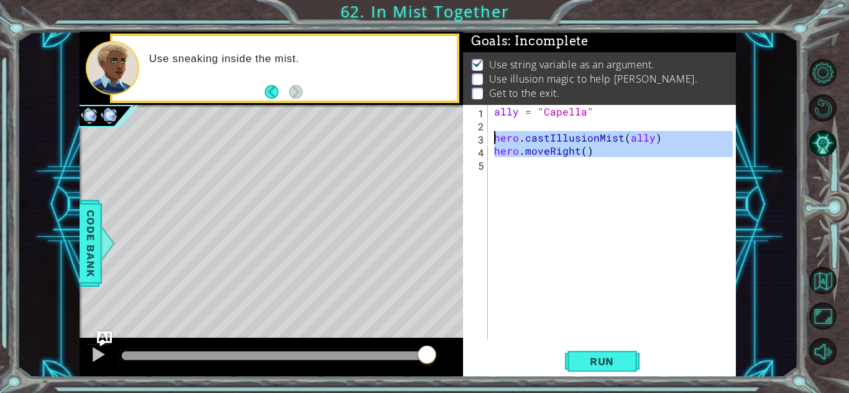
click at [458, 136] on div "1 ההההההההההההההההההההההההההההההההההההההההההההההההההההההההההההההההההההההההההההה…" at bounding box center [408, 205] width 656 height 346
type textarea "hero.castIllusionMist(ally) hero.moveRight()"
click at [497, 173] on div "ally = "Capella" hero . castIllusionMist ( ally ) hero . moveRight ( )" at bounding box center [611, 222] width 241 height 235
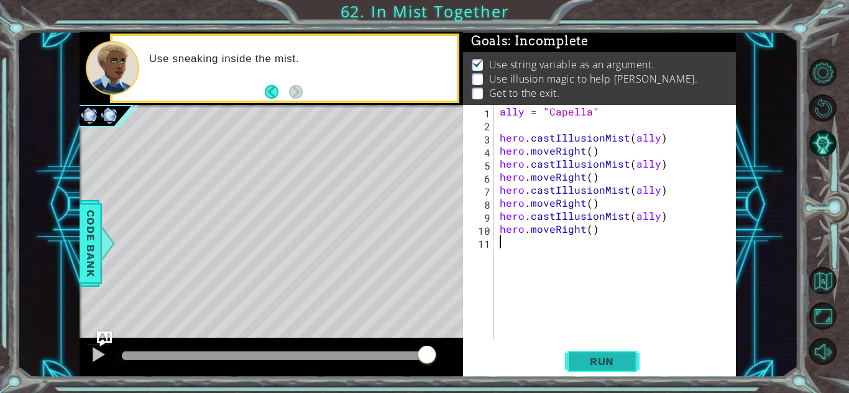
click at [601, 363] on span "Run" at bounding box center [601, 361] width 49 height 12
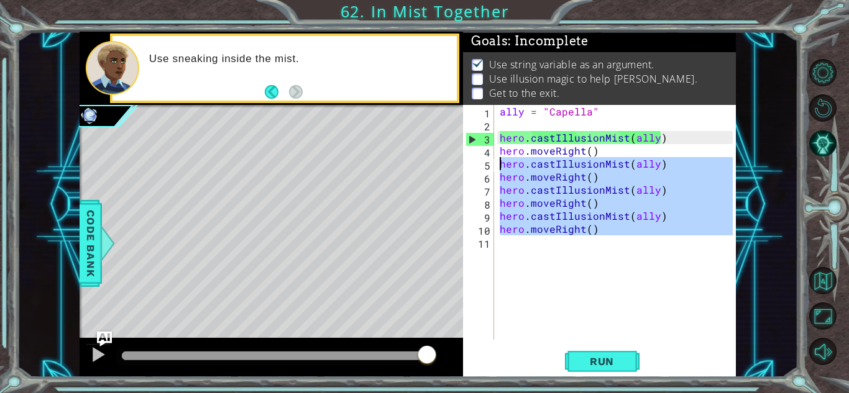
click at [457, 170] on div "1 ההההההההההההההההההההההההההההההההההההההההההההההההההההההההההההההההההההההההההההה…" at bounding box center [408, 205] width 656 height 346
type textarea "hero.castIllusionMist(ally) hero.moveRight()"
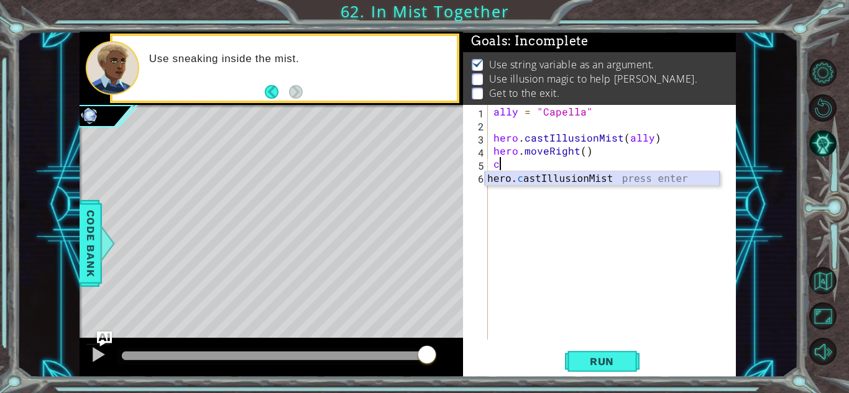
click at [520, 176] on div "hero. c astIllusionMist press enter" at bounding box center [602, 193] width 235 height 45
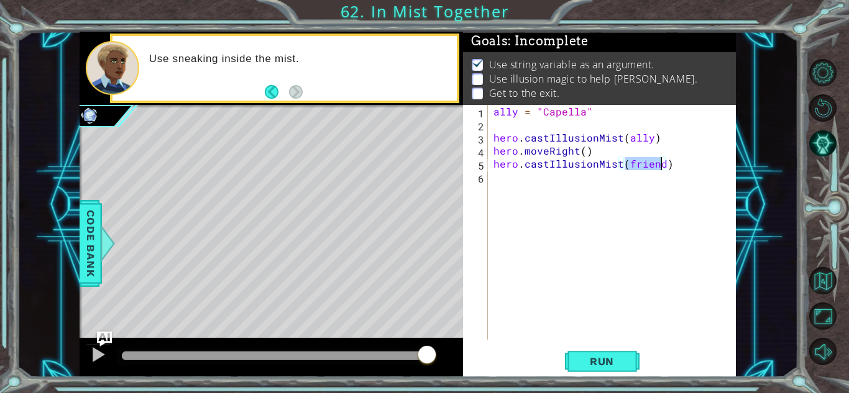
type textarea "hero.castIllusionMist()"
click at [593, 193] on div "ally = "Capella" hero . castIllusionMist ( ally ) hero . moveRight ( ) hero . c…" at bounding box center [614, 235] width 247 height 261
drag, startPoint x: 632, startPoint y: 166, endPoint x: 620, endPoint y: 164, distance: 12.6
click at [620, 164] on div "ally = "Capella" hero . castIllusionMist ( ally ) hero . moveRight ( ) hero . c…" at bounding box center [614, 235] width 247 height 261
type textarea "hero.castIllusionMist()"
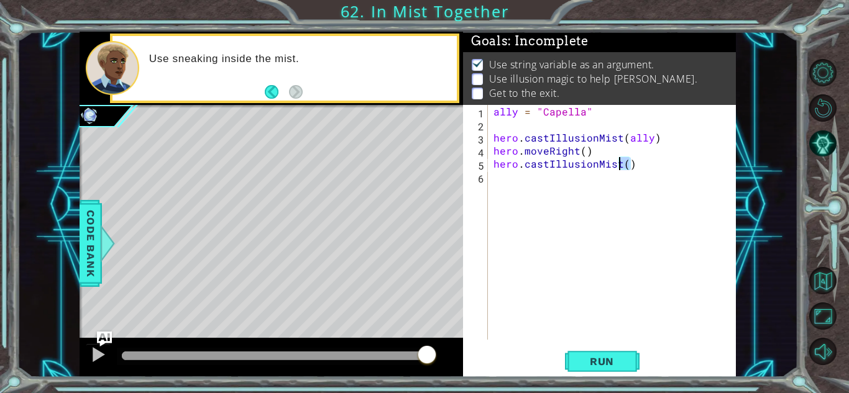
click at [535, 203] on div "ally = "Capella" hero . castIllusionMist ( ally ) hero . moveRight ( ) hero . c…" at bounding box center [614, 235] width 247 height 261
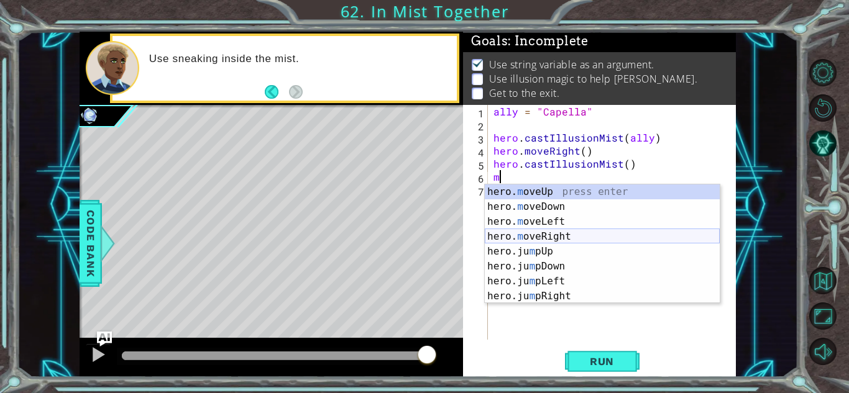
click at [580, 238] on div "hero. m oveUp press enter hero. m oveDown press enter hero. m oveLeft press ent…" at bounding box center [602, 259] width 235 height 149
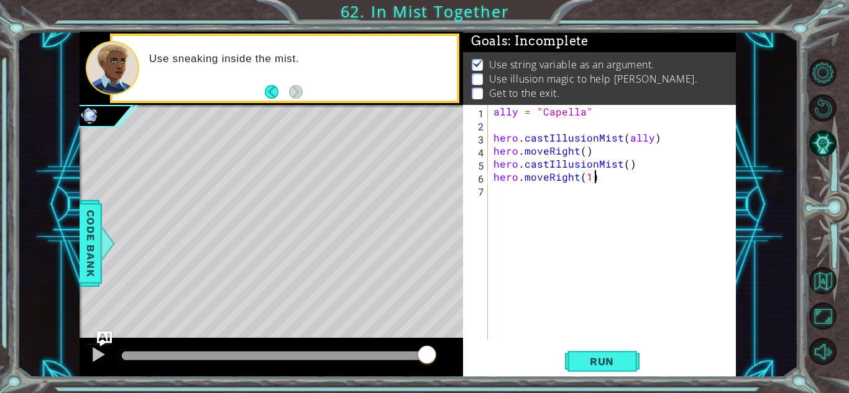
click at [613, 177] on div "ally = "Capella" hero . castIllusionMist ( ally ) hero . moveRight ( ) hero . c…" at bounding box center [614, 235] width 247 height 261
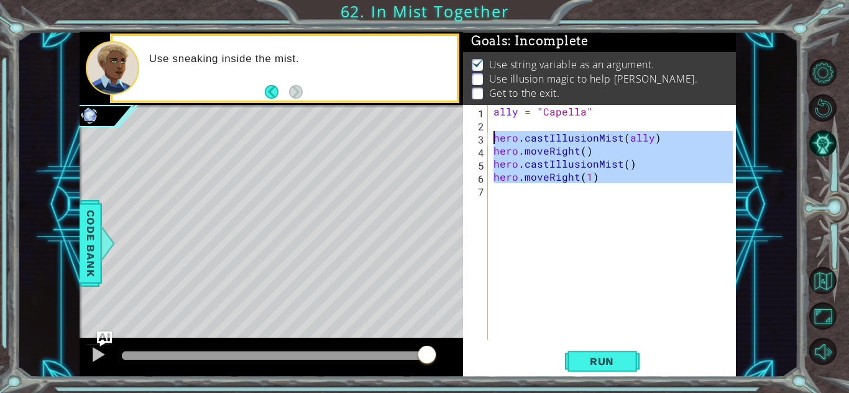
click at [460, 139] on div "1 ההההההההההההההההההההההההההההההההההההההההההההההההההההההההההההההההההההההההההההה…" at bounding box center [408, 205] width 656 height 346
type textarea "hero.castIllusionMist(ally) hero.moveRight()"
click at [502, 217] on div "ally = "Capella" hero . castIllusionMist ( ally ) hero . moveRight ( ) hero . c…" at bounding box center [612, 222] width 242 height 235
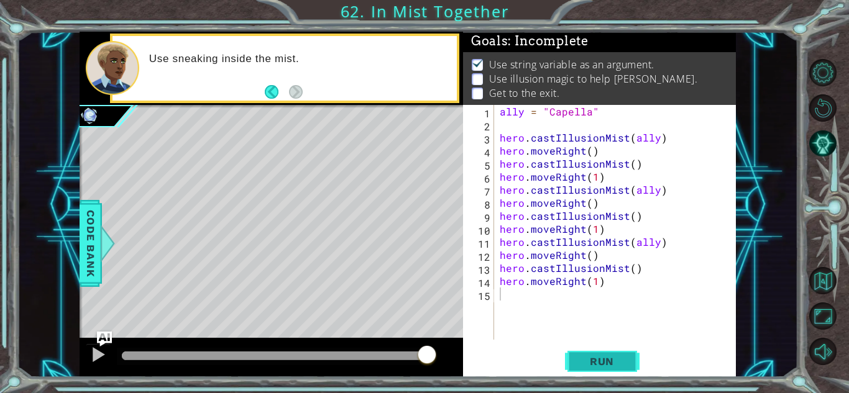
click at [599, 354] on button "Run" at bounding box center [602, 361] width 75 height 27
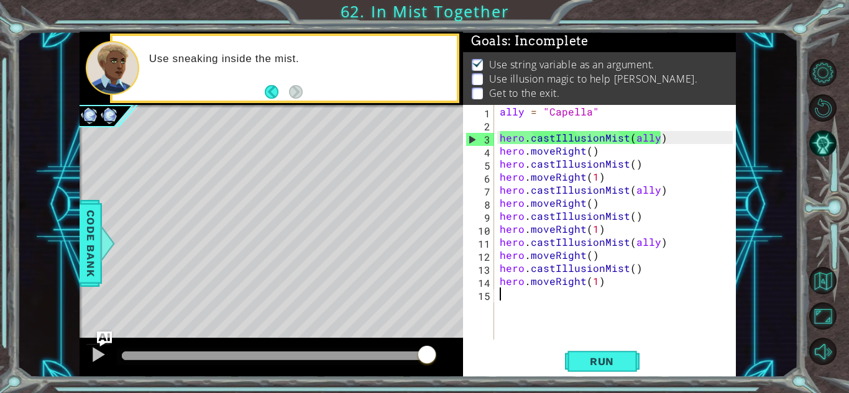
click at [630, 161] on div "ally = "Capella" hero . castIllusionMist ( ally ) hero . moveRight ( ) hero . c…" at bounding box center [618, 235] width 242 height 261
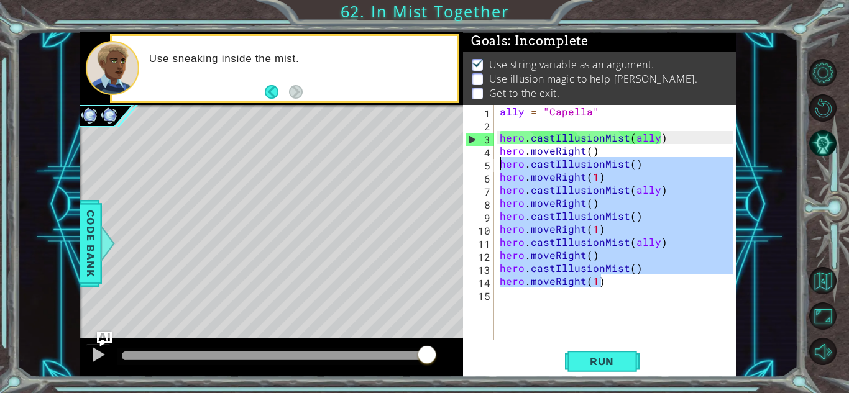
click at [440, 166] on div "1 ההההההההההההההההההההההההההההההההההההההההההההההההההההההההההההההההההההההההההההה…" at bounding box center [408, 205] width 656 height 346
type textarea "hero.castIllusionMist() hero.moveRight(1)"
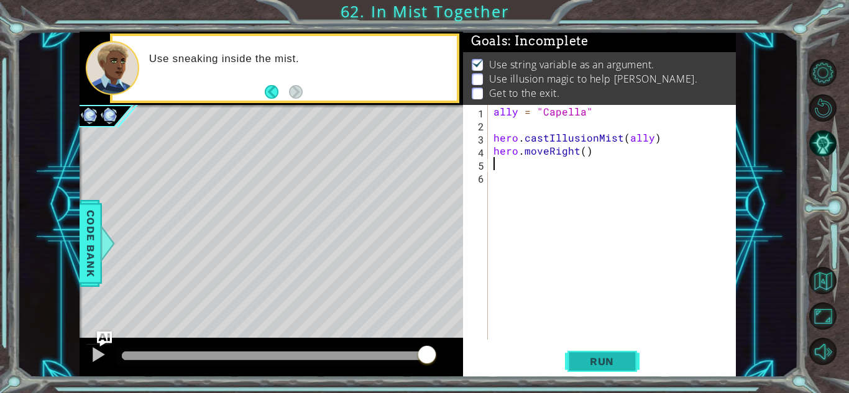
click at [597, 369] on button "Run" at bounding box center [602, 361] width 75 height 27
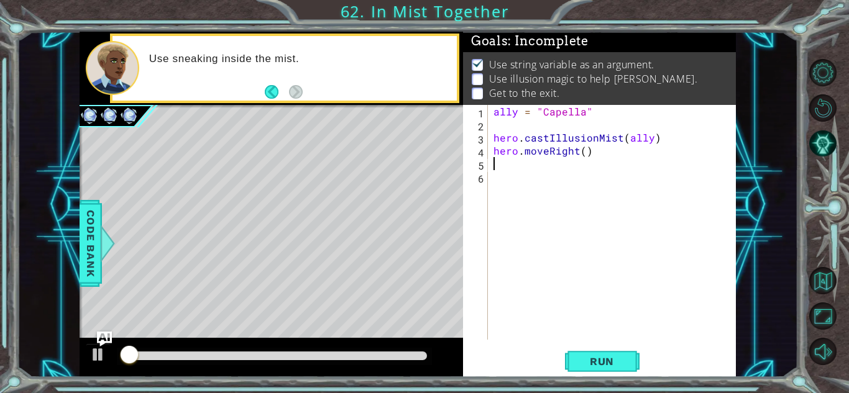
click at [585, 148] on div "ally = "Capella" hero . castIllusionMist ( ally ) hero . moveRight ( )" at bounding box center [614, 235] width 247 height 261
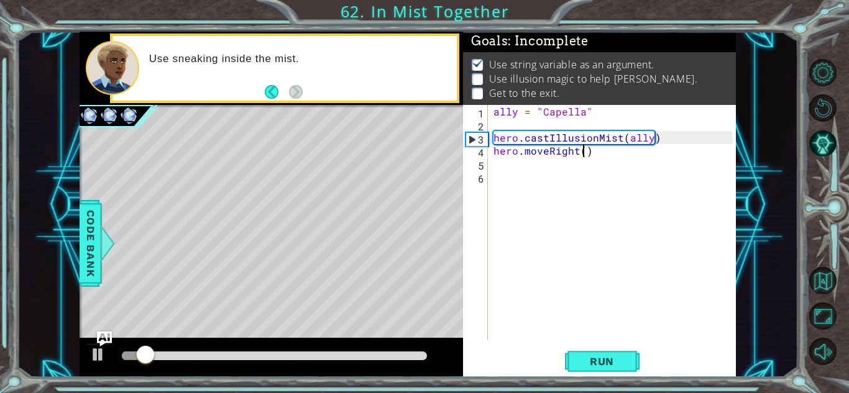
type textarea "hero.moveRight()"
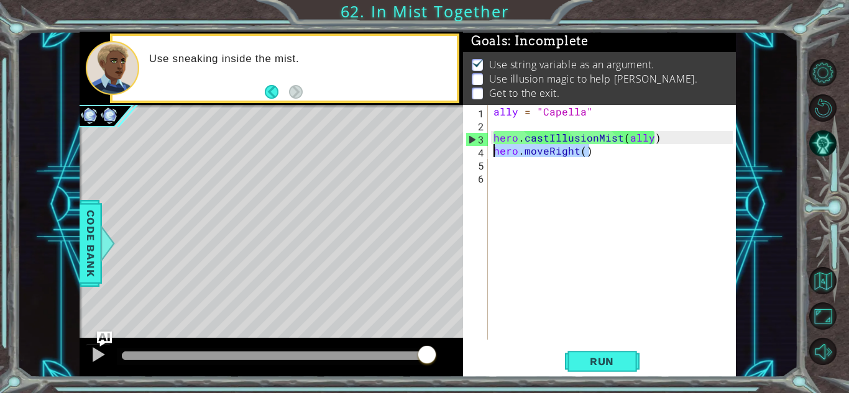
drag, startPoint x: 593, startPoint y: 148, endPoint x: 472, endPoint y: 153, distance: 120.6
click at [472, 153] on div "hero.moveRight() 1 2 3 4 5 6 ally = "Capella" hero . castIllusionMist ( ally ) …" at bounding box center [598, 222] width 270 height 235
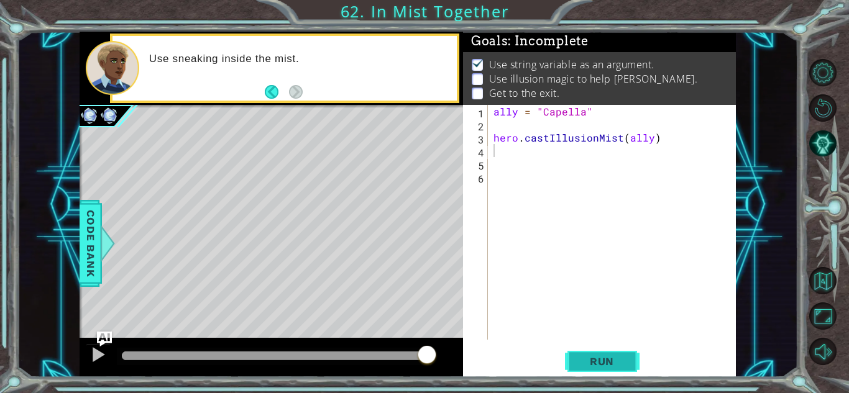
click at [583, 364] on span "Run" at bounding box center [601, 361] width 49 height 12
